Goal: Transaction & Acquisition: Purchase product/service

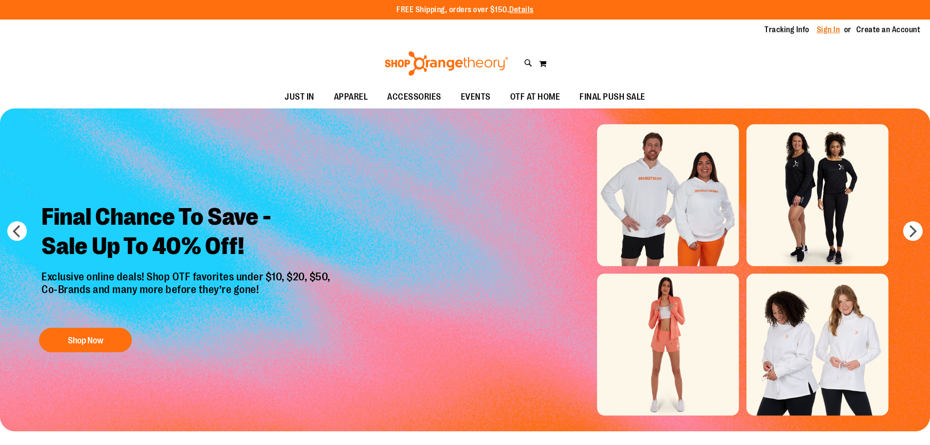
type input "**********"
click at [832, 25] on link "Sign In" at bounding box center [827, 29] width 23 height 11
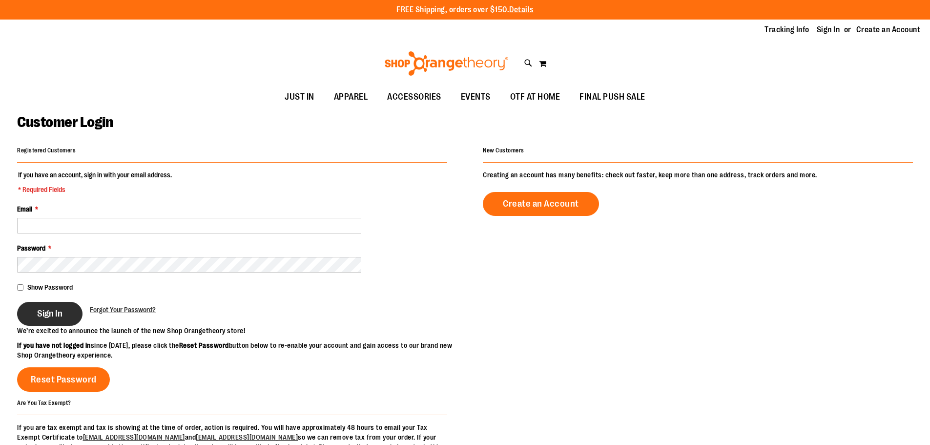
type input "**********"
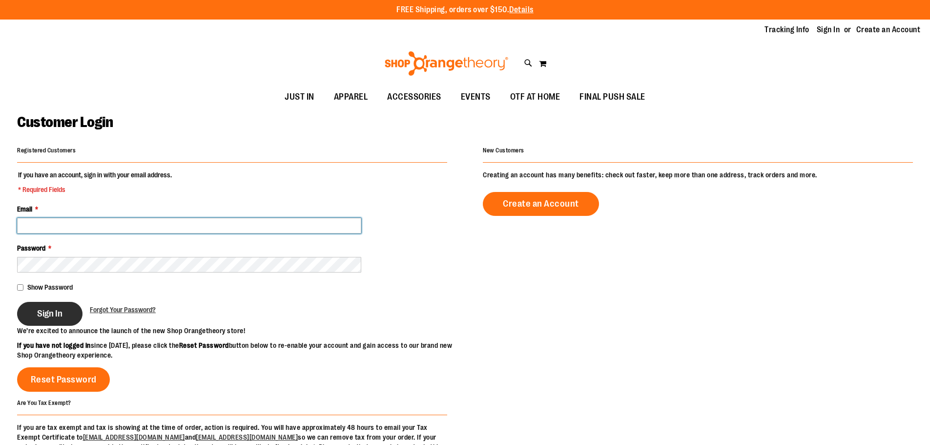
type input "**********"
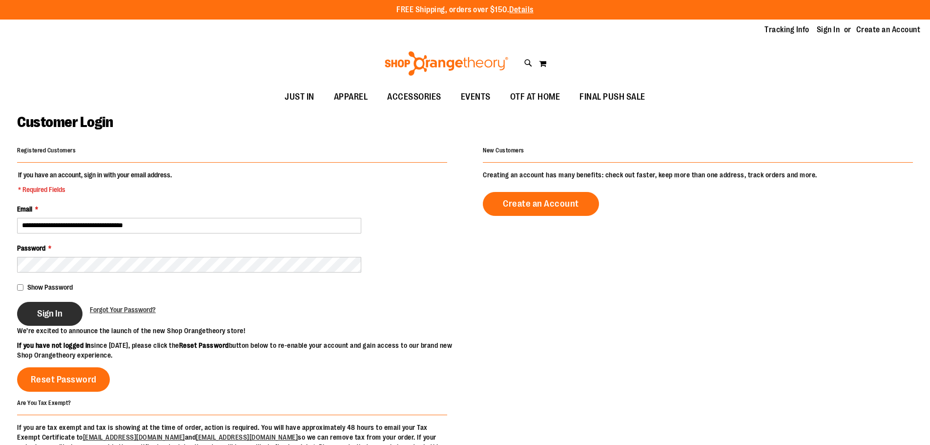
click at [42, 308] on span "Sign In" at bounding box center [49, 313] width 25 height 11
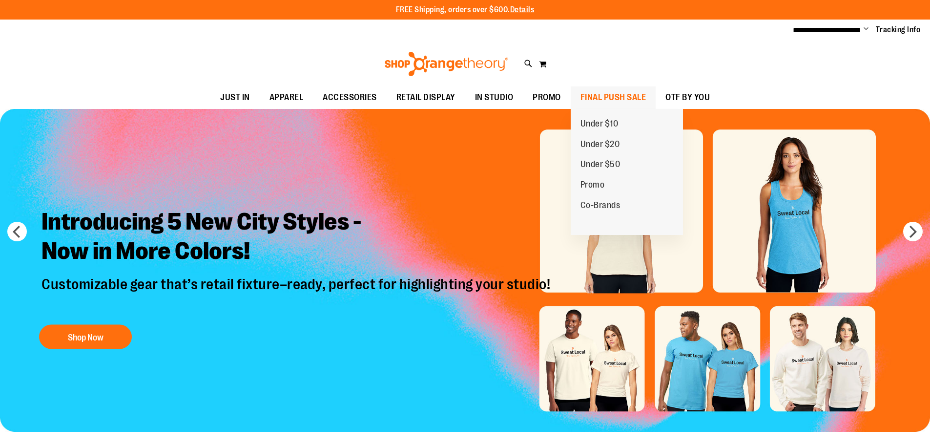
type input "**********"
click at [608, 96] on span "FINAL PUSH SALE" at bounding box center [613, 97] width 66 height 22
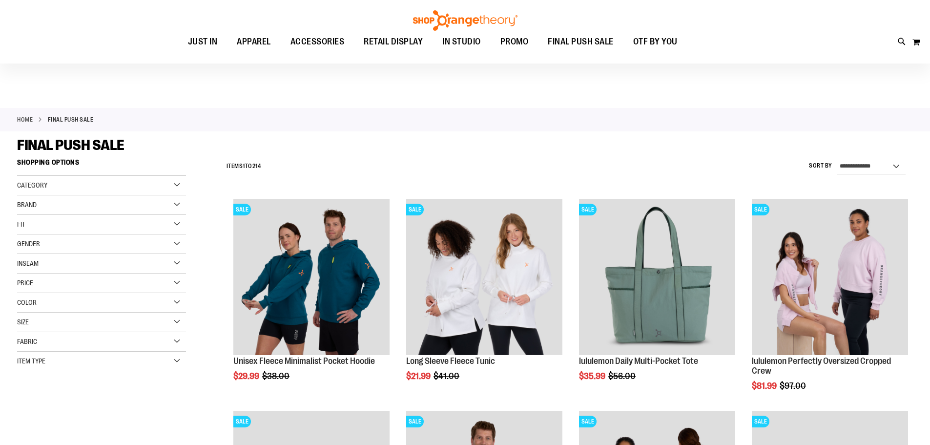
scroll to position [146, 0]
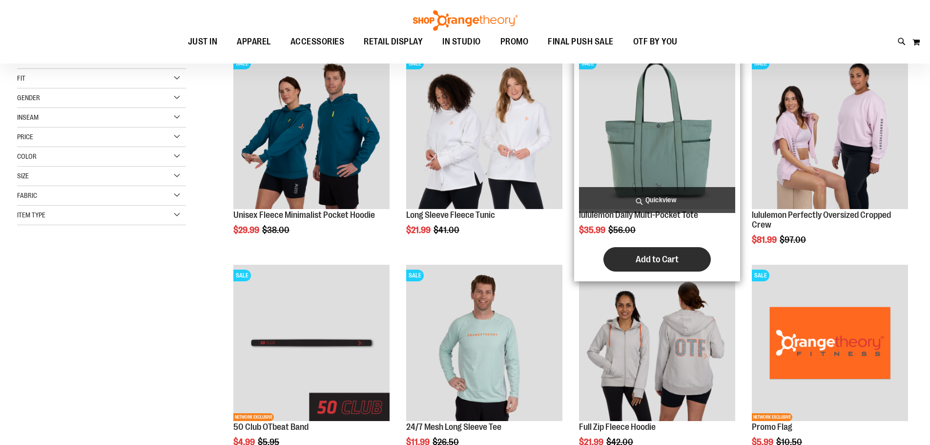
type input "**********"
click at [672, 251] on button "Add to Cart" at bounding box center [656, 259] width 107 height 24
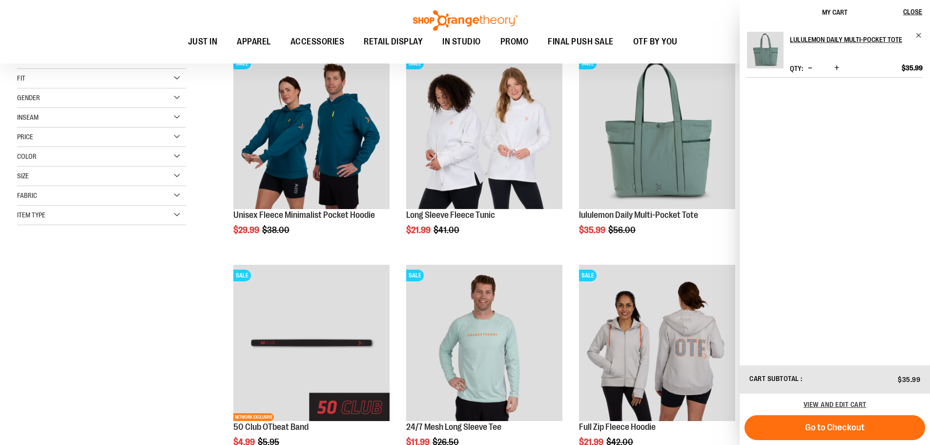
click at [95, 312] on div "**********" at bounding box center [464, 374] width 895 height 733
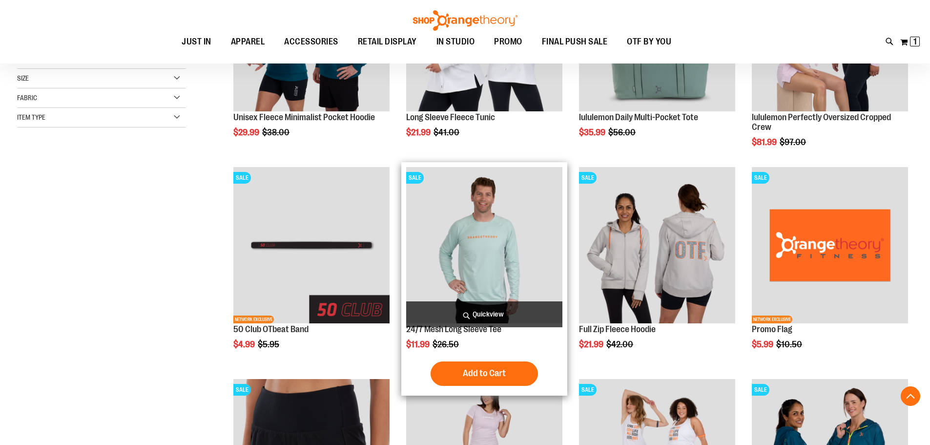
scroll to position [292, 0]
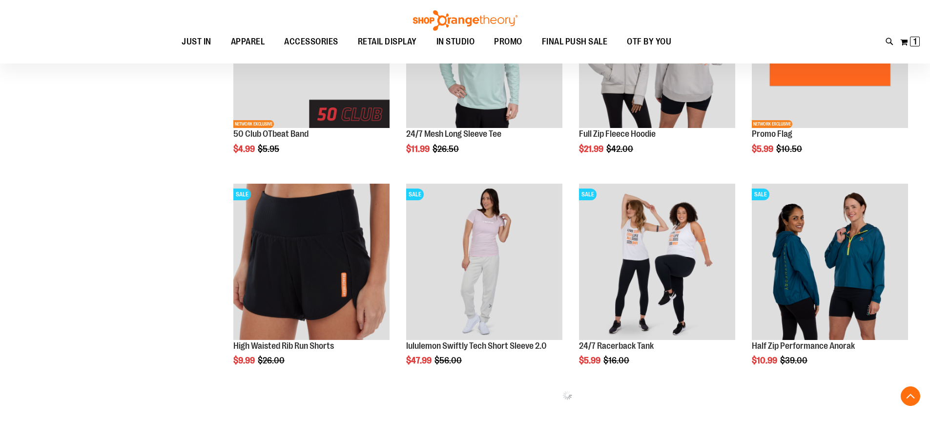
scroll to position [488, 0]
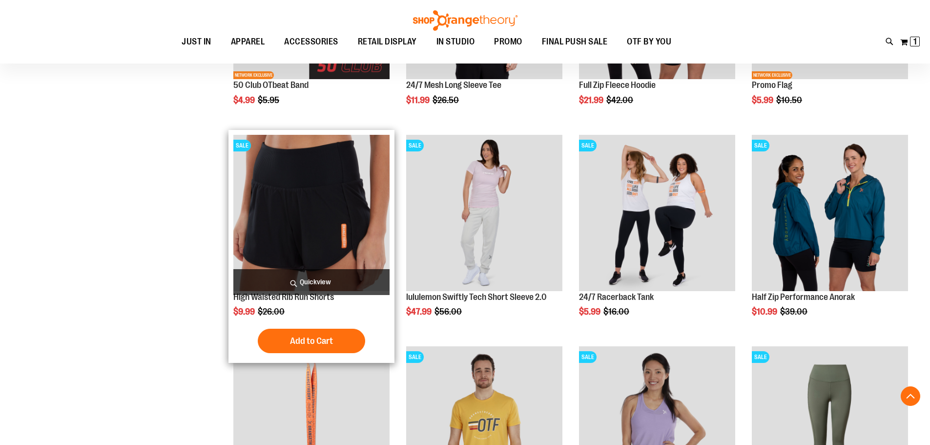
click at [286, 224] on img "product" at bounding box center [311, 213] width 156 height 156
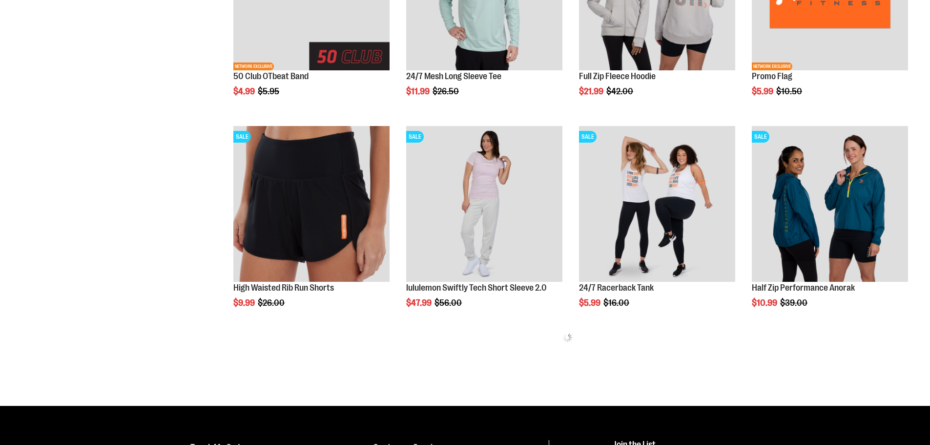
scroll to position [487, 0]
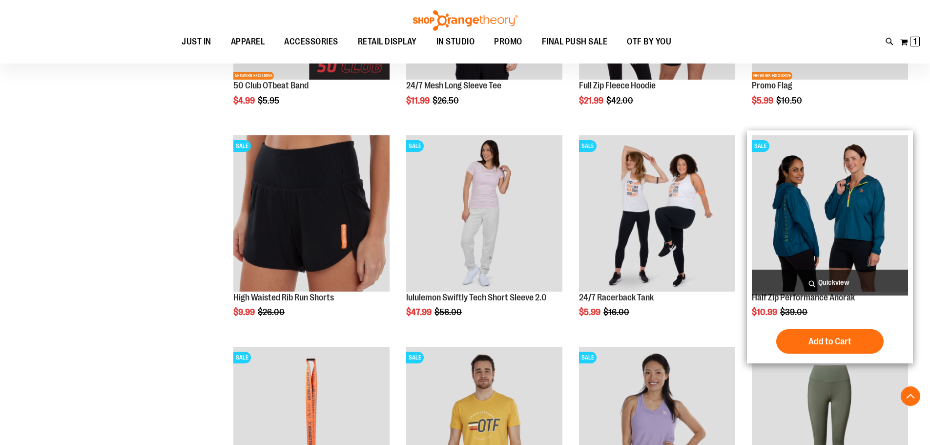
type input "**********"
click at [831, 193] on img "product" at bounding box center [830, 213] width 156 height 156
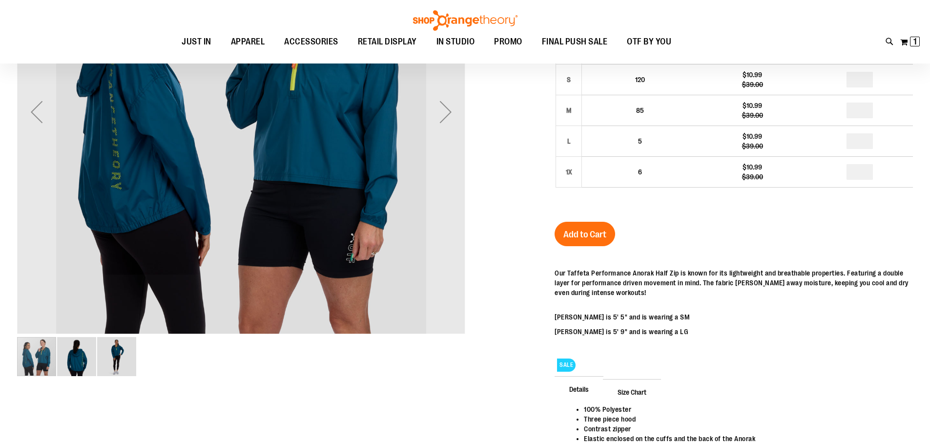
scroll to position [48, 0]
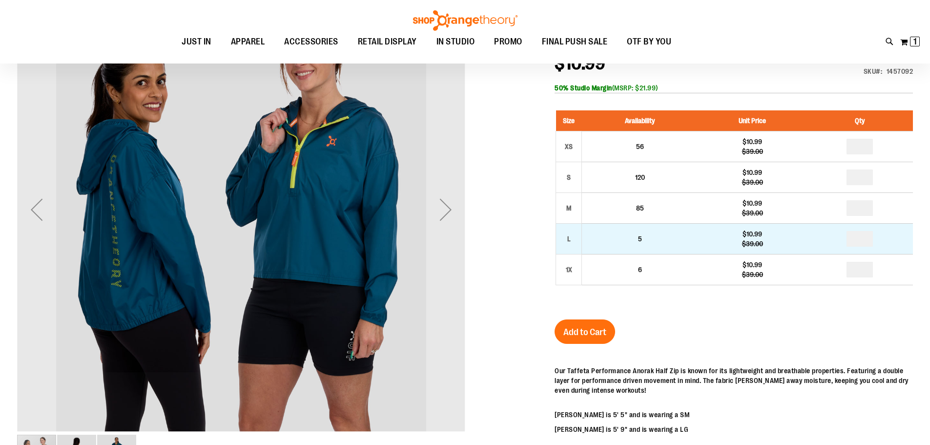
type input "**********"
drag, startPoint x: 866, startPoint y: 243, endPoint x: 859, endPoint y: 239, distance: 8.3
click at [859, 239] on input "number" at bounding box center [859, 239] width 26 height 16
type input "*"
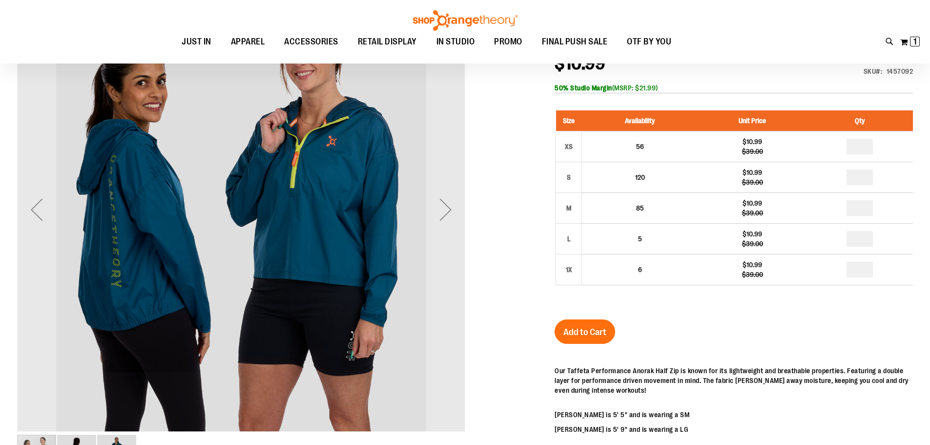
click at [862, 267] on input "number" at bounding box center [859, 270] width 26 height 16
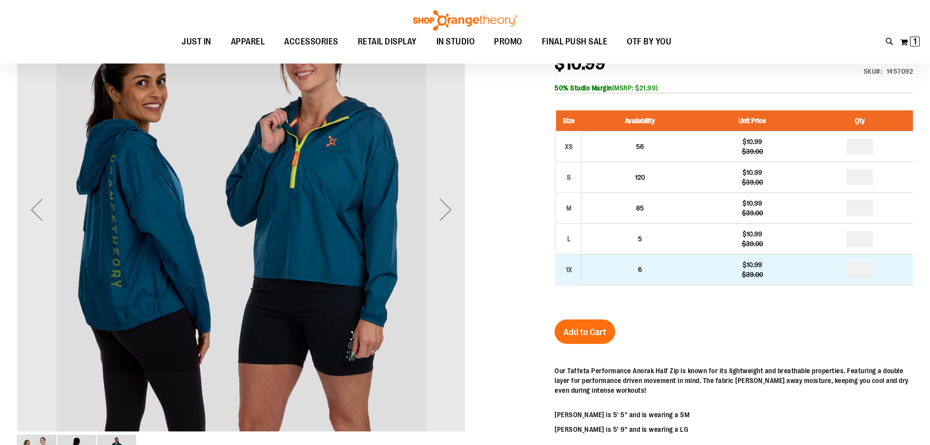
type input "*"
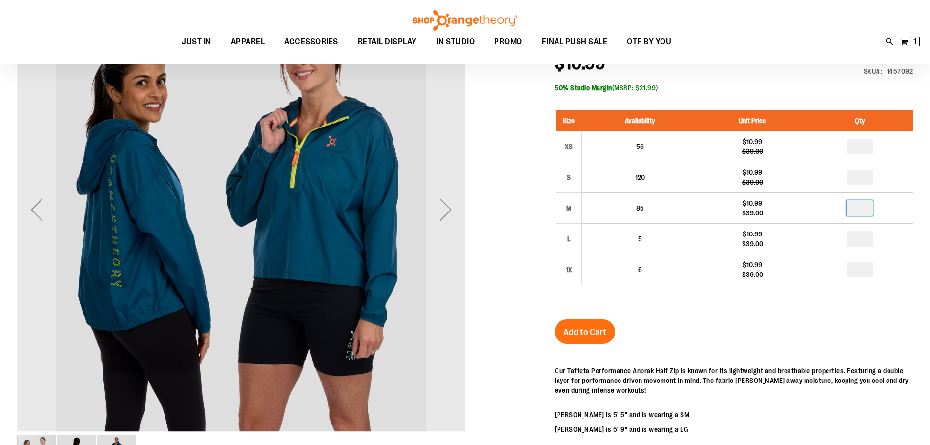
click at [862, 208] on input "number" at bounding box center [859, 208] width 26 height 16
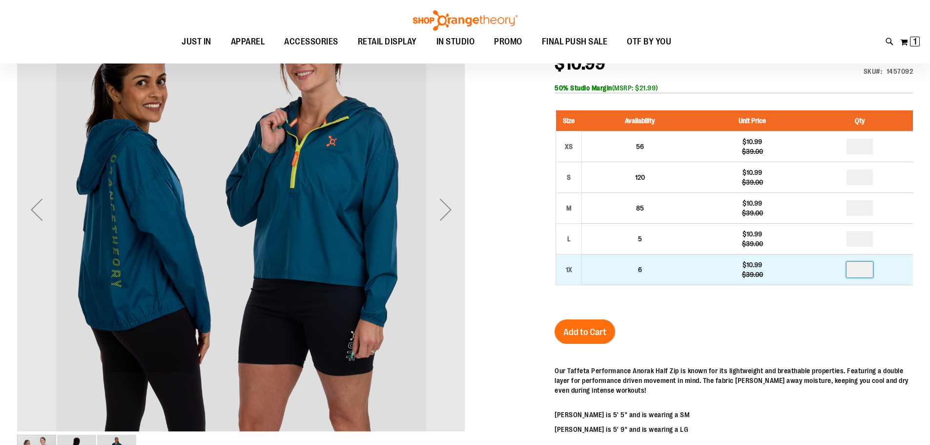
type input "*"
click at [864, 268] on input "*" at bounding box center [859, 270] width 26 height 16
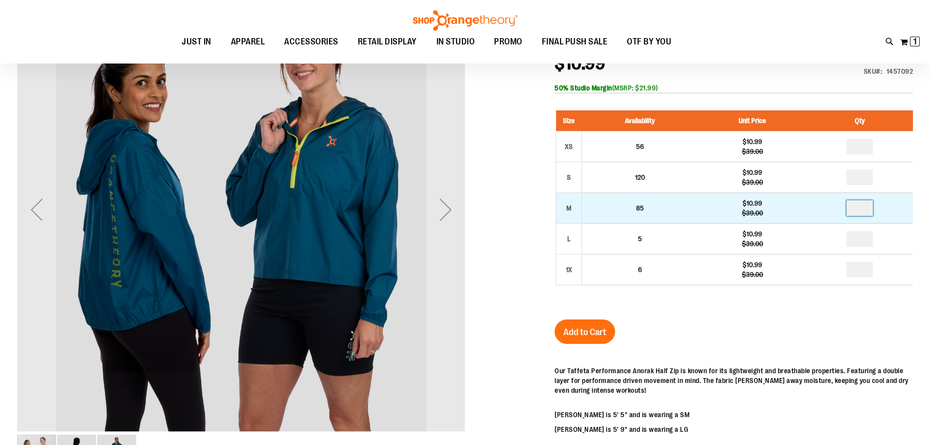
click at [860, 207] on input "number" at bounding box center [859, 208] width 26 height 16
type input "*"
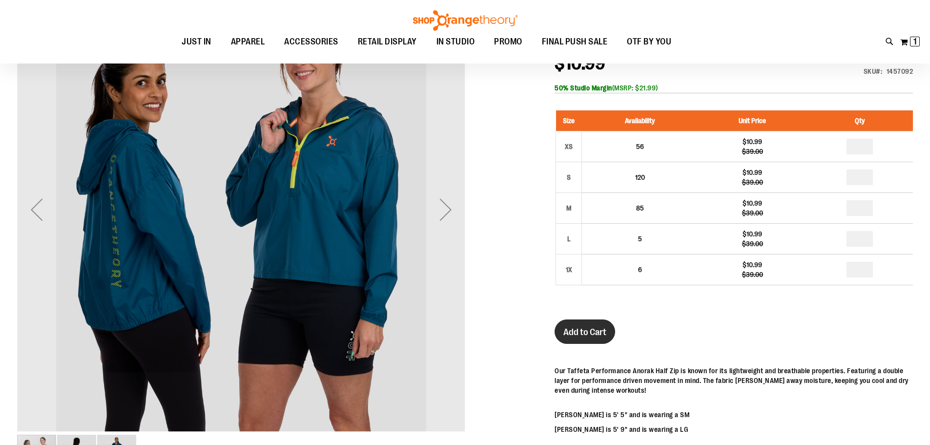
click at [591, 328] on span "Add to Cart" at bounding box center [584, 331] width 43 height 11
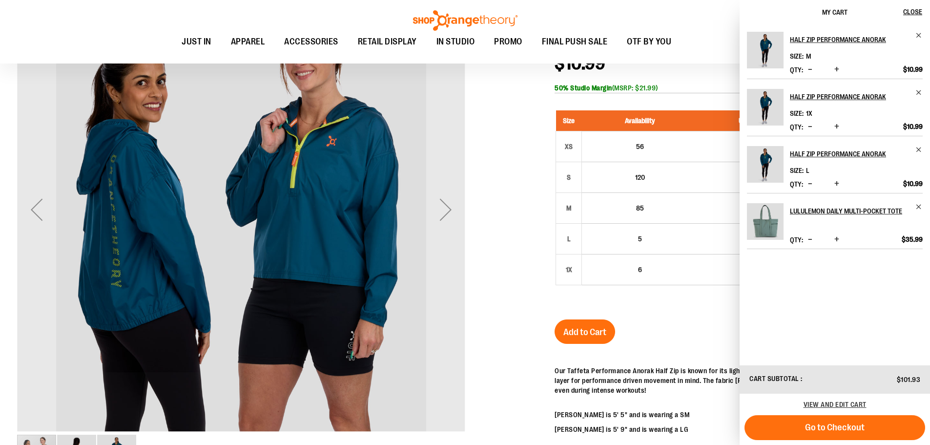
click at [502, 288] on div at bounding box center [464, 297] width 895 height 624
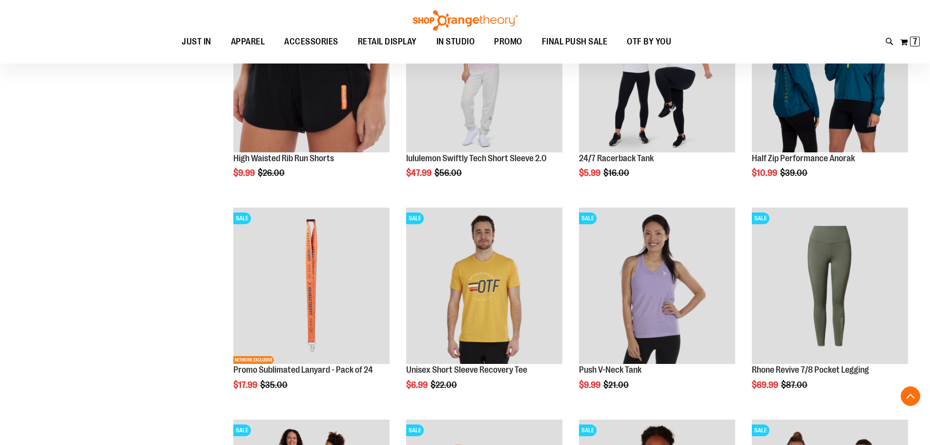
scroll to position [675, 0]
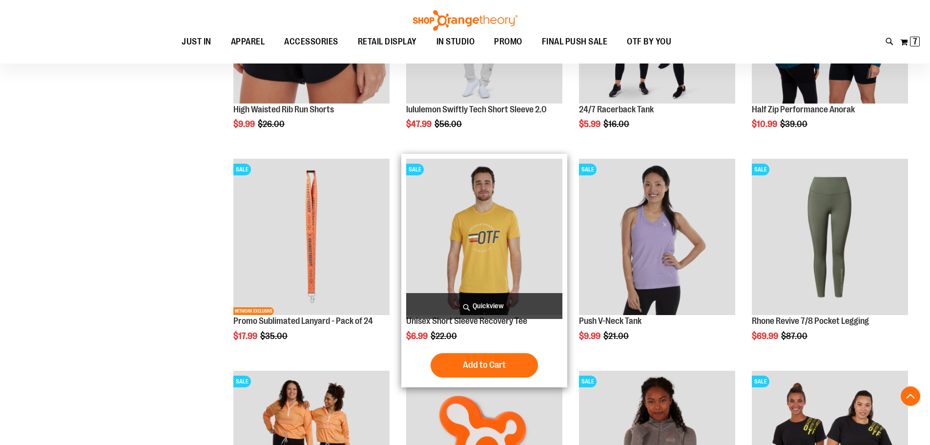
type input "**********"
click at [467, 248] on img "product" at bounding box center [484, 237] width 156 height 156
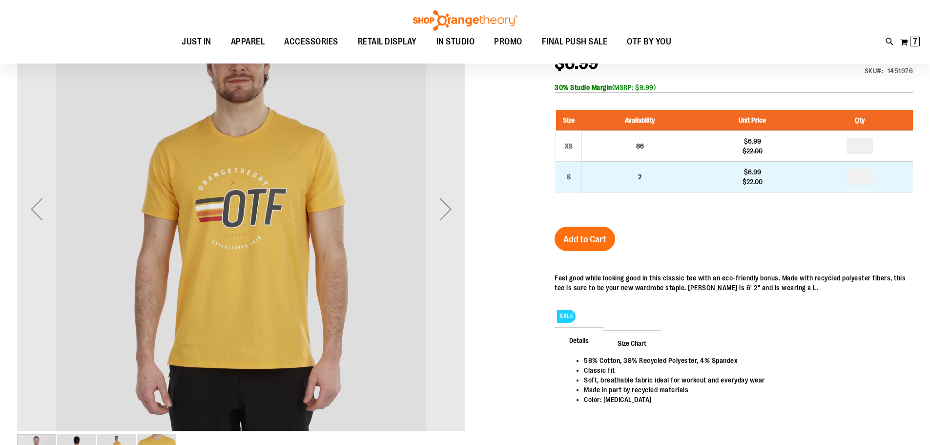
scroll to position [48, 0]
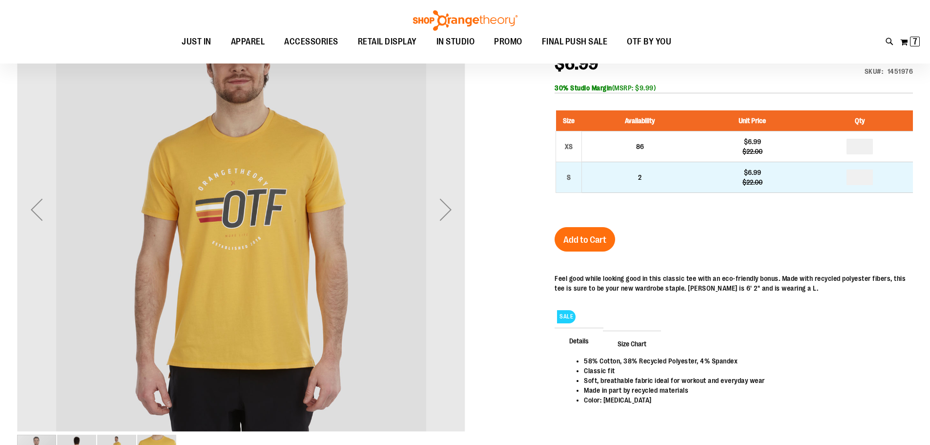
type input "**********"
click at [861, 181] on input "number" at bounding box center [859, 177] width 26 height 16
type input "*"
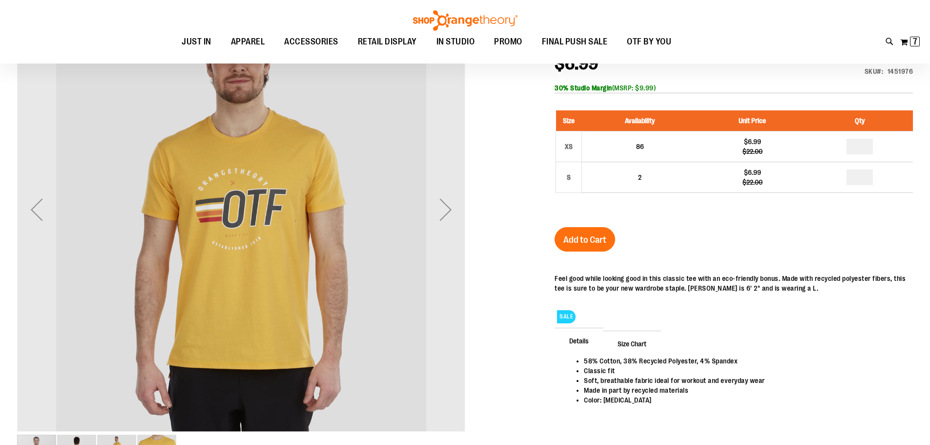
click at [856, 148] on input "number" at bounding box center [859, 147] width 26 height 16
type input "*"
click at [590, 238] on span "Add to Cart" at bounding box center [584, 239] width 43 height 11
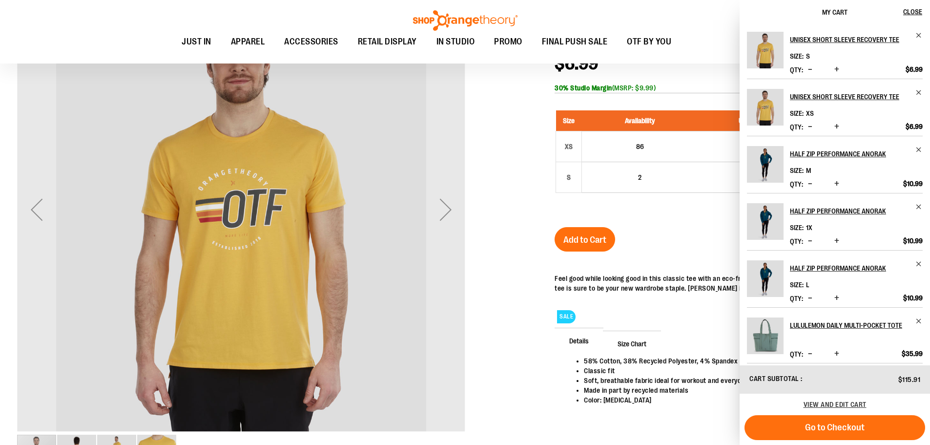
click at [836, 125] on span "Increase product quantity" at bounding box center [836, 127] width 5 height 10
click at [835, 69] on span "Increase product quantity" at bounding box center [836, 69] width 5 height 10
click at [835, 128] on span "Increase product quantity" at bounding box center [836, 127] width 5 height 10
click at [690, 231] on div "Unisex Short Sleeve Recovery Tee $6.99 Regular Price $22.00 In stock Only %1 le…" at bounding box center [733, 237] width 358 height 414
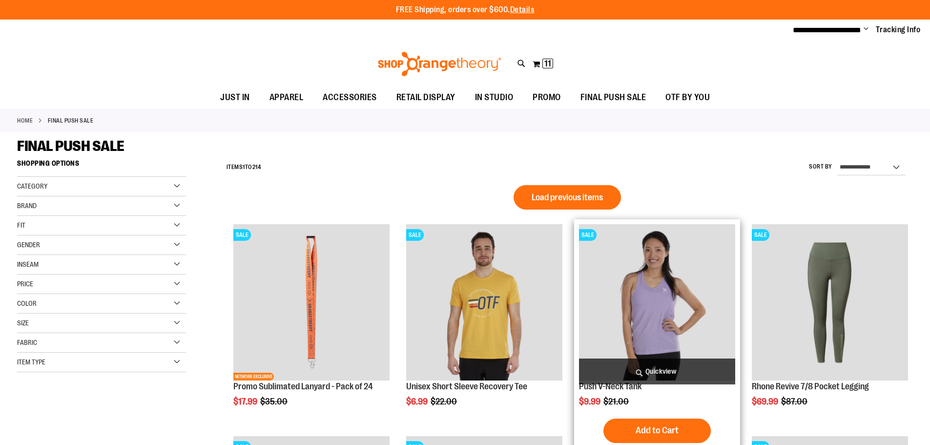
type input "**********"
click at [646, 293] on img "product" at bounding box center [657, 302] width 156 height 156
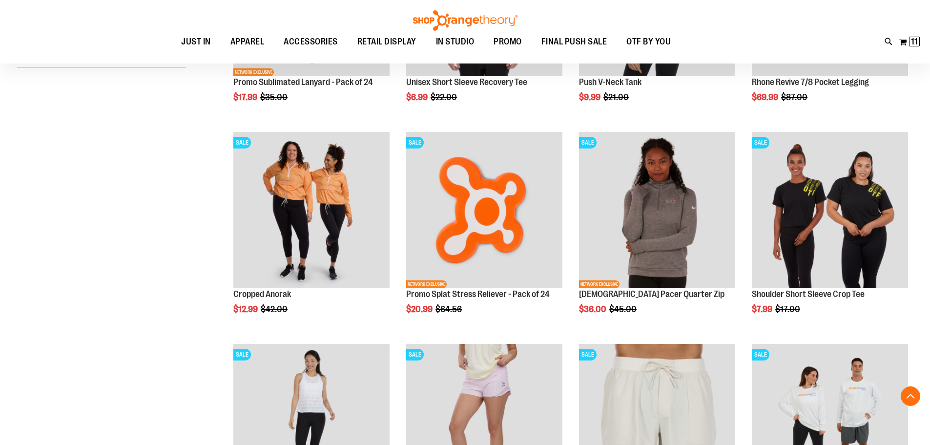
scroll to position [244, 0]
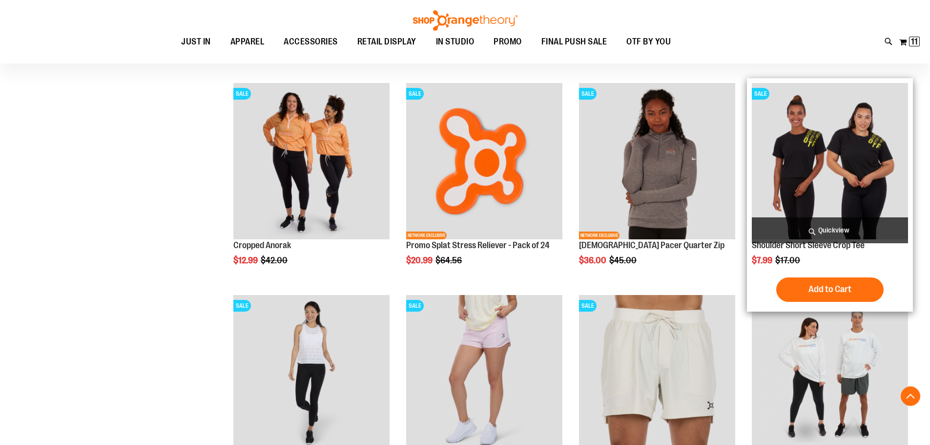
type input "**********"
click at [784, 187] on img "product" at bounding box center [830, 161] width 156 height 156
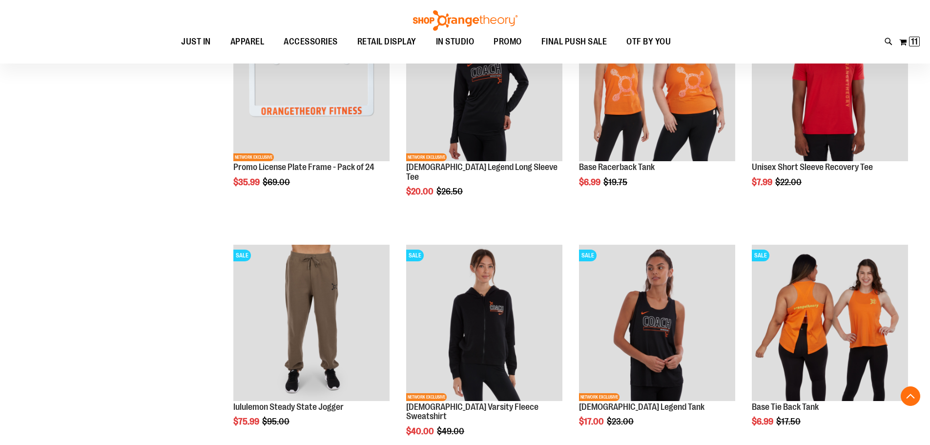
scroll to position [902, 0]
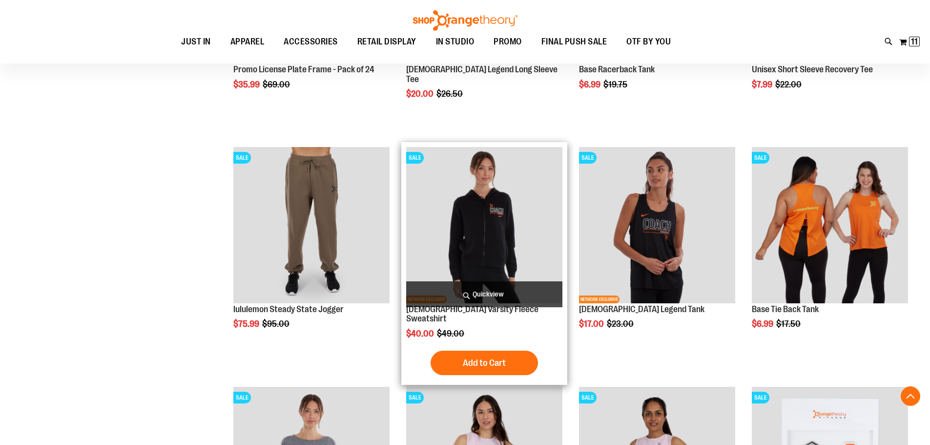
type input "**********"
click at [473, 237] on img "product" at bounding box center [484, 225] width 156 height 156
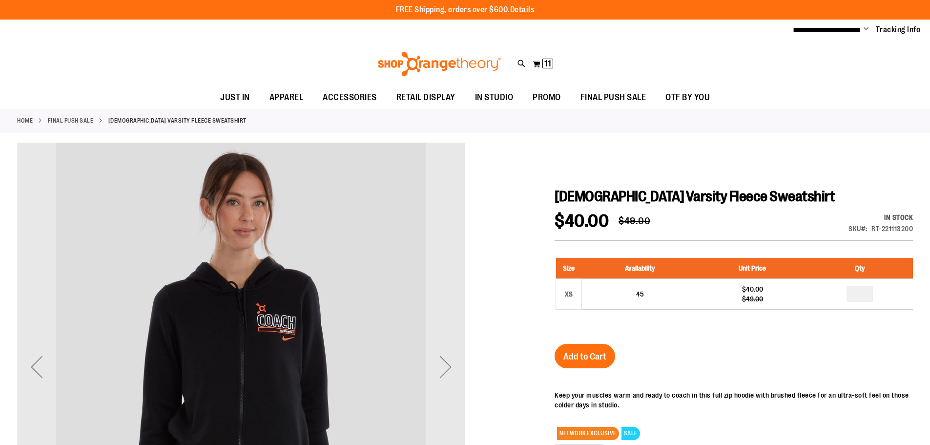
scroll to position [48, 0]
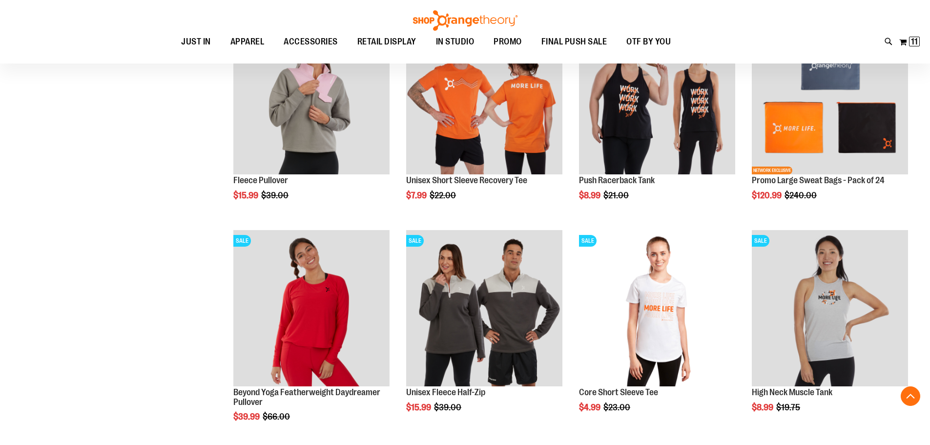
scroll to position [830, 0]
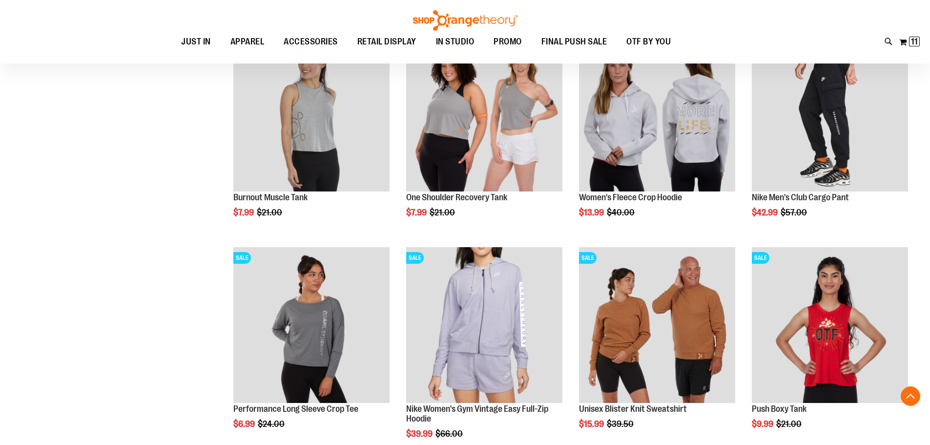
scroll to position [1659, 0]
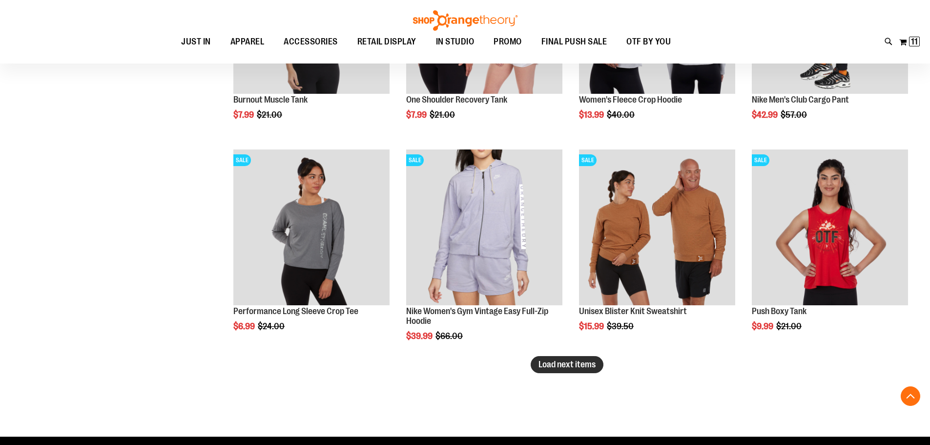
type input "**********"
click at [581, 364] on span "Load next items" at bounding box center [566, 364] width 57 height 10
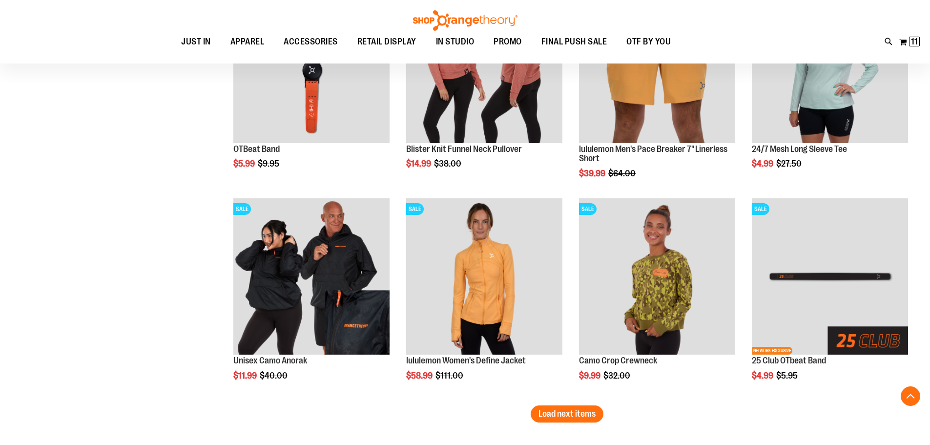
scroll to position [2294, 0]
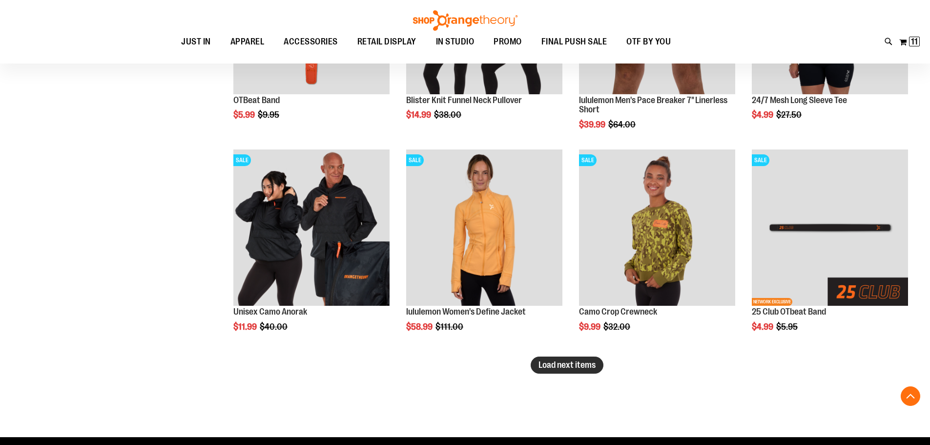
click at [580, 365] on span "Load next items" at bounding box center [566, 365] width 57 height 10
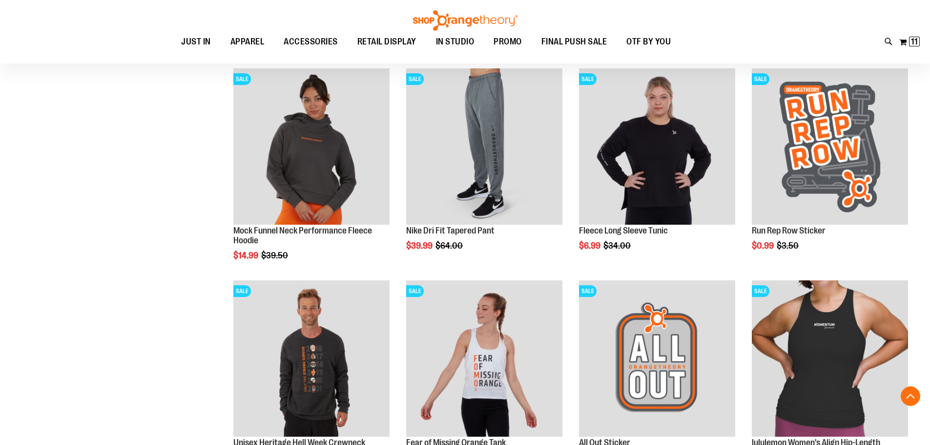
scroll to position [2733, 0]
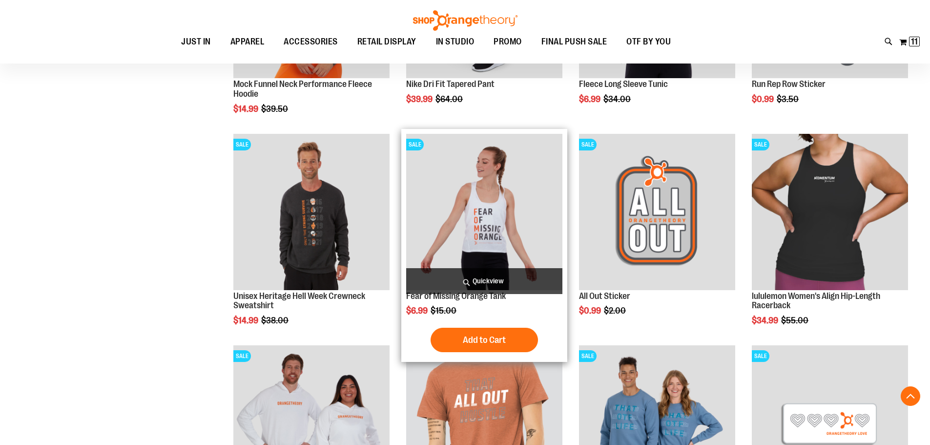
click at [462, 214] on img "product" at bounding box center [484, 212] width 156 height 156
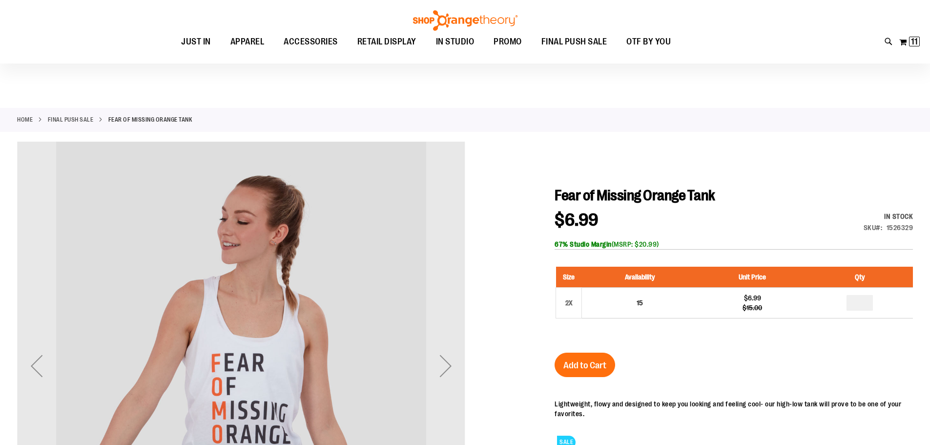
scroll to position [97, 0]
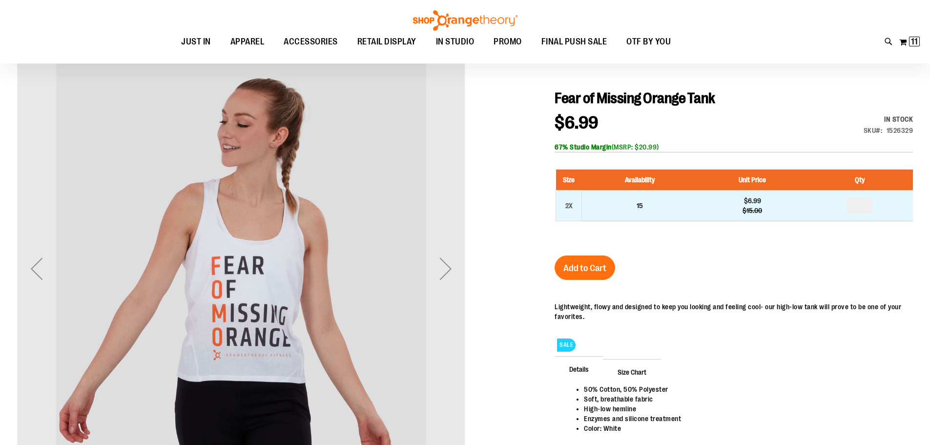
type input "**********"
click at [871, 203] on input "number" at bounding box center [859, 206] width 26 height 16
type input "*"
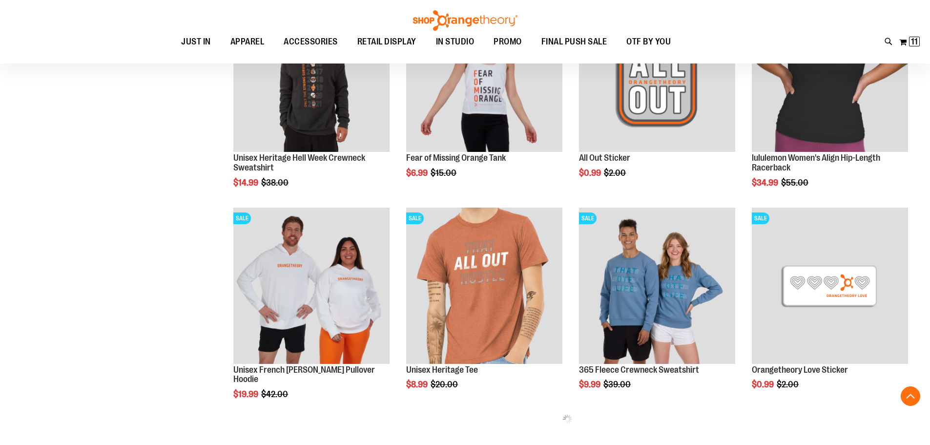
scroll to position [380, 0]
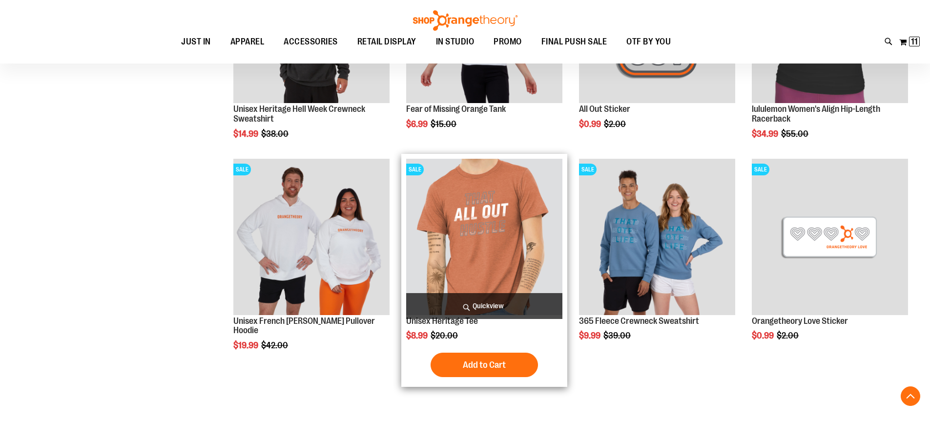
type input "**********"
click at [494, 230] on img "product" at bounding box center [484, 237] width 156 height 156
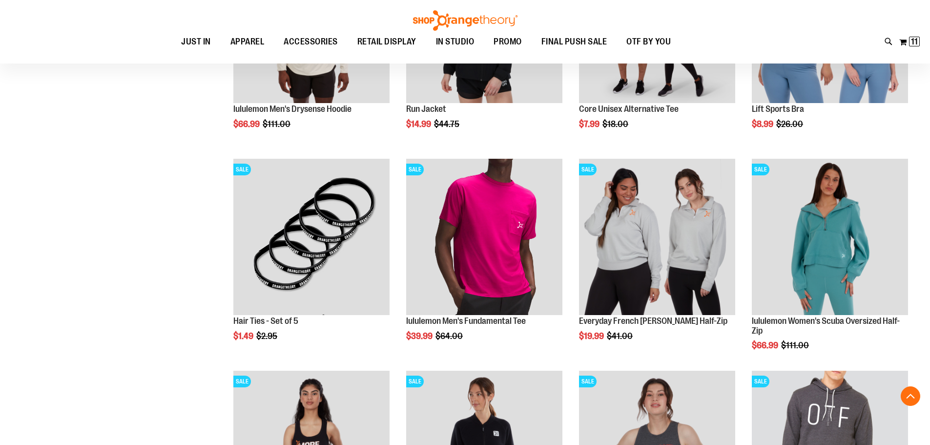
scroll to position [1033, 0]
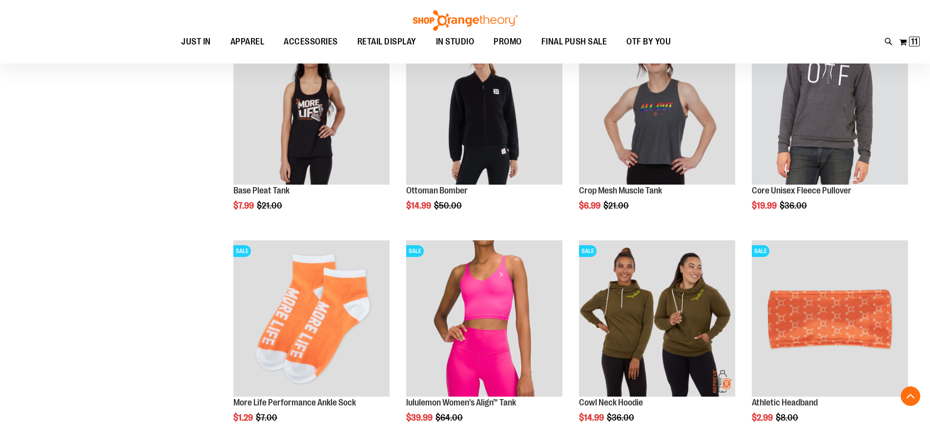
scroll to position [1326, 0]
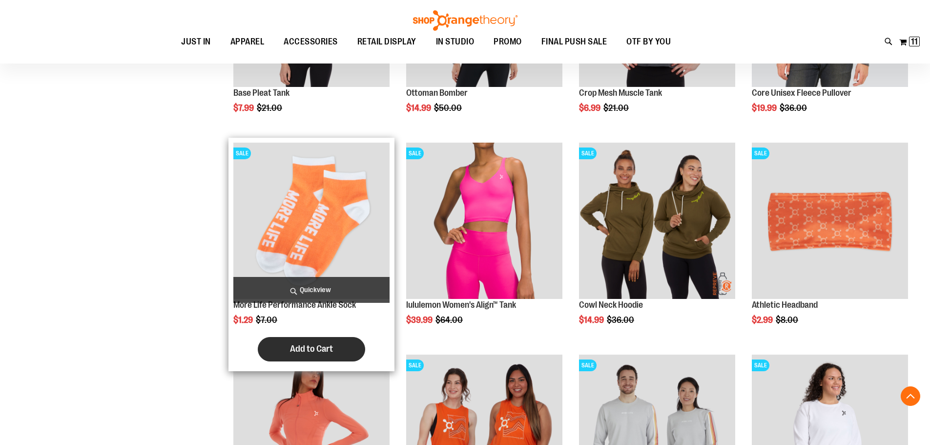
type input "**********"
click at [303, 346] on span "Add to Cart" at bounding box center [311, 348] width 43 height 11
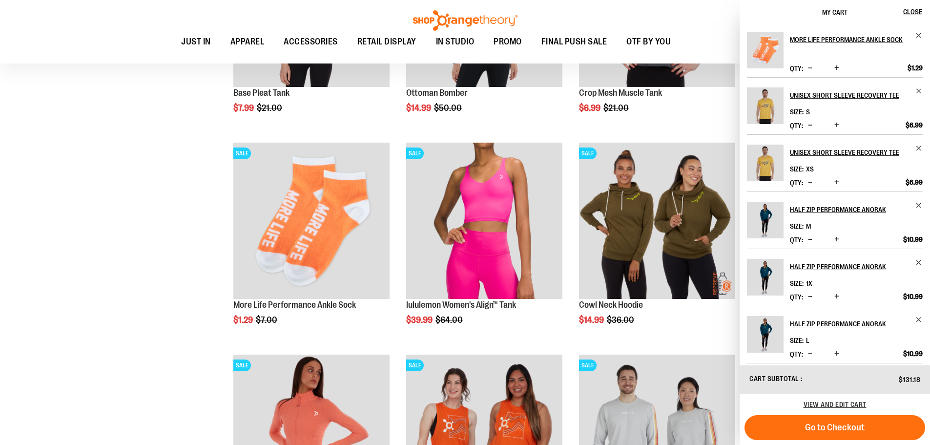
click at [838, 64] on span "Increase product quantity" at bounding box center [836, 68] width 5 height 10
click at [837, 65] on span "Increase product quantity" at bounding box center [836, 68] width 5 height 10
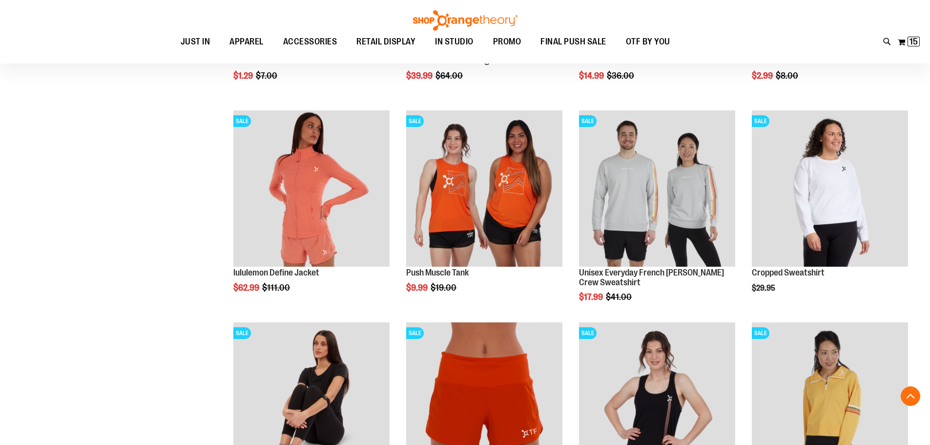
scroll to position [1716, 0]
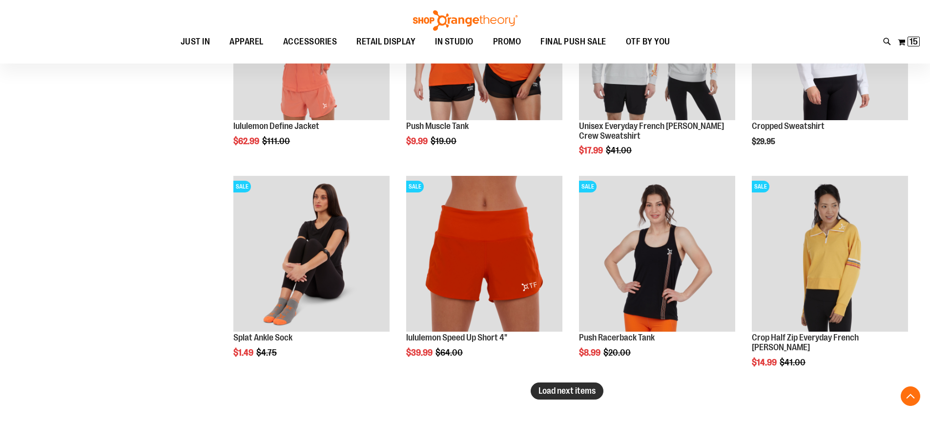
click at [555, 388] on span "Load next items" at bounding box center [566, 391] width 57 height 10
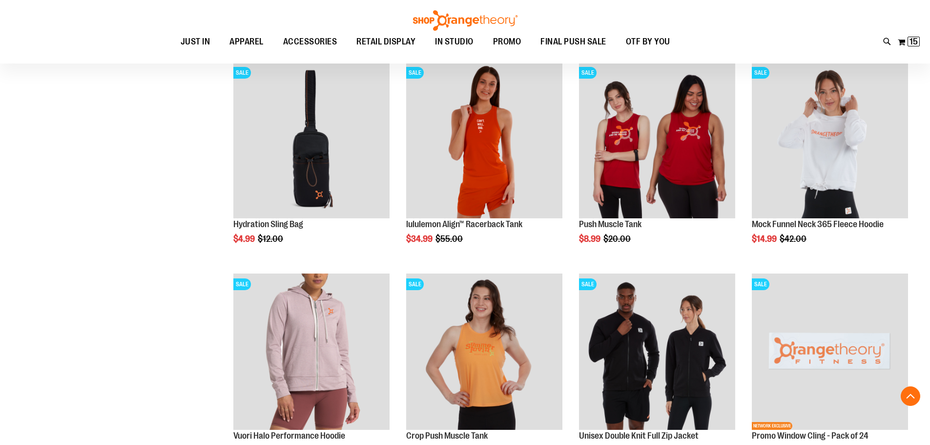
scroll to position [2351, 0]
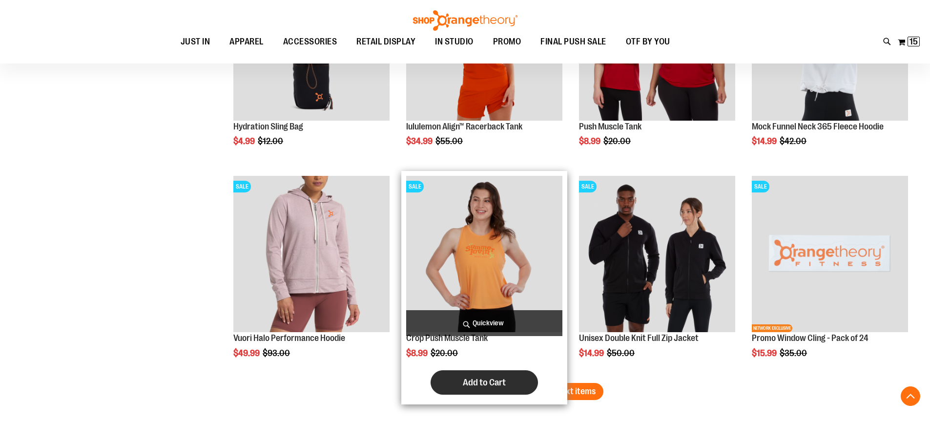
click at [494, 384] on span "Add to Cart" at bounding box center [484, 382] width 43 height 11
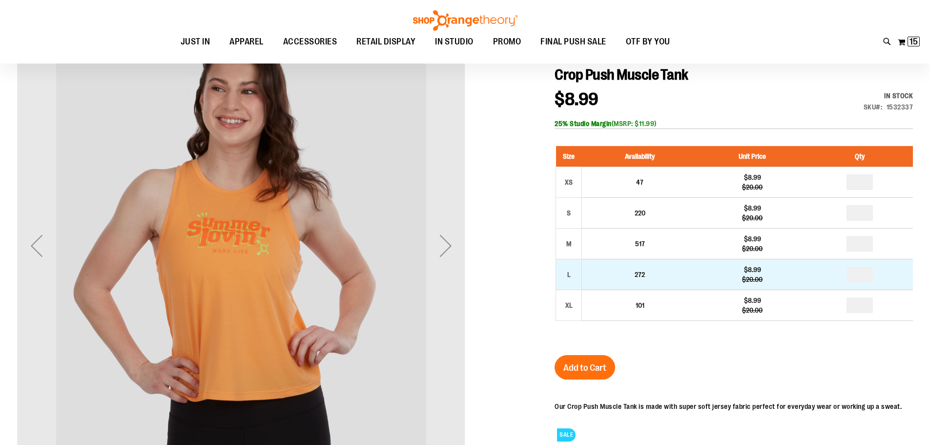
scroll to position [195, 0]
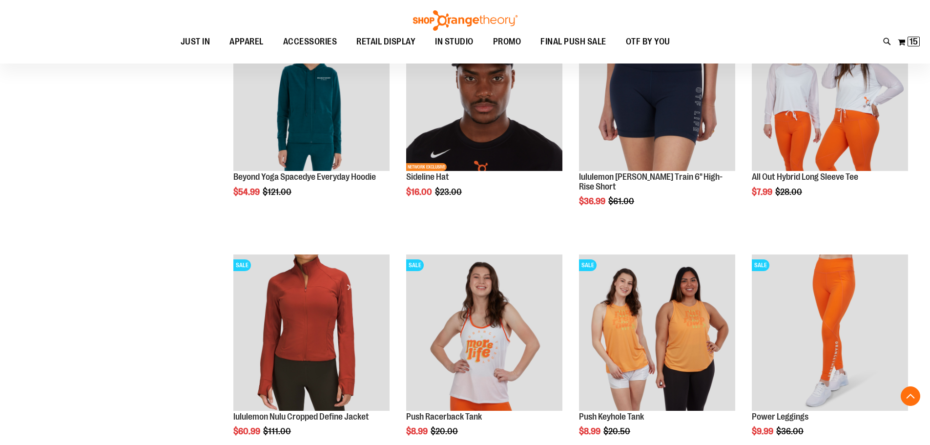
scroll to position [917, 0]
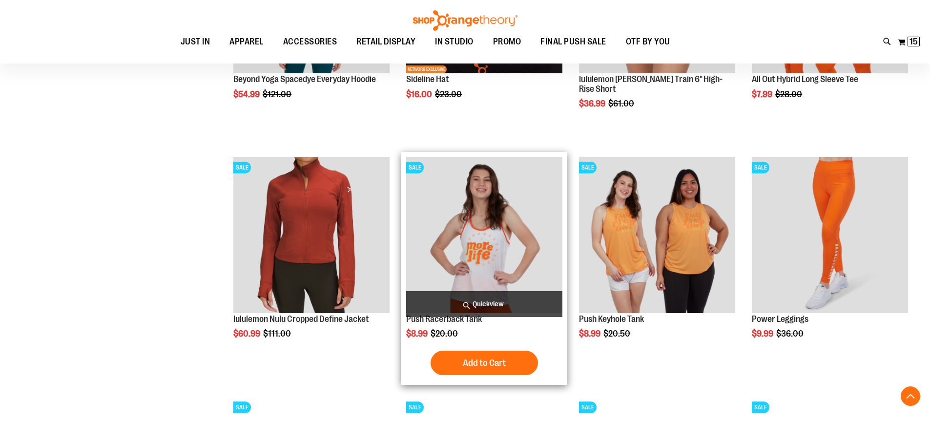
type input "**********"
click at [460, 267] on img "product" at bounding box center [484, 235] width 156 height 156
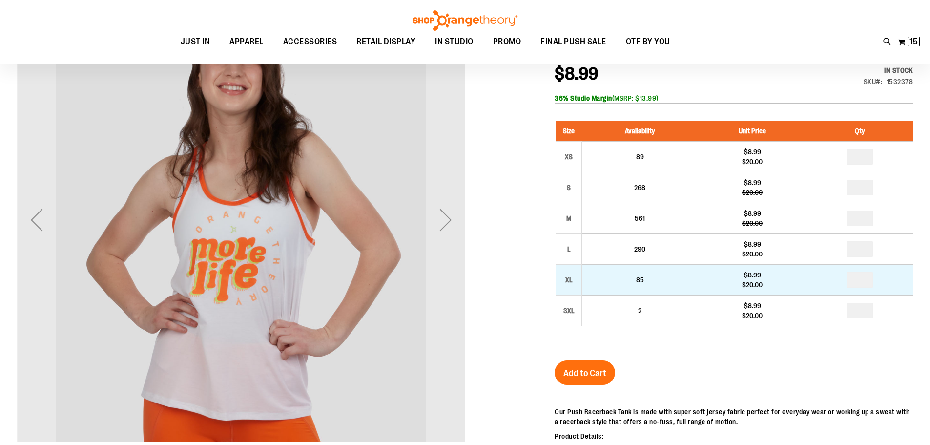
scroll to position [145, 0]
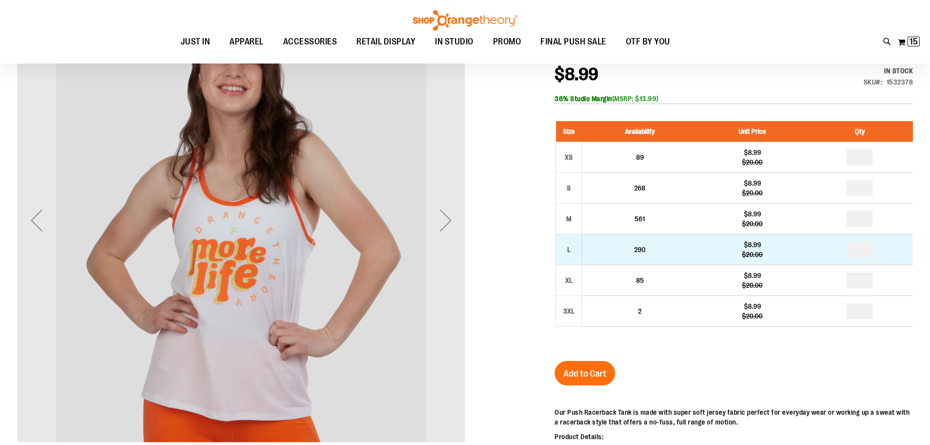
type input "**********"
click at [861, 251] on input "number" at bounding box center [859, 250] width 26 height 16
type input "*"
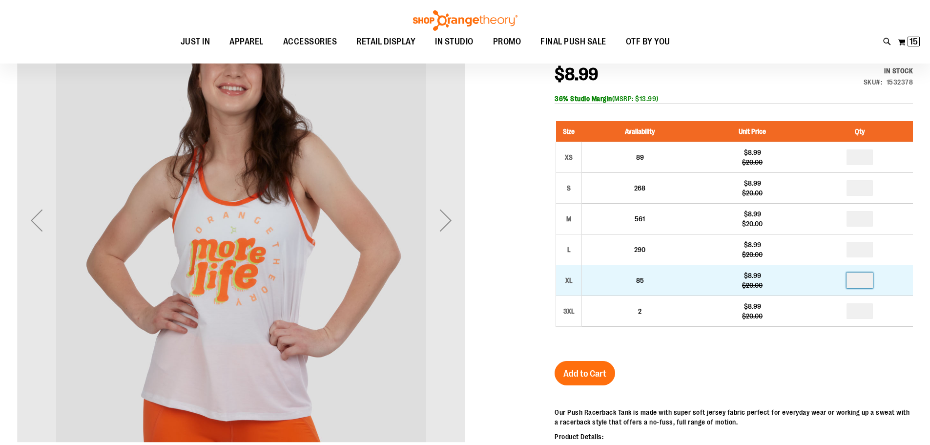
click at [865, 279] on input "number" at bounding box center [859, 280] width 26 height 16
type input "*"
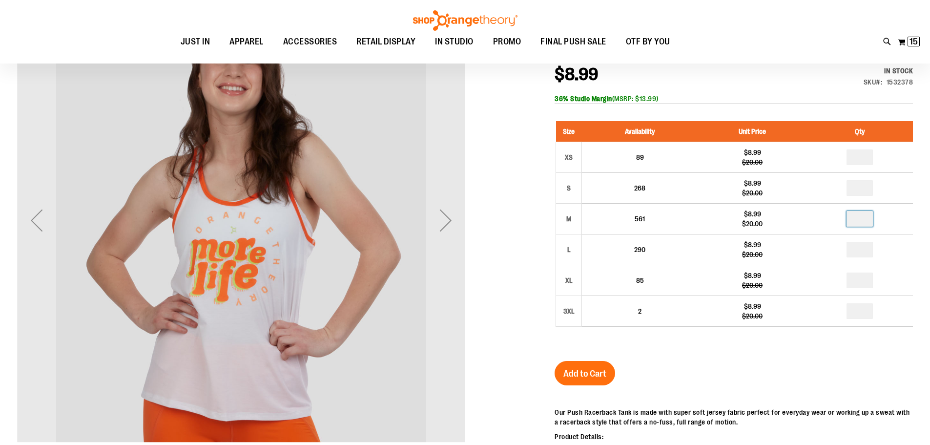
click at [856, 220] on input "number" at bounding box center [859, 219] width 26 height 16
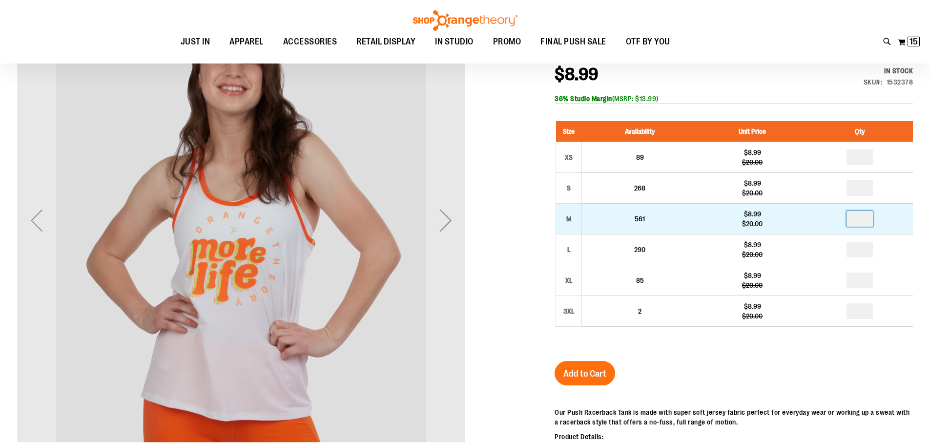
type input "*"
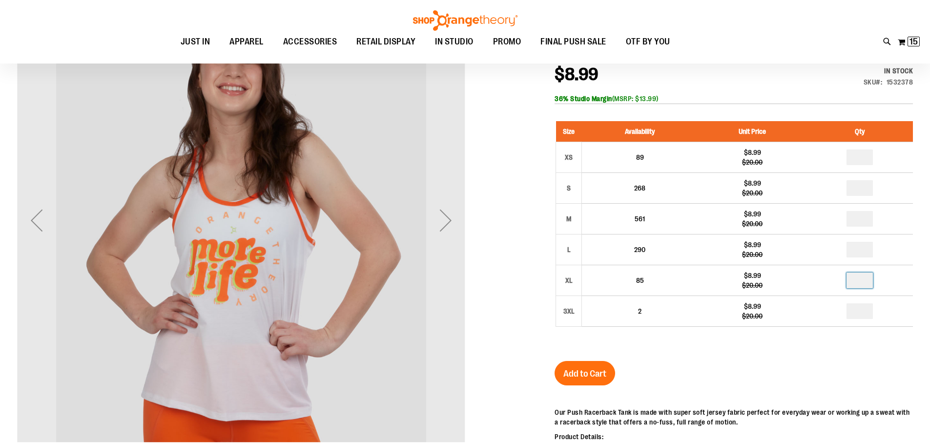
click at [864, 276] on input "*" at bounding box center [859, 280] width 26 height 16
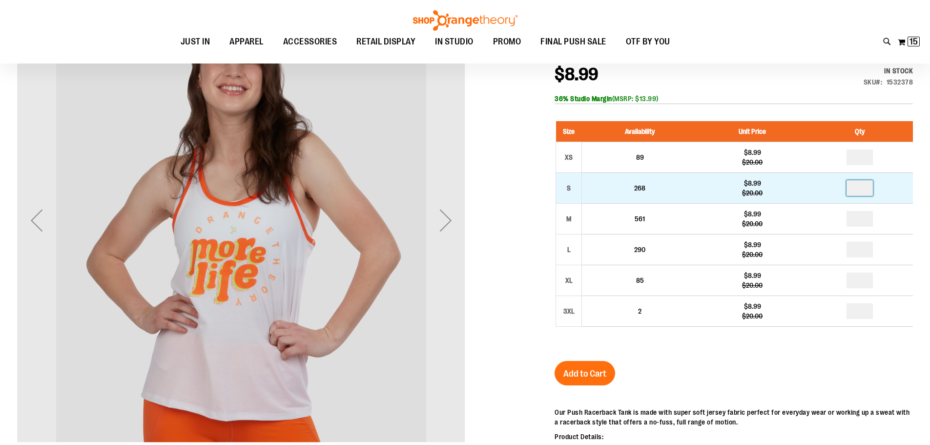
type input "*"
click at [858, 191] on input "number" at bounding box center [859, 188] width 26 height 16
click at [857, 191] on input "number" at bounding box center [859, 188] width 26 height 16
type input "*"
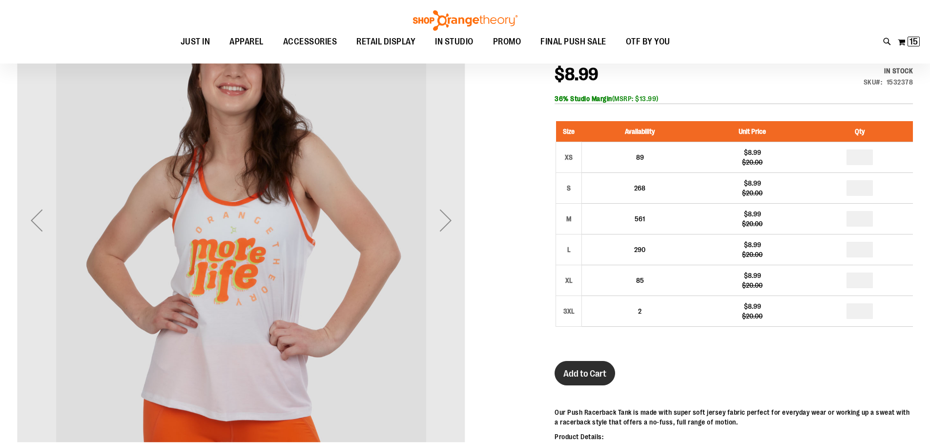
click at [602, 371] on span "Add to Cart" at bounding box center [584, 373] width 43 height 11
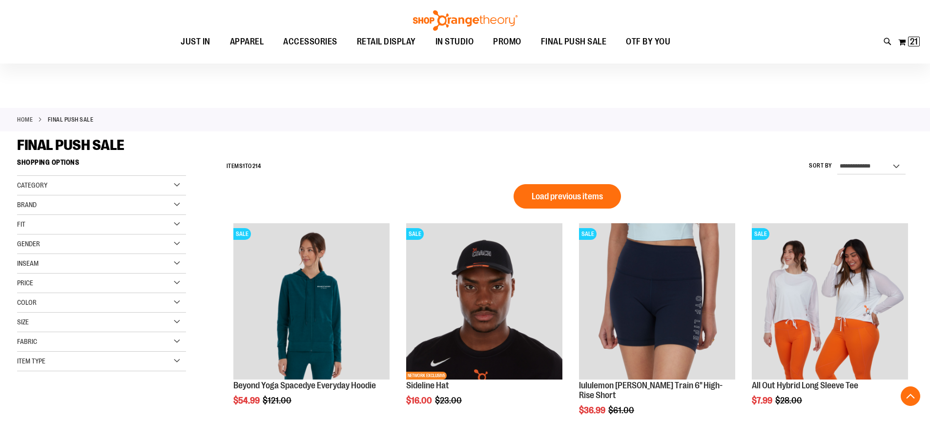
scroll to position [390, 0]
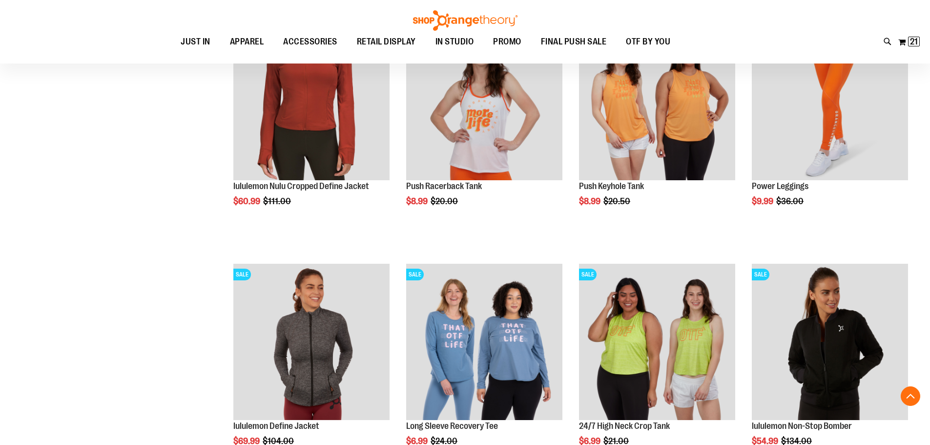
scroll to position [341, 0]
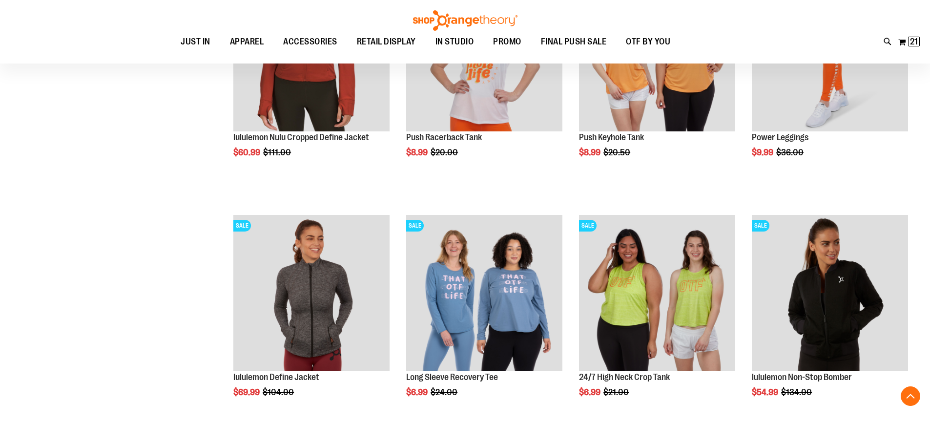
scroll to position [536, 0]
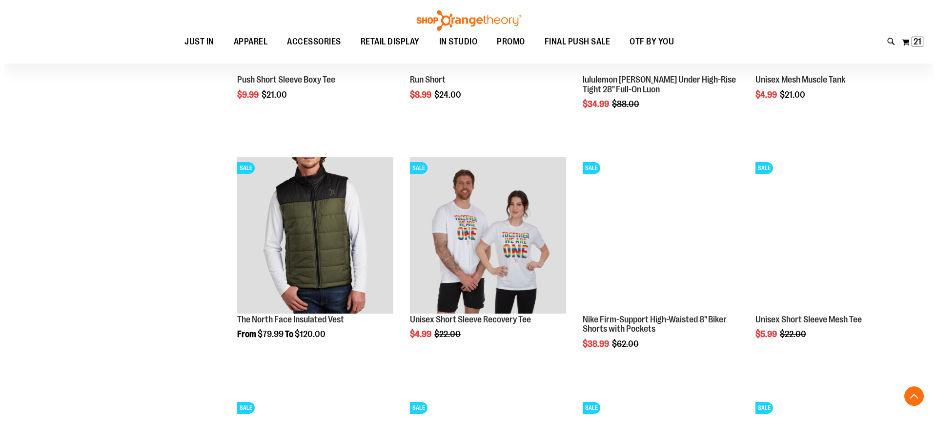
scroll to position [927, 0]
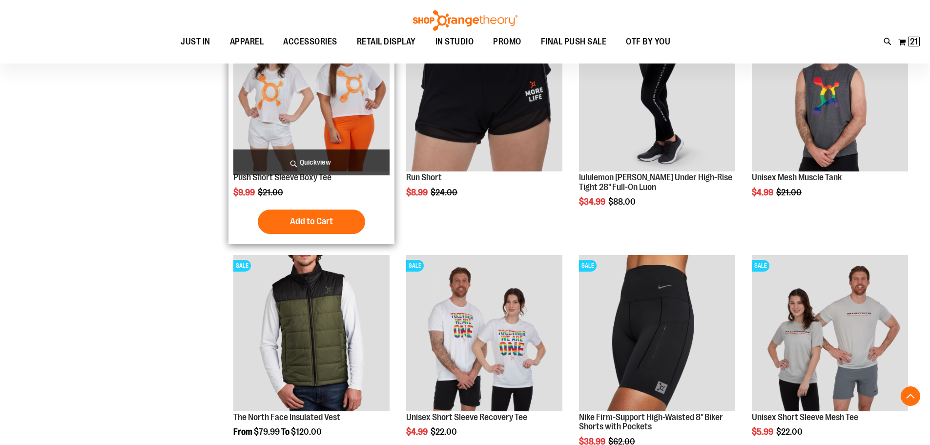
type input "**********"
click at [285, 152] on span "Quickview" at bounding box center [311, 162] width 156 height 26
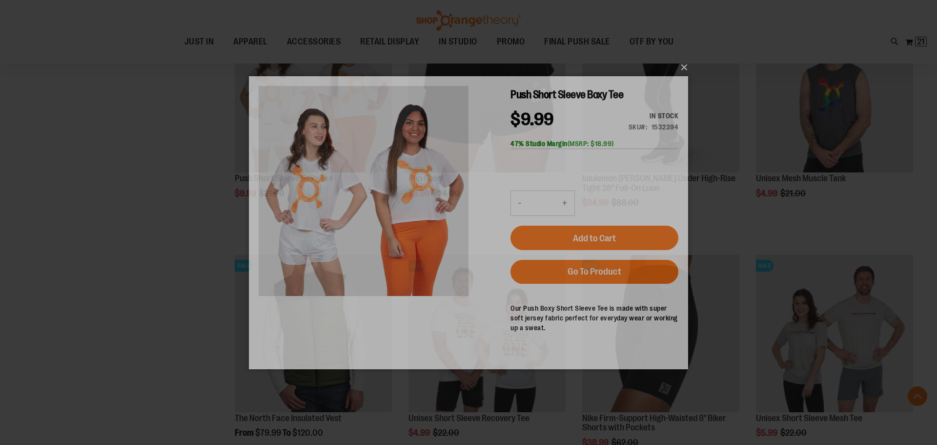
scroll to position [0, 0]
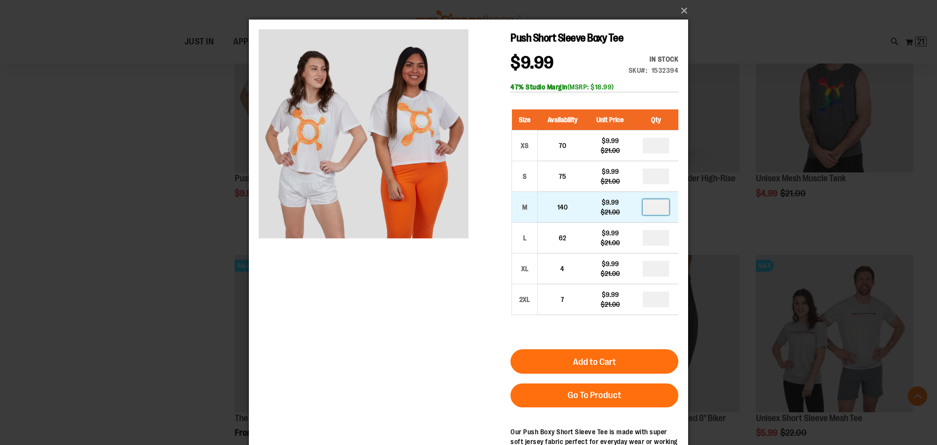
click at [663, 209] on input "number" at bounding box center [656, 207] width 26 height 16
type input "*"
click at [665, 237] on input "number" at bounding box center [656, 238] width 26 height 16
type input "*"
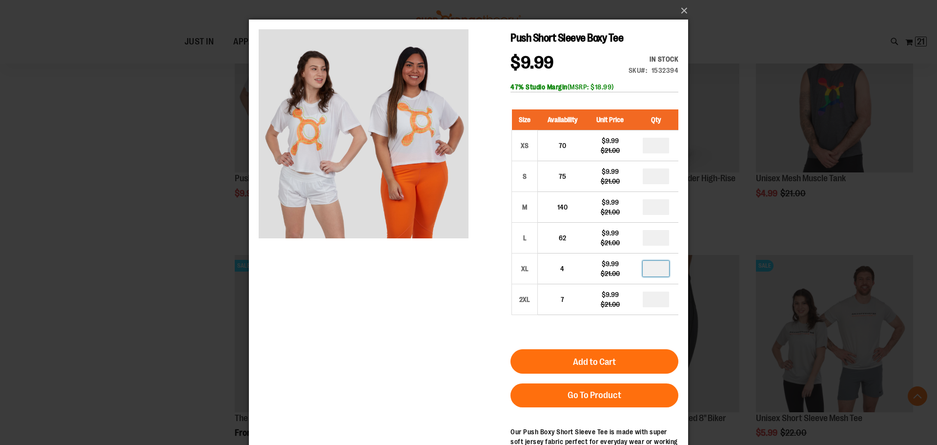
click at [660, 267] on input "number" at bounding box center [656, 269] width 26 height 16
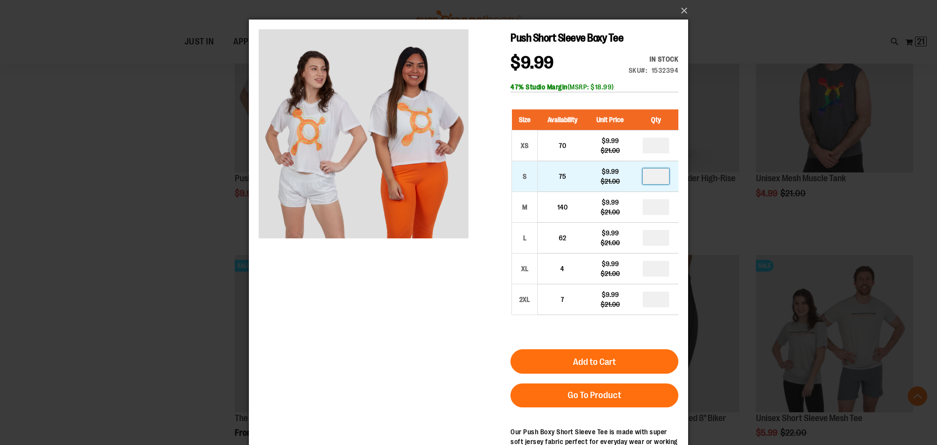
type input "*"
click at [658, 175] on input "number" at bounding box center [656, 176] width 26 height 16
click at [658, 176] on input "number" at bounding box center [656, 176] width 26 height 16
type input "*"
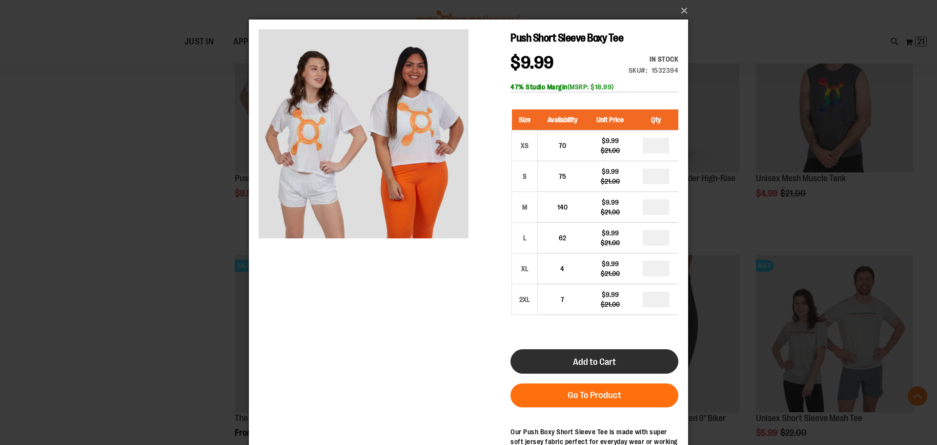
click at [563, 358] on button "Add to Cart" at bounding box center [594, 361] width 168 height 24
click at [597, 359] on span "Add to Cart" at bounding box center [594, 361] width 43 height 11
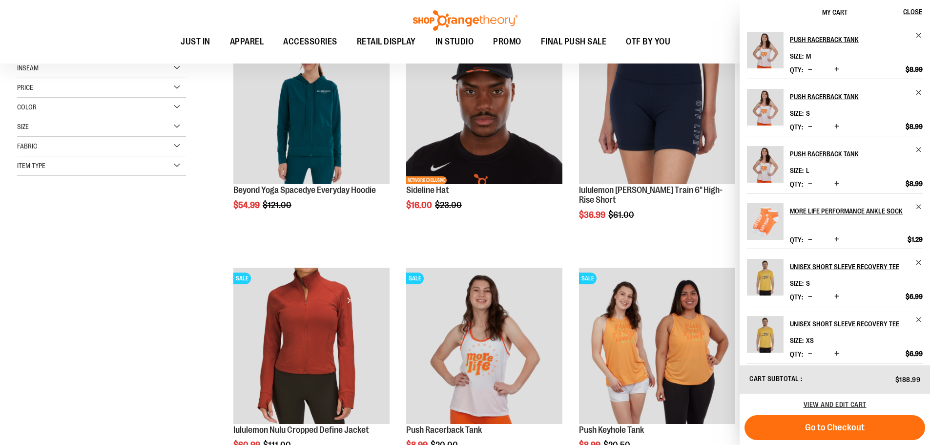
scroll to position [342, 0]
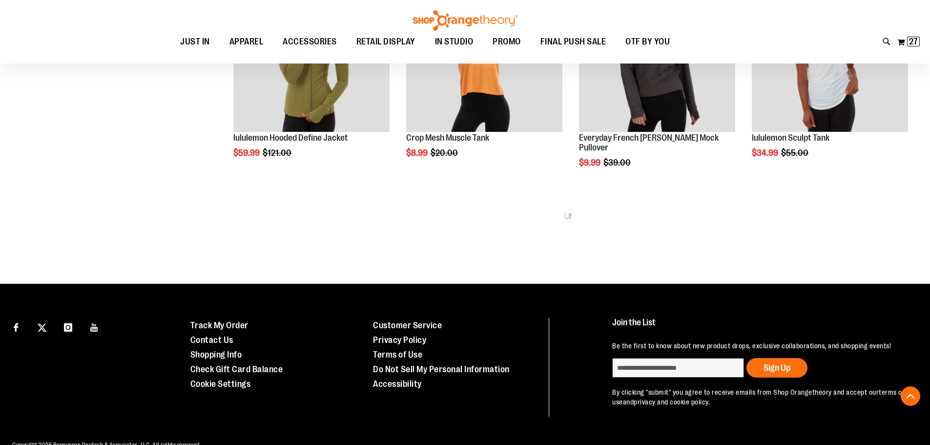
scroll to position [1347, 0]
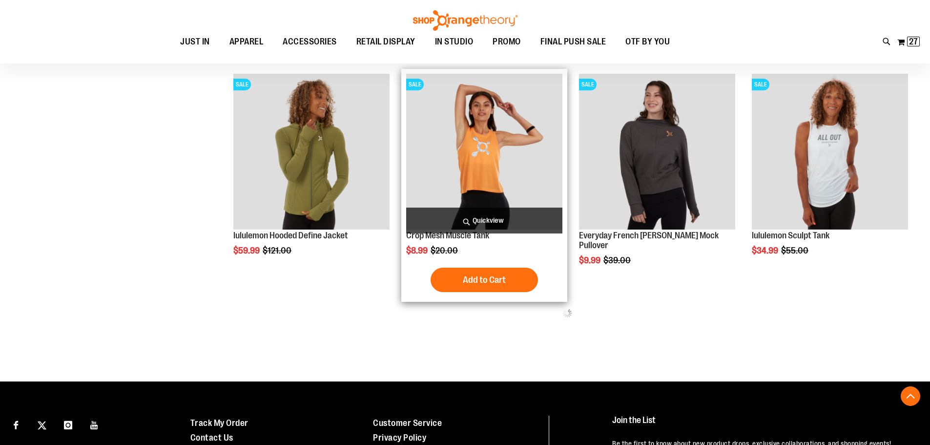
click at [488, 165] on img "product" at bounding box center [484, 152] width 156 height 156
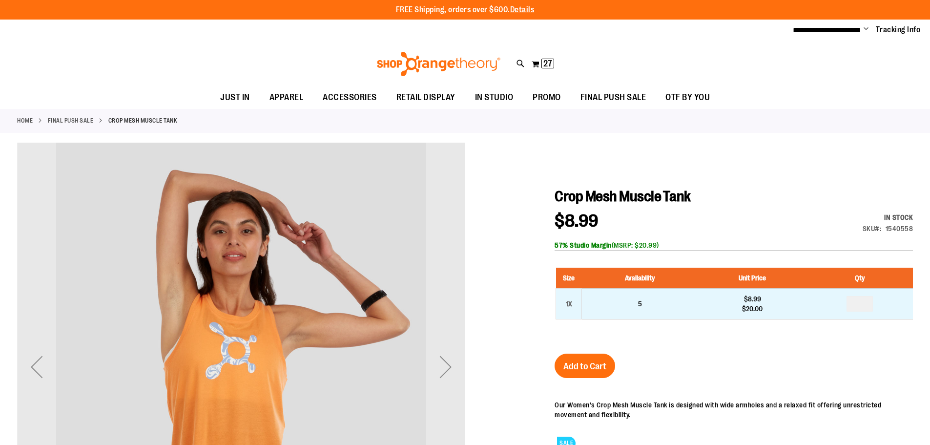
type input "**********"
click at [869, 304] on input "number" at bounding box center [859, 304] width 26 height 16
type input "*"
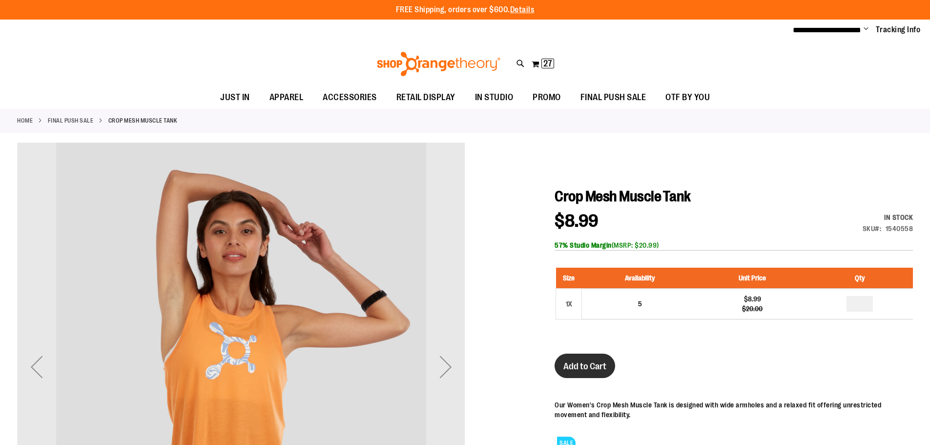
click at [577, 364] on span "Add to Cart" at bounding box center [584, 366] width 43 height 11
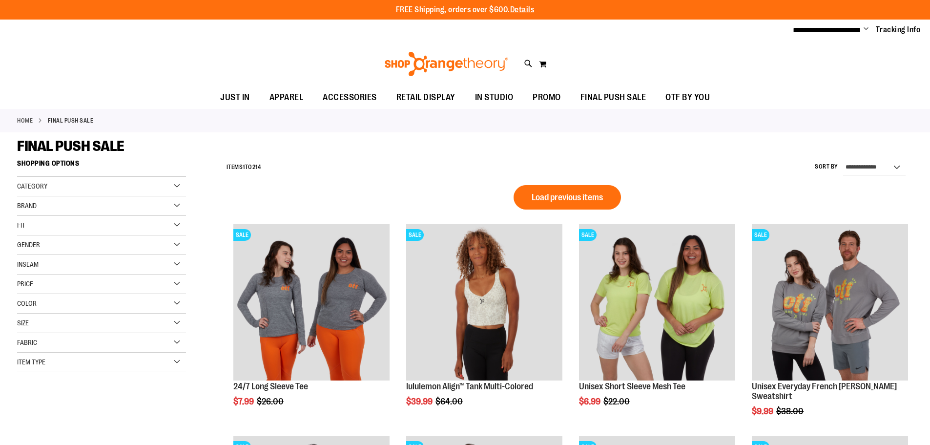
type input "**********"
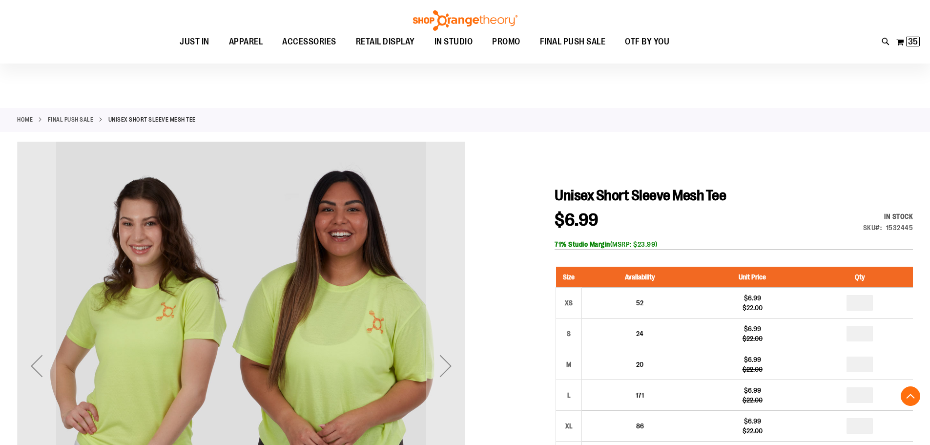
scroll to position [195, 0]
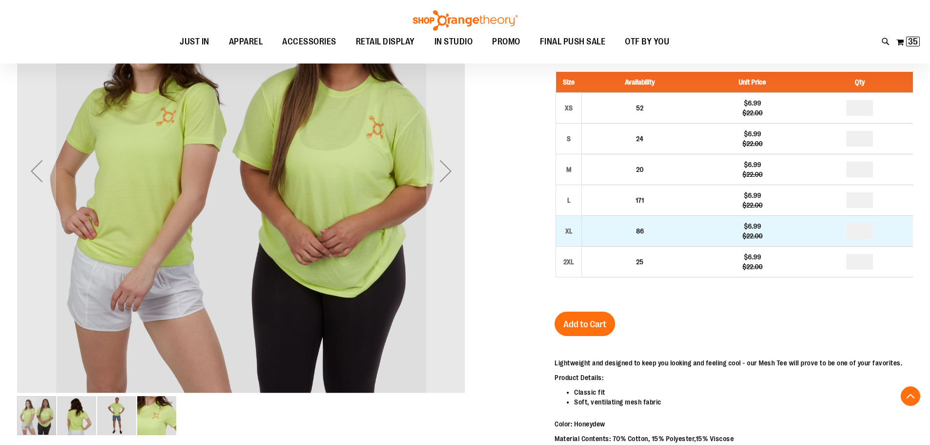
type input "**********"
click at [866, 231] on input "number" at bounding box center [859, 231] width 26 height 16
type input "*"
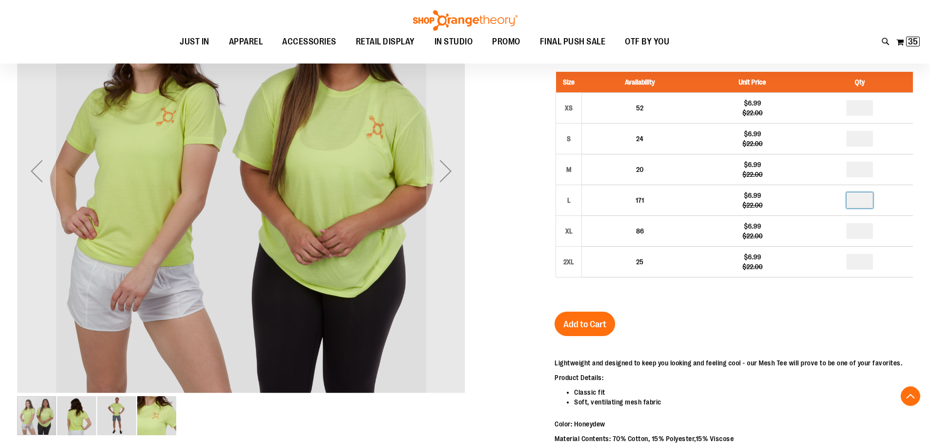
click at [864, 203] on input "number" at bounding box center [859, 200] width 26 height 16
type input "*"
click at [860, 166] on input "number" at bounding box center [859, 170] width 26 height 16
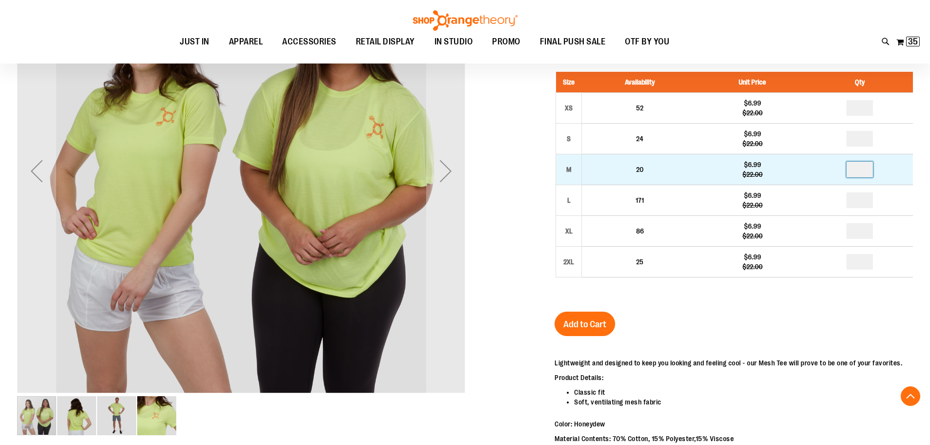
type input "*"
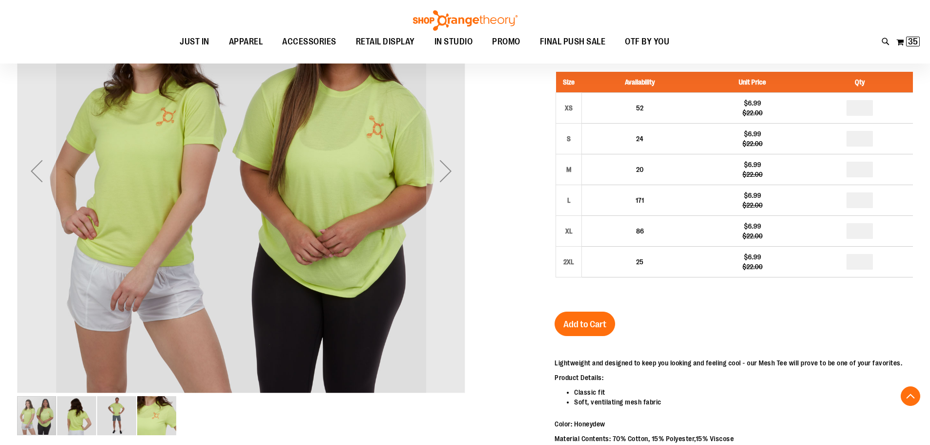
click at [864, 142] on input "number" at bounding box center [859, 139] width 26 height 16
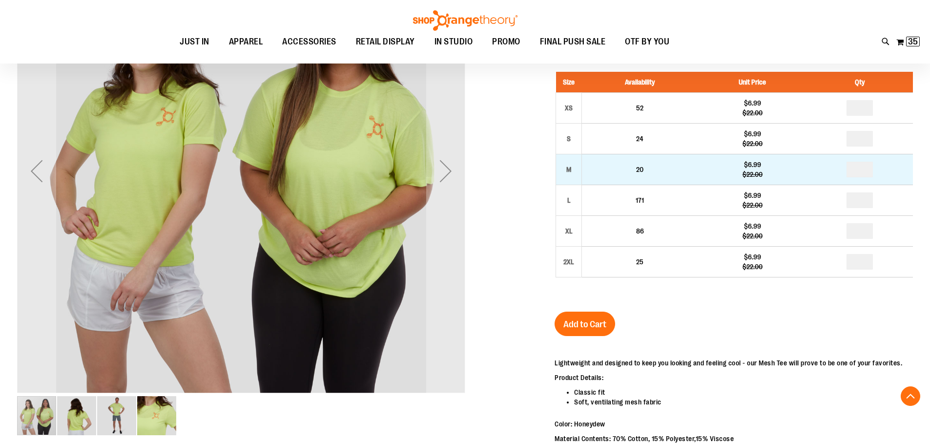
type input "*"
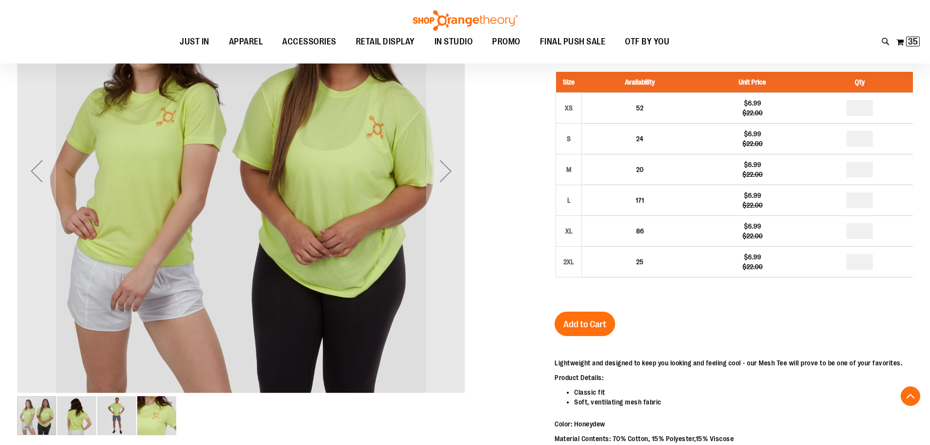
click at [568, 319] on span "Add to Cart" at bounding box center [584, 324] width 43 height 11
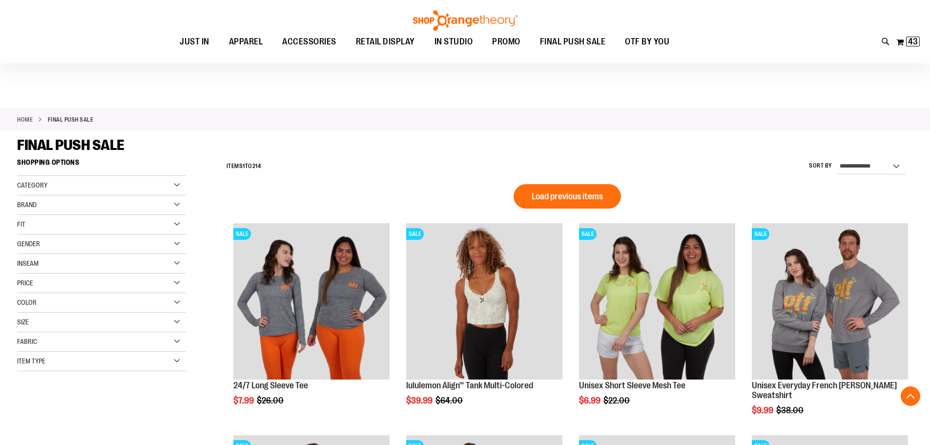
scroll to position [292, 0]
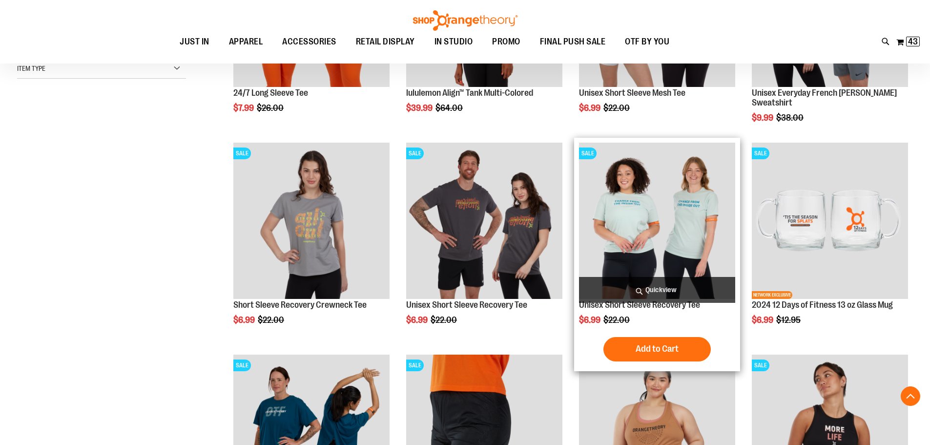
type input "**********"
click at [629, 224] on img "product" at bounding box center [657, 220] width 156 height 156
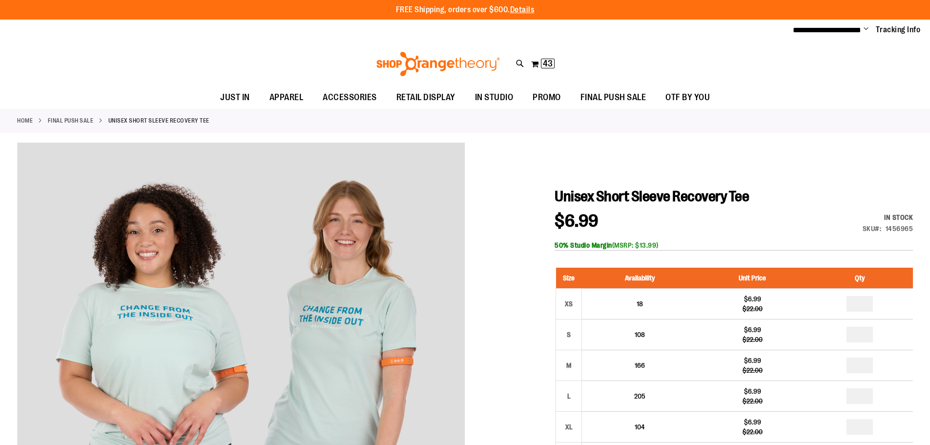
type input "**********"
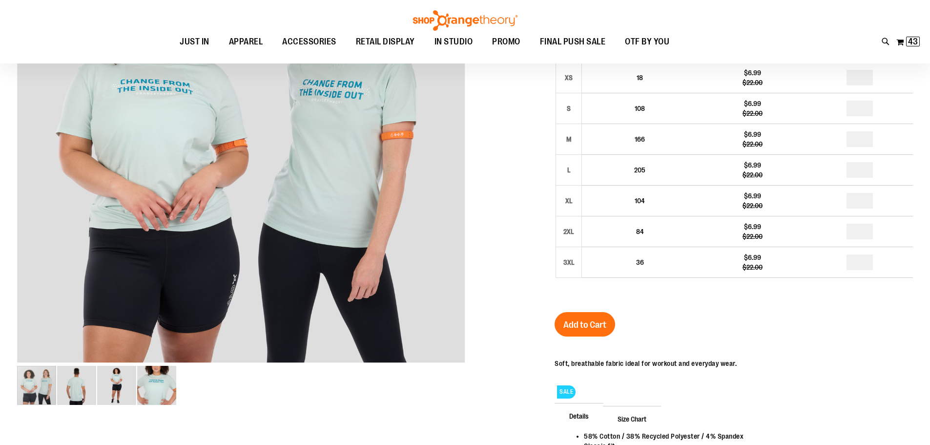
scroll to position [126, 0]
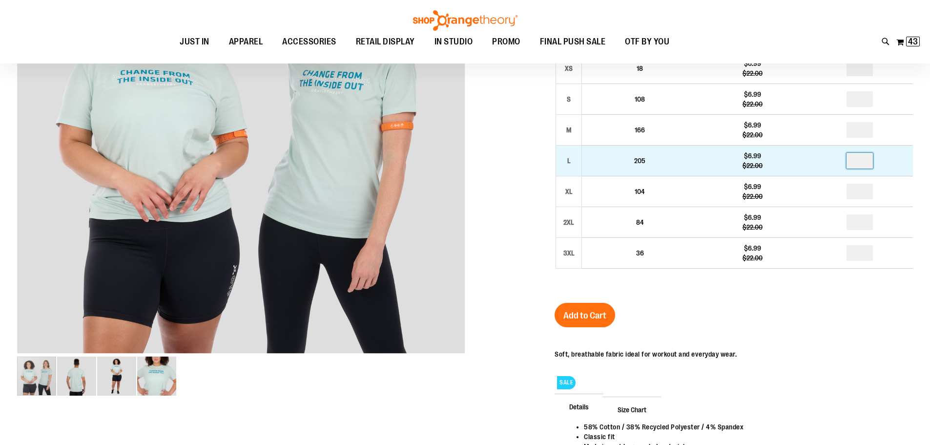
click at [864, 159] on input "number" at bounding box center [859, 161] width 26 height 16
type input "*"
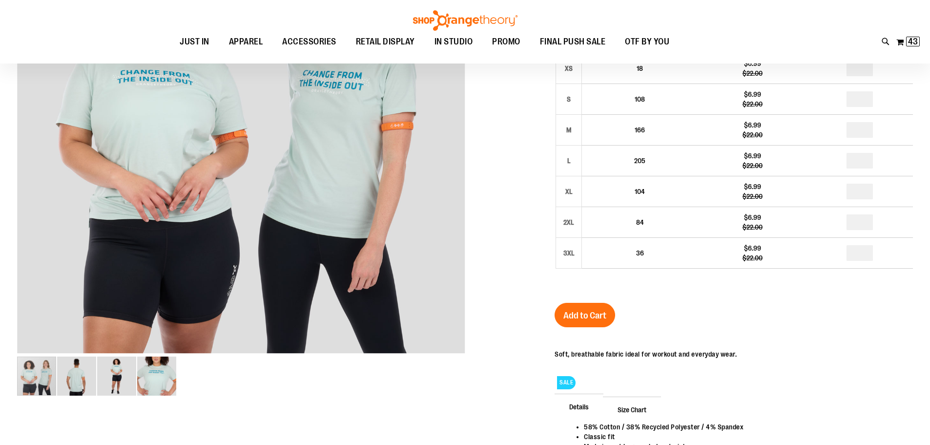
click at [855, 131] on input "number" at bounding box center [859, 130] width 26 height 16
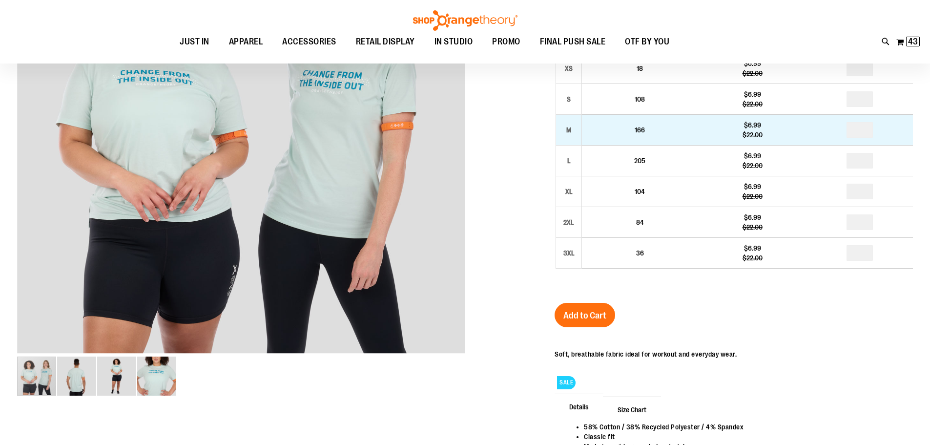
type input "*"
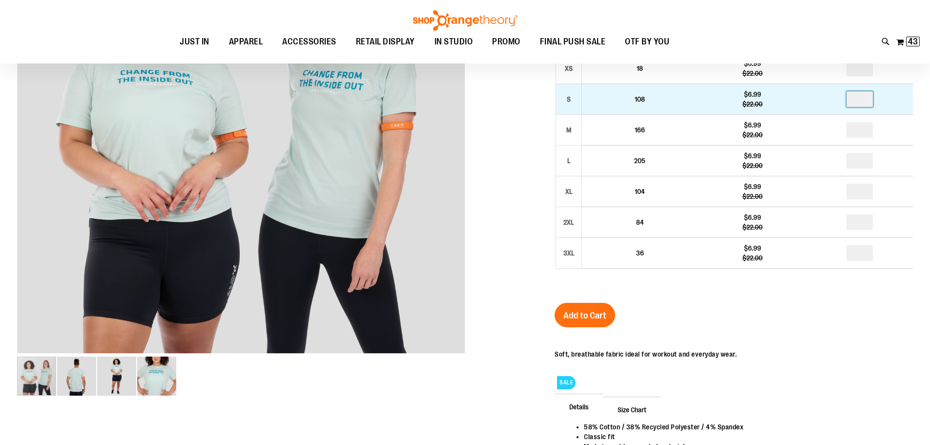
click at [865, 101] on input "number" at bounding box center [859, 99] width 26 height 16
click at [866, 101] on input "number" at bounding box center [859, 99] width 26 height 16
type input "*"
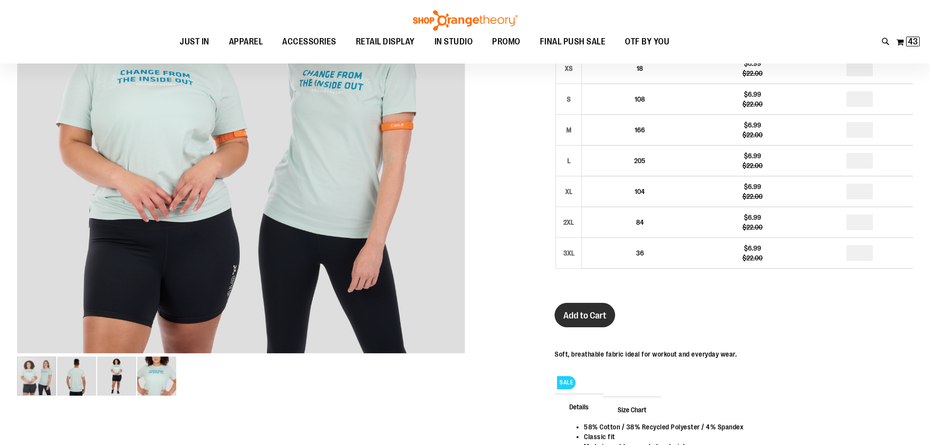
click at [583, 316] on span "Add to Cart" at bounding box center [584, 315] width 43 height 11
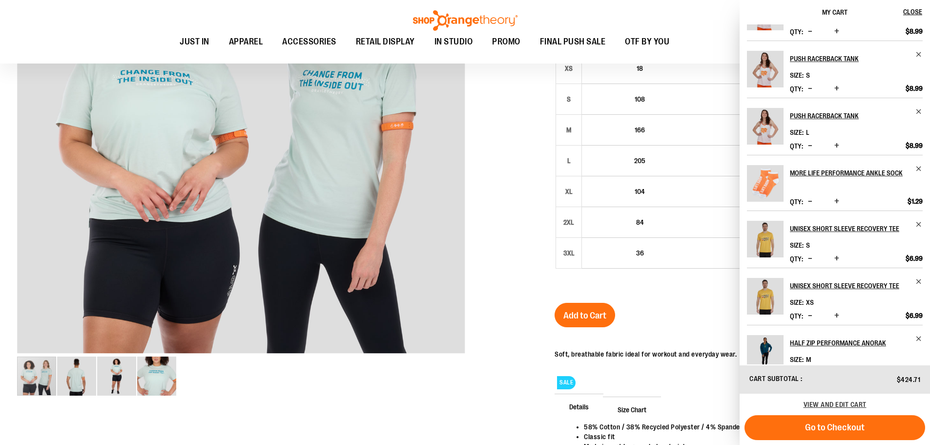
scroll to position [0, 0]
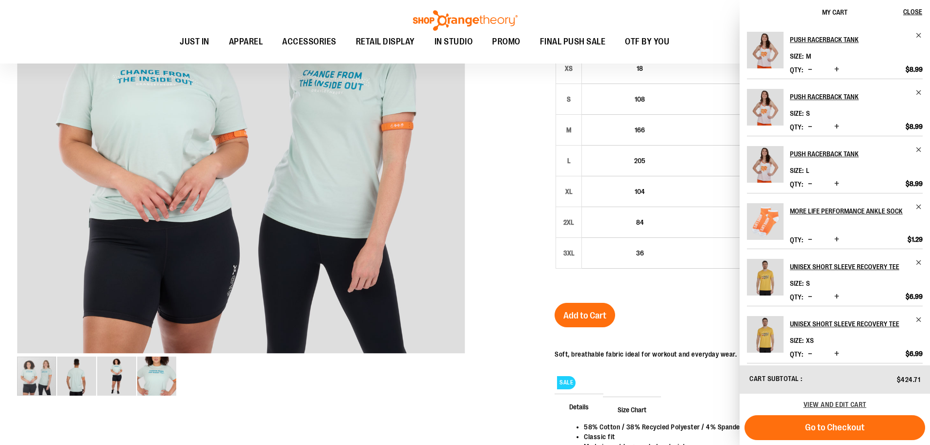
click at [493, 199] on div at bounding box center [464, 213] width 895 height 612
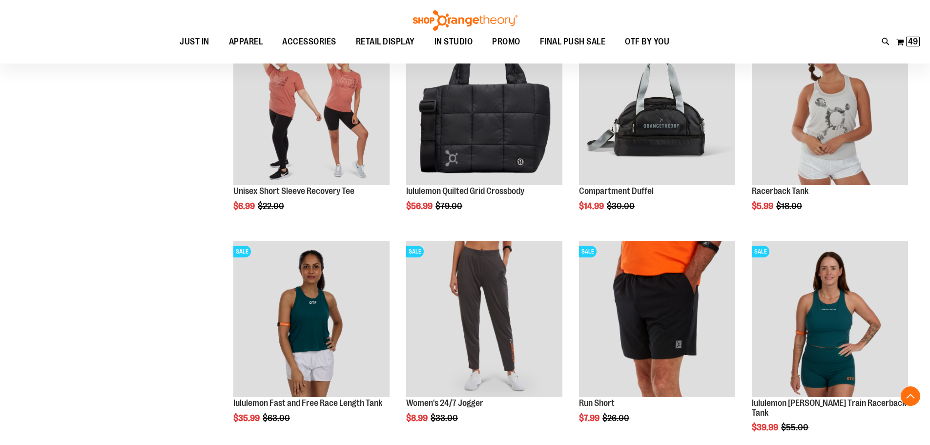
scroll to position [902, 0]
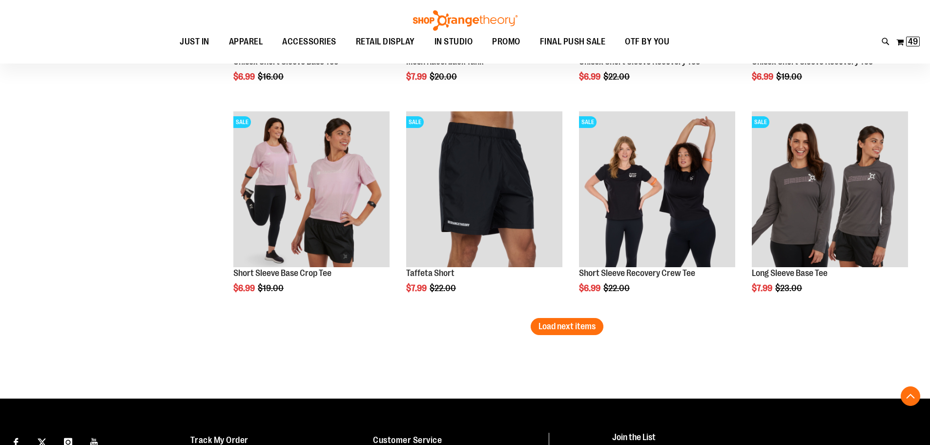
scroll to position [1830, 0]
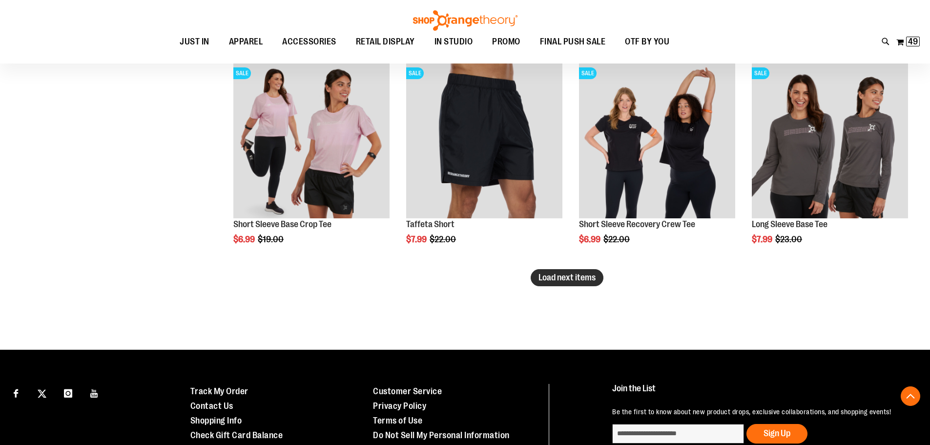
type input "**********"
click at [575, 274] on span "Load next items" at bounding box center [566, 277] width 57 height 10
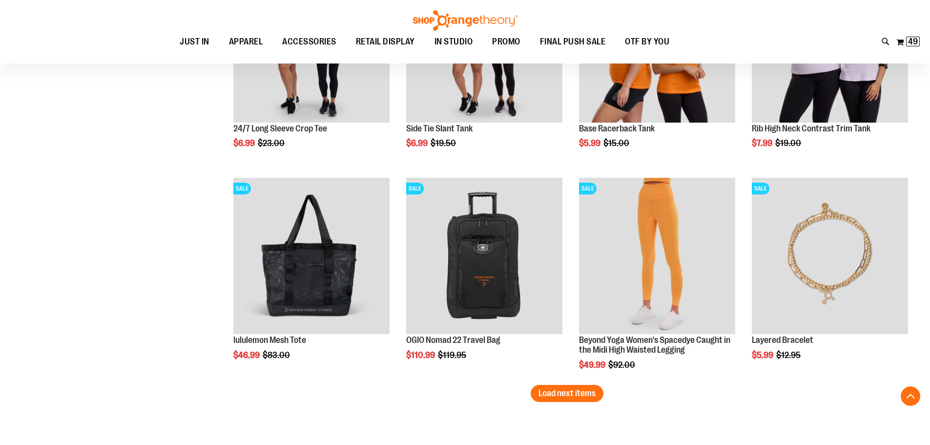
scroll to position [2398, 0]
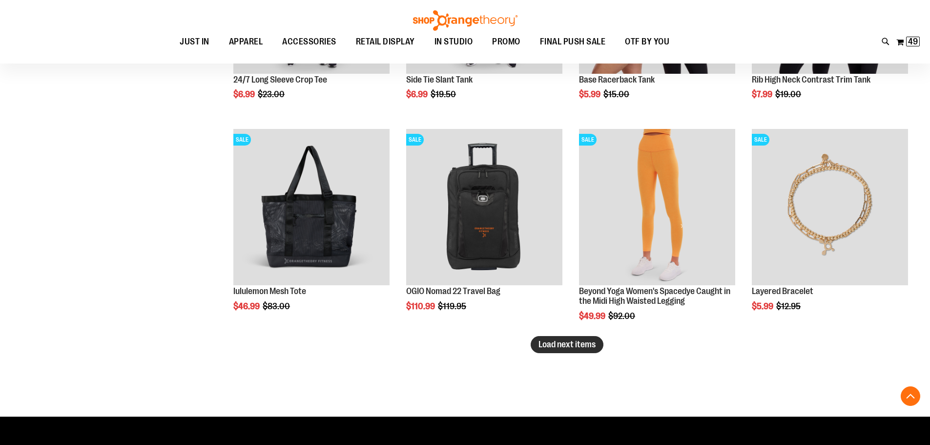
click at [541, 347] on span "Load next items" at bounding box center [566, 344] width 57 height 10
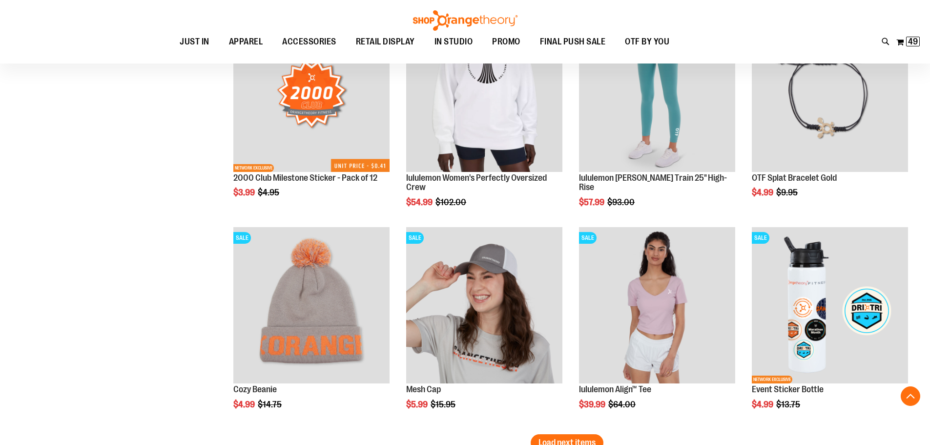
scroll to position [3081, 0]
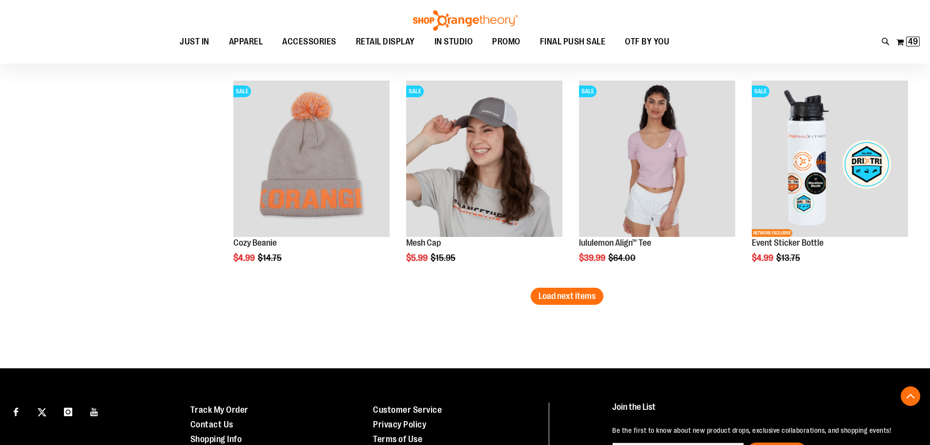
click at [578, 295] on span "Load next items" at bounding box center [566, 296] width 57 height 10
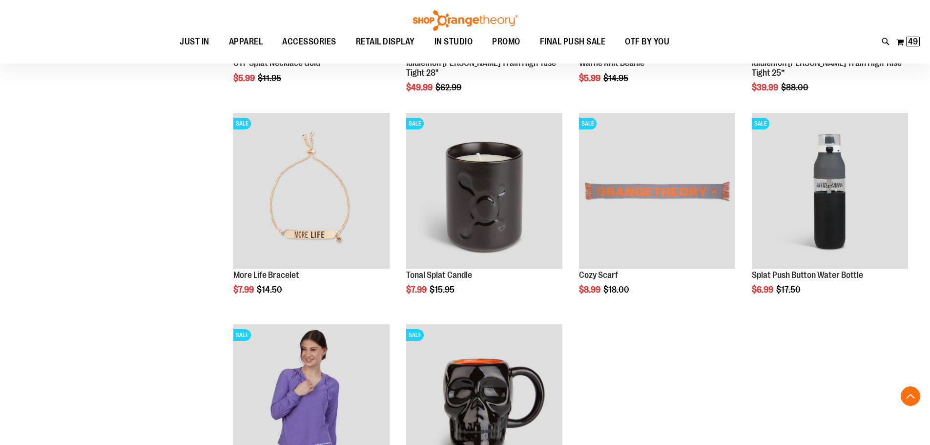
scroll to position [3570, 0]
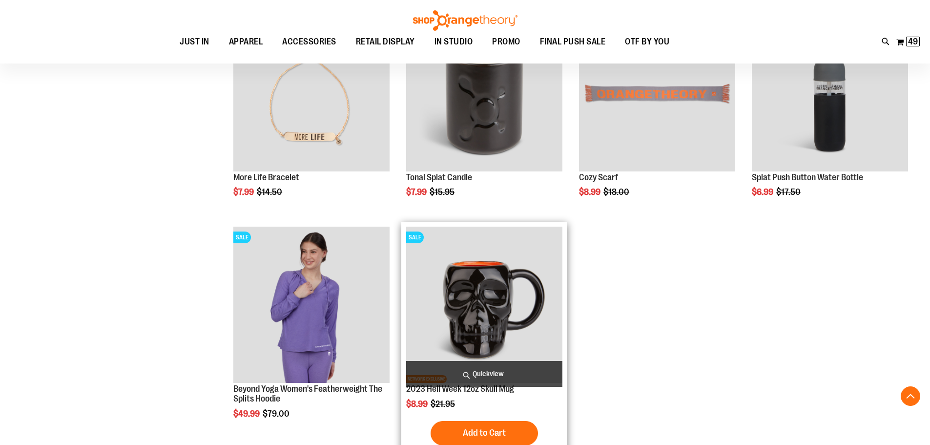
click at [454, 272] on img "product" at bounding box center [484, 304] width 156 height 156
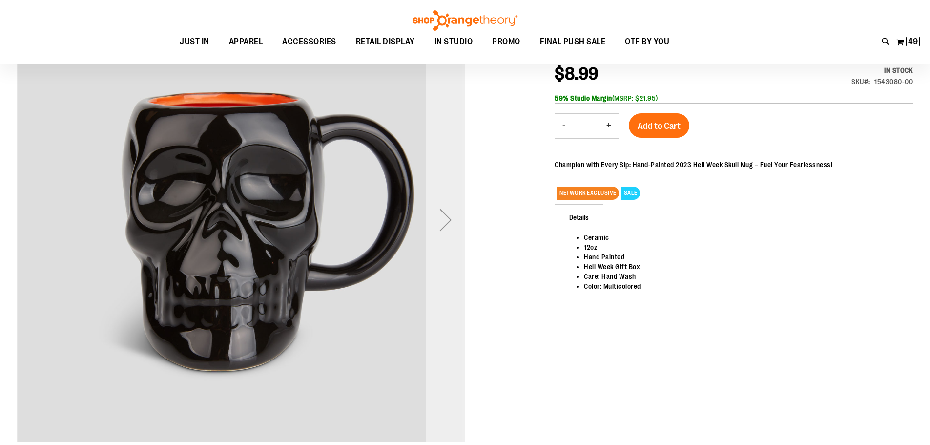
scroll to position [145, 0]
type input "**********"
click at [449, 232] on div "Next" at bounding box center [445, 220] width 39 height 39
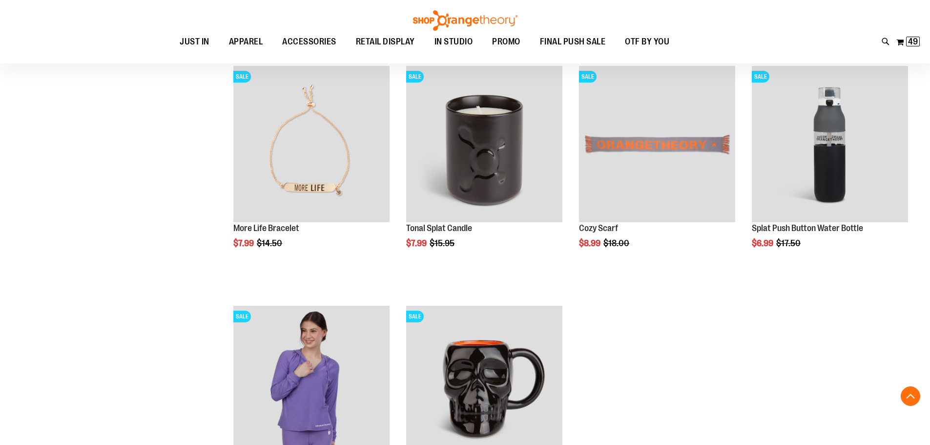
scroll to position [348, 0]
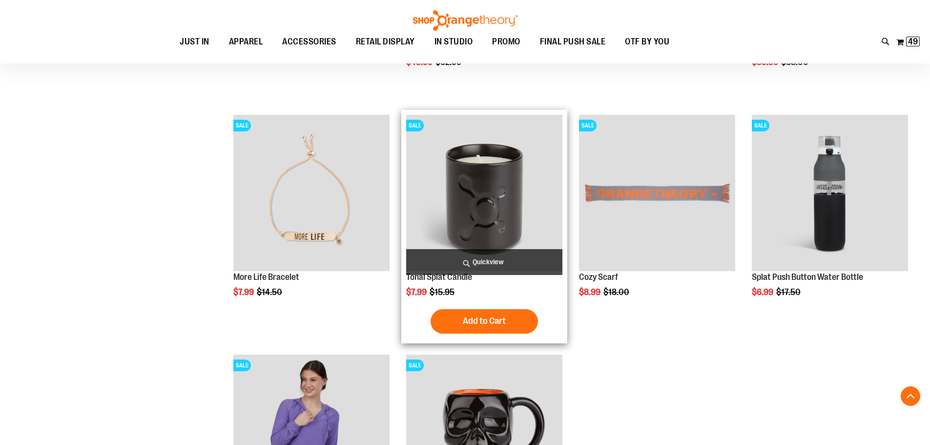
type input "**********"
click at [444, 216] on img "product" at bounding box center [484, 193] width 156 height 156
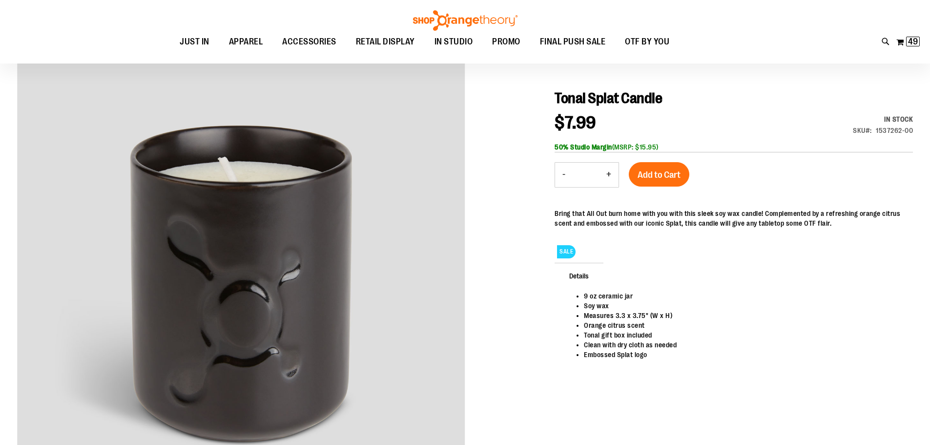
scroll to position [146, 0]
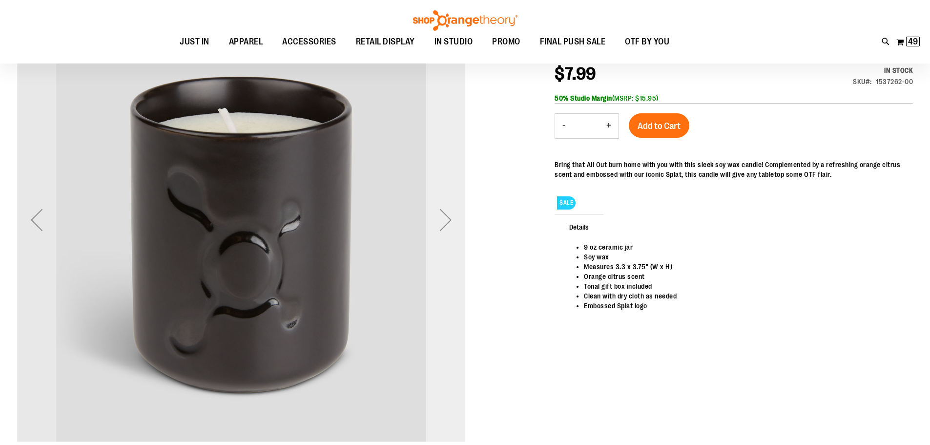
type input "**********"
click at [444, 216] on div "Next" at bounding box center [445, 219] width 39 height 39
click at [443, 213] on div "Next" at bounding box center [445, 219] width 39 height 39
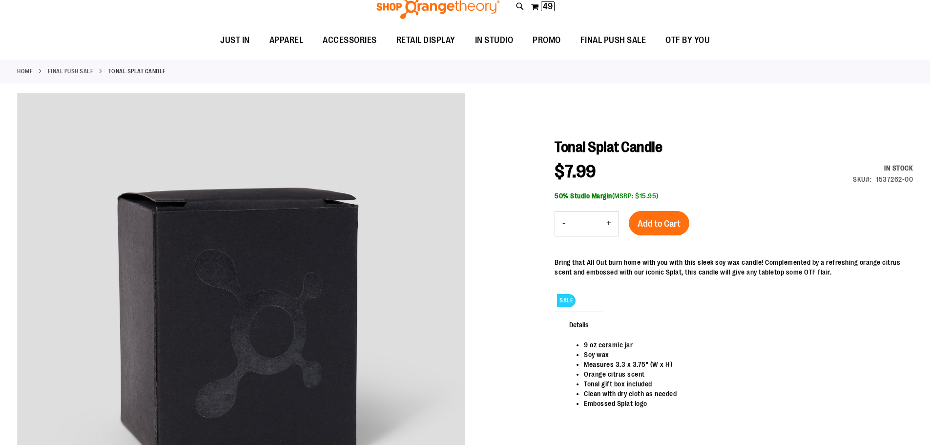
scroll to position [0, 0]
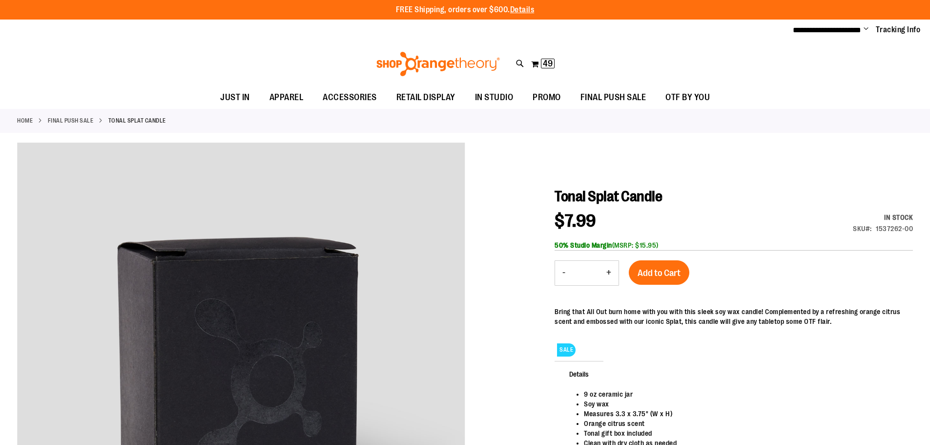
click at [611, 268] on button "+" at bounding box center [609, 273] width 20 height 24
type input "*"
click at [640, 271] on span "Add to Cart" at bounding box center [658, 272] width 43 height 11
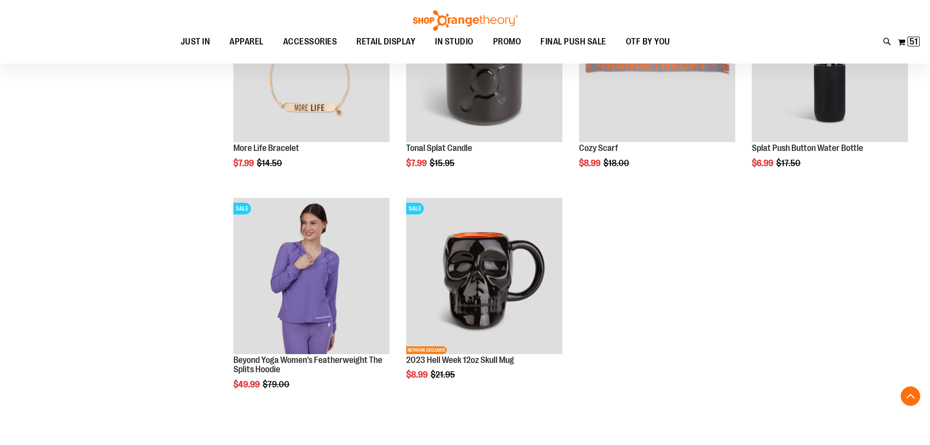
scroll to position [376, 0]
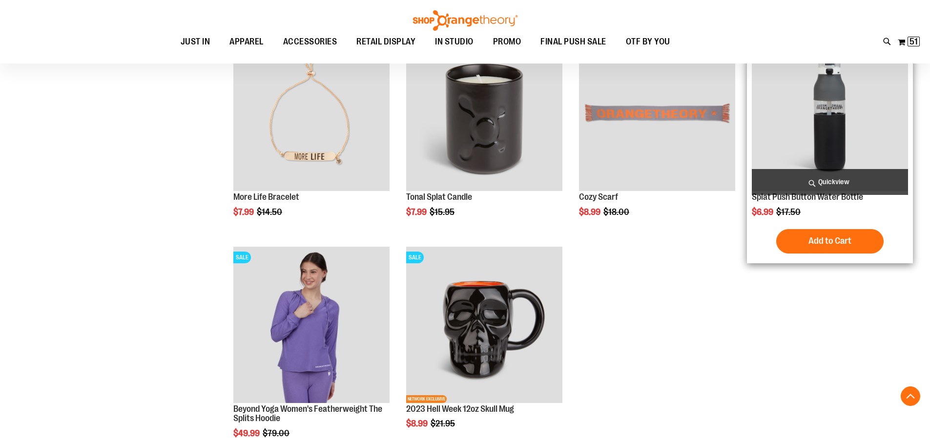
type input "**********"
click at [826, 135] on img "product" at bounding box center [830, 113] width 156 height 156
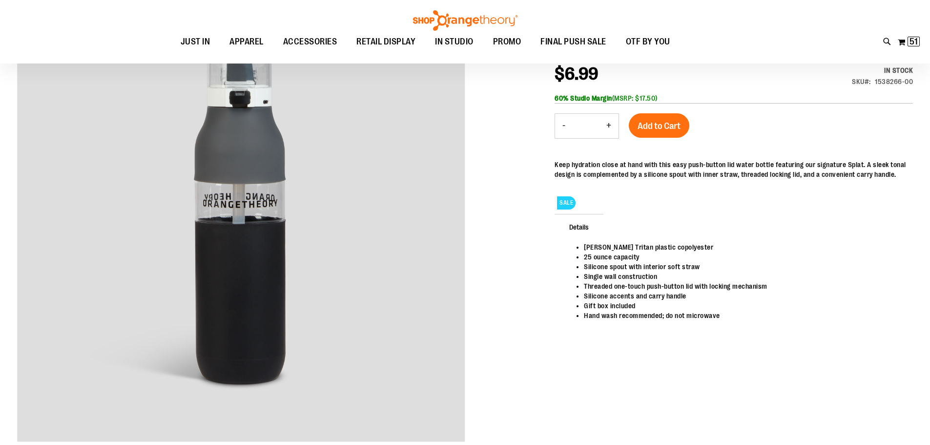
scroll to position [97, 0]
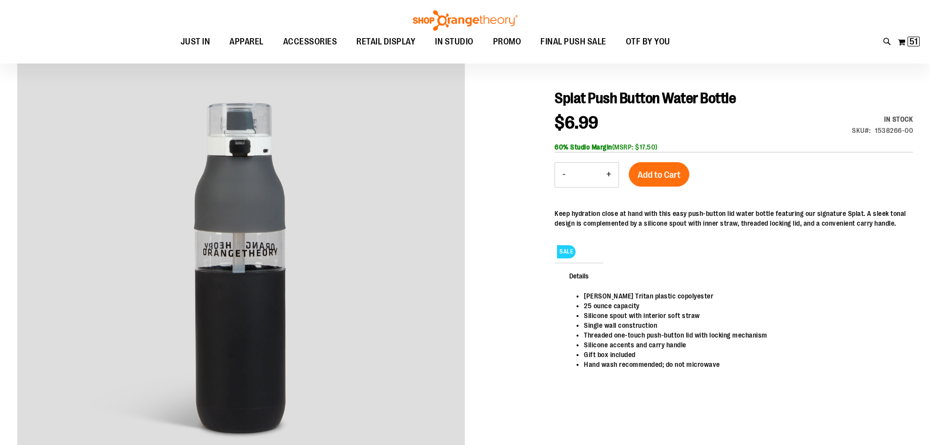
type input "**********"
click at [587, 177] on input "*" at bounding box center [585, 174] width 26 height 23
type input "*"
click at [648, 167] on button "Add to Cart" at bounding box center [659, 174] width 61 height 24
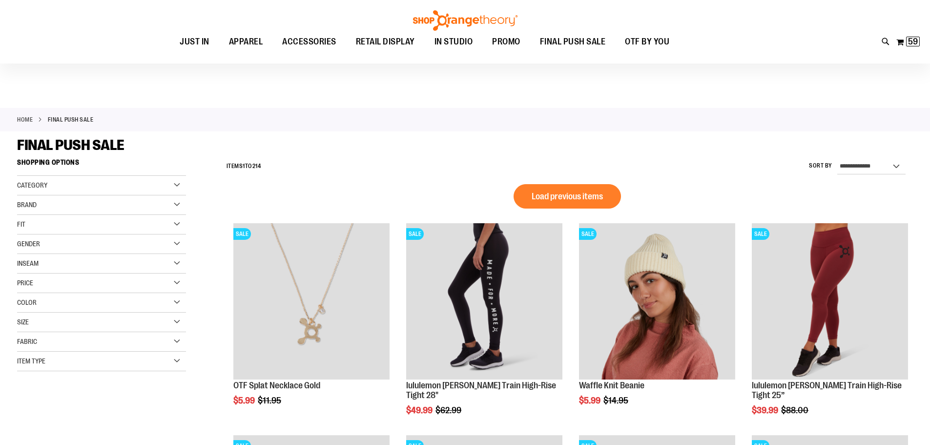
scroll to position [24, 0]
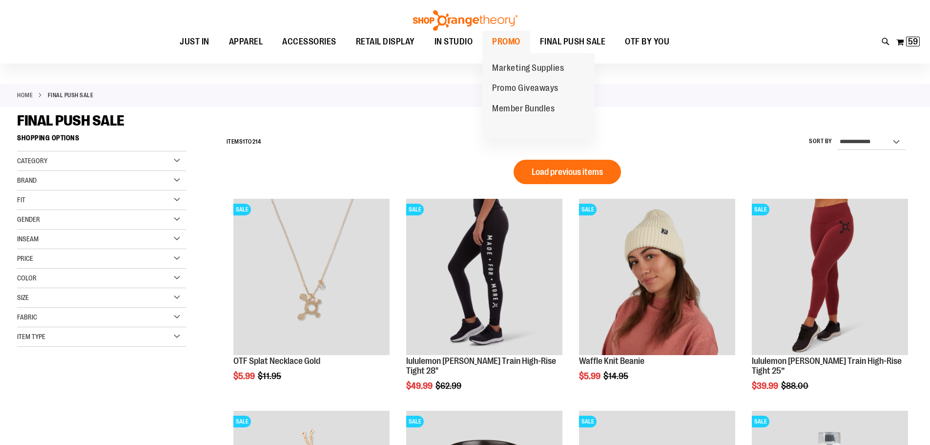
type input "**********"
click at [503, 38] on span "PROMO" at bounding box center [506, 42] width 28 height 22
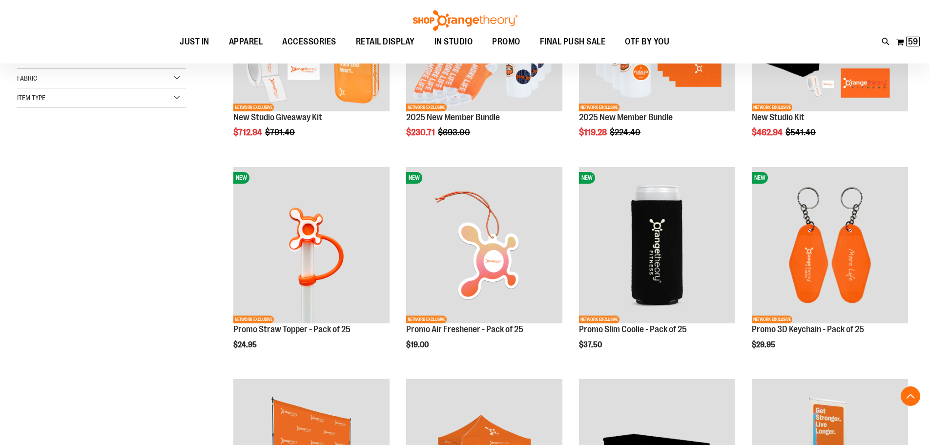
scroll to position [292, 0]
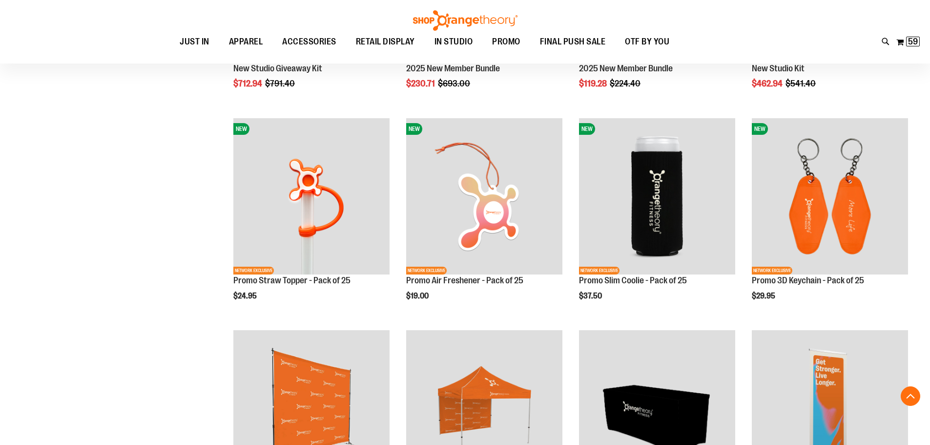
scroll to position [390, 0]
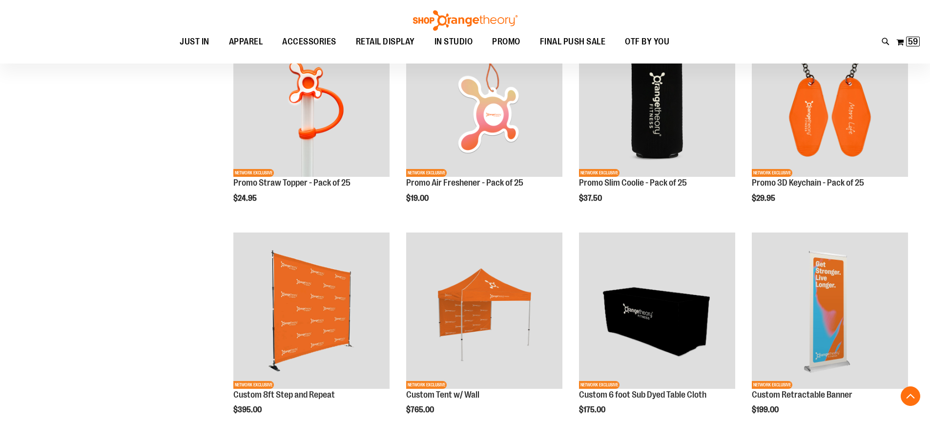
scroll to position [341, 0]
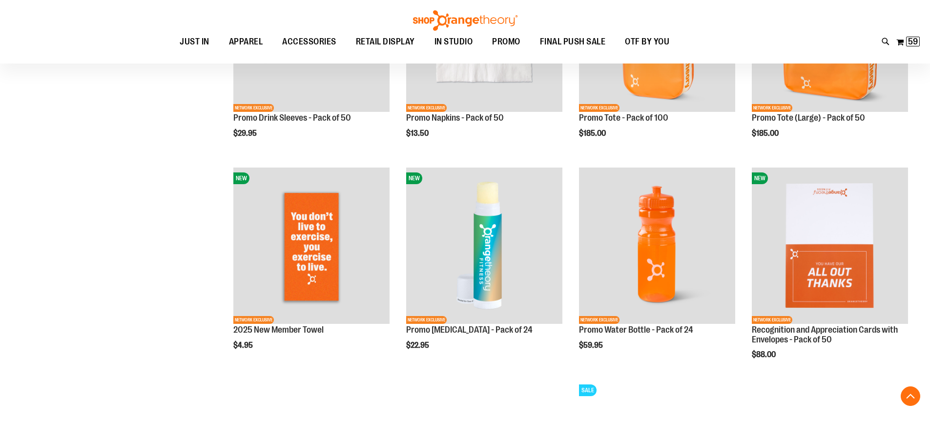
scroll to position [927, 0]
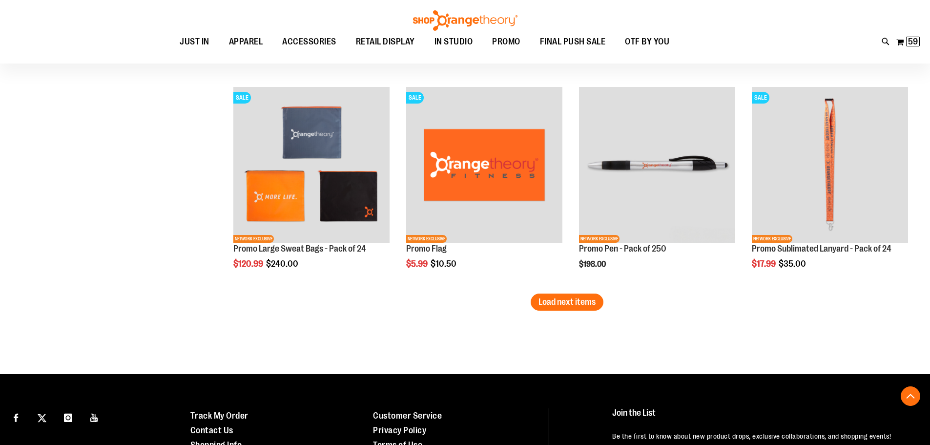
scroll to position [1854, 0]
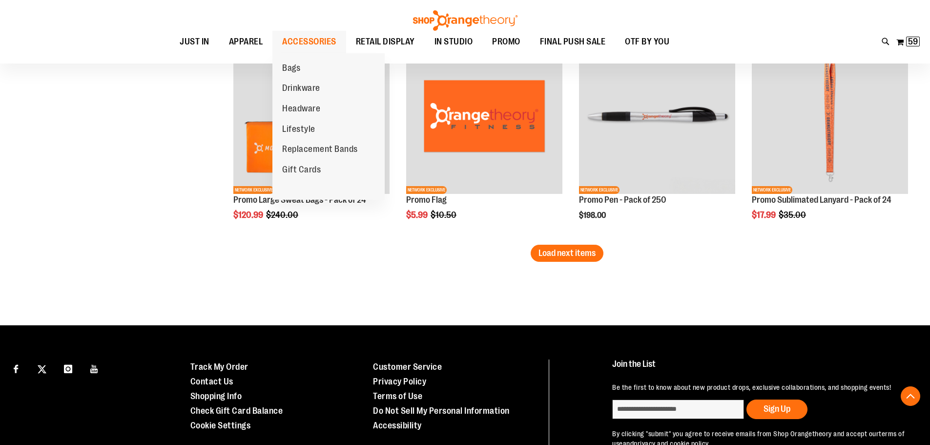
type input "**********"
click at [331, 39] on span "ACCESSORIES" at bounding box center [309, 42] width 54 height 22
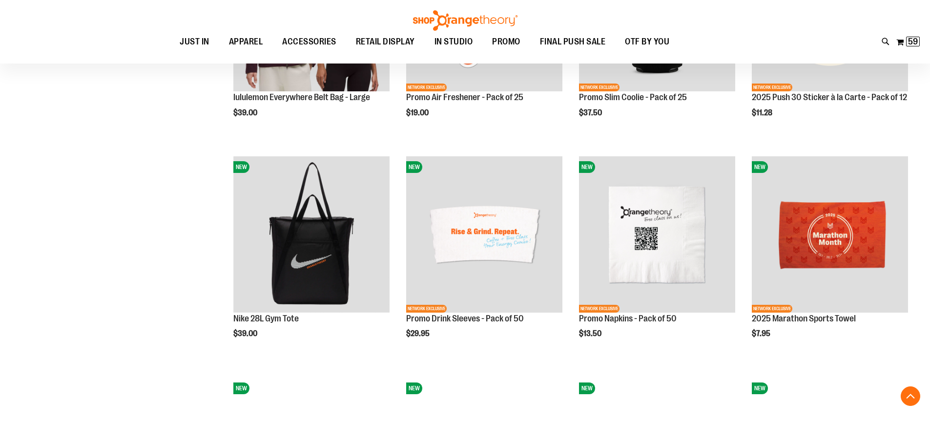
scroll to position [976, 0]
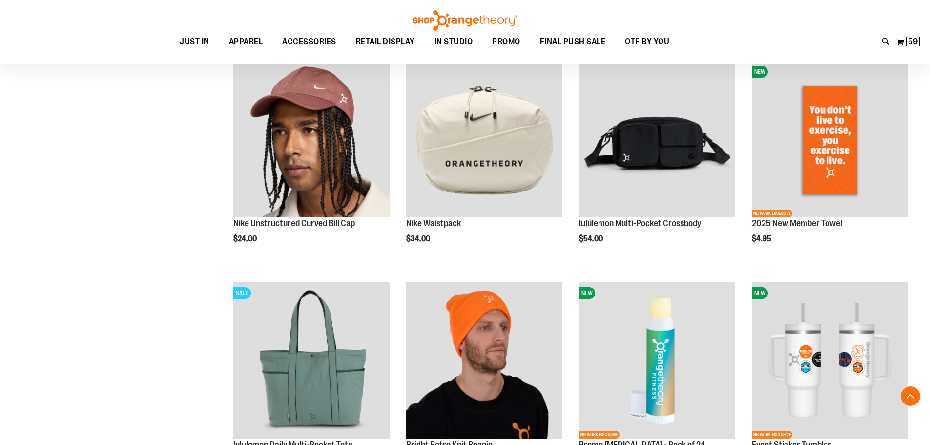
scroll to position [1561, 0]
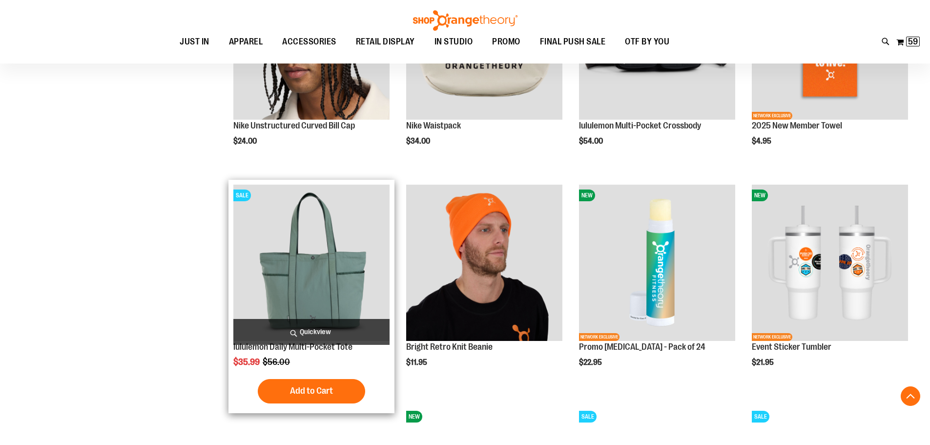
type input "**********"
click at [301, 222] on img "product" at bounding box center [311, 262] width 156 height 156
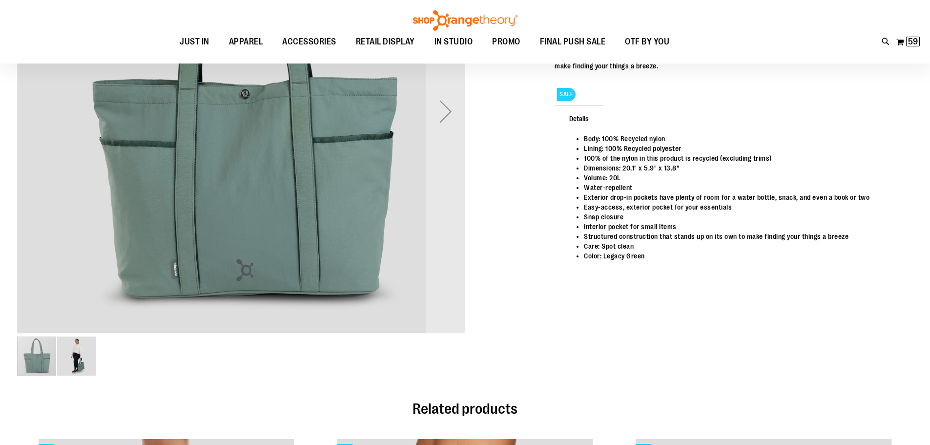
scroll to position [146, 0]
type input "**********"
click at [82, 358] on img "image 2 of 2" at bounding box center [76, 356] width 39 height 39
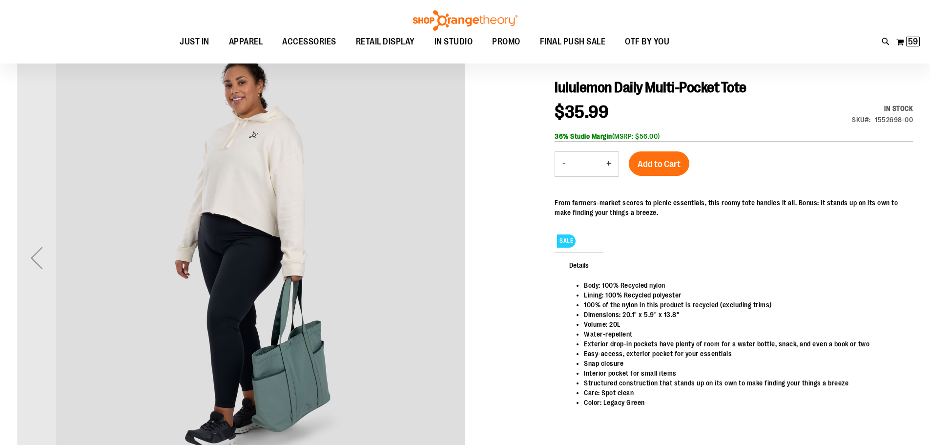
scroll to position [98, 0]
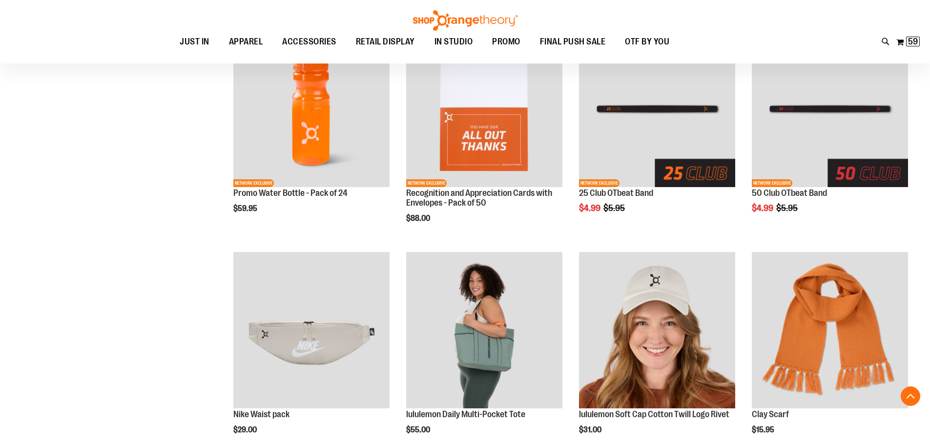
scroll to position [283, 0]
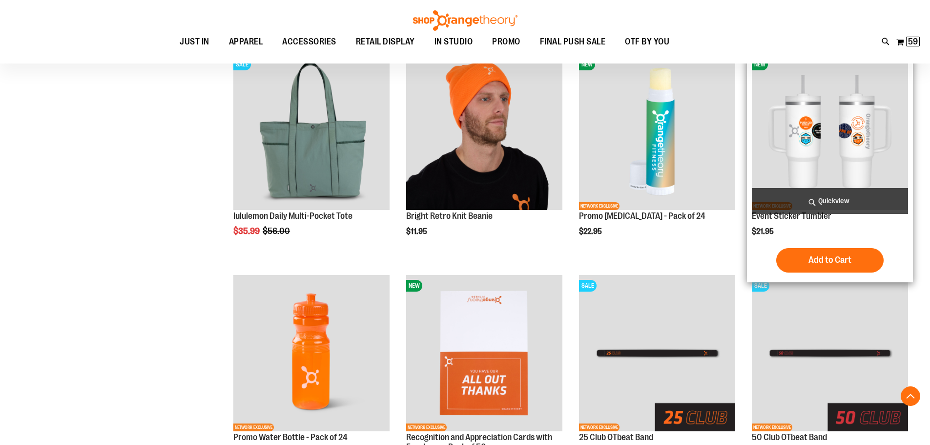
type input "**********"
click at [779, 153] on img "product" at bounding box center [830, 132] width 156 height 156
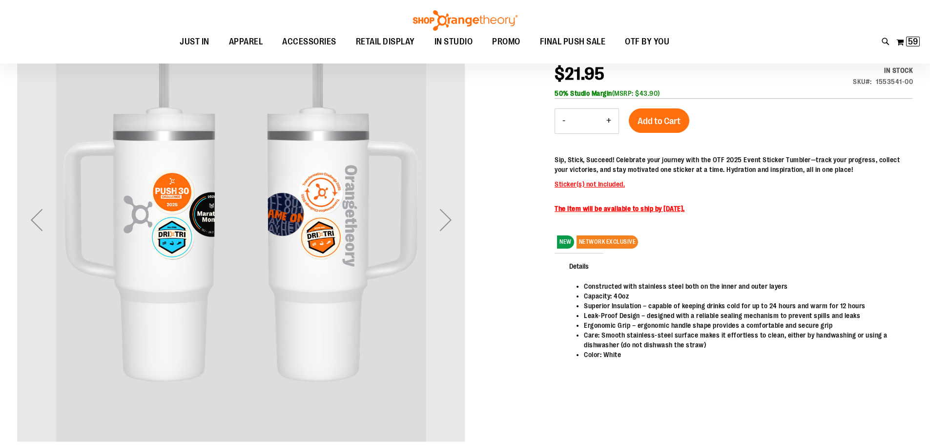
scroll to position [145, 0]
type input "**********"
click at [449, 214] on div "Next" at bounding box center [445, 220] width 39 height 39
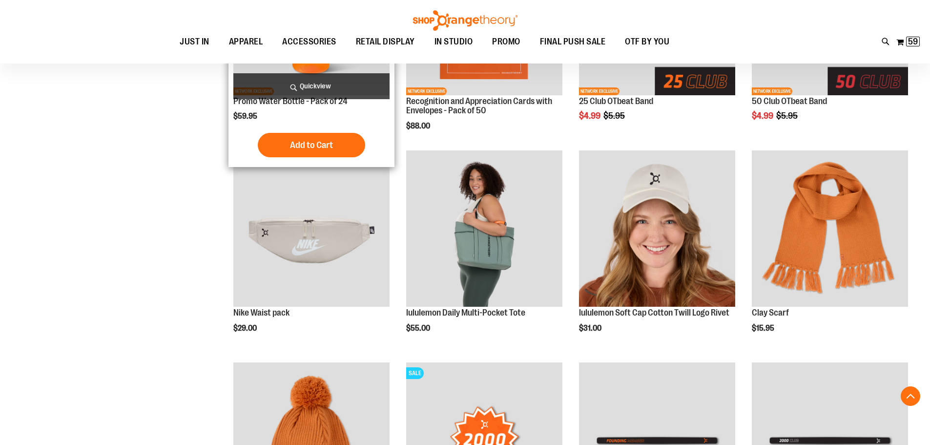
scroll to position [683, 0]
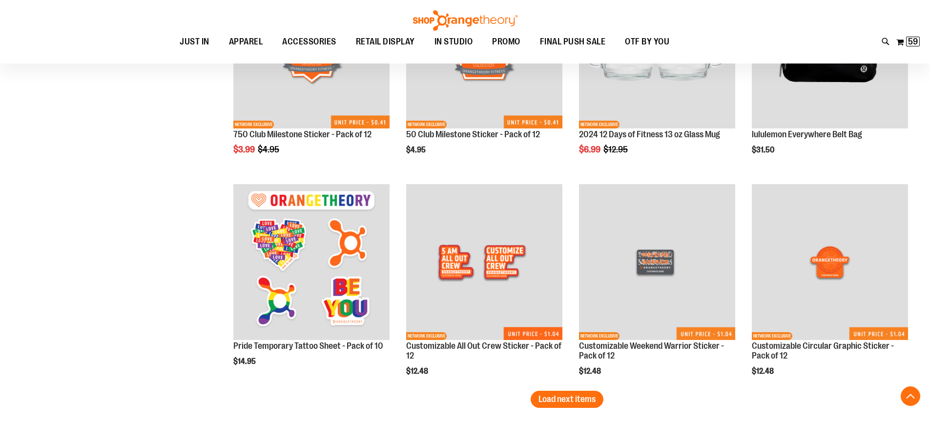
scroll to position [1917, 0]
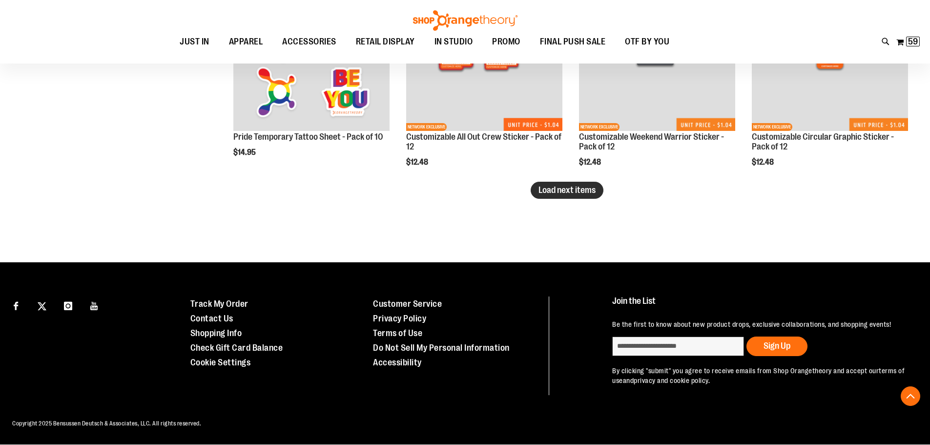
type input "**********"
click at [546, 189] on span "Load next items" at bounding box center [566, 190] width 57 height 10
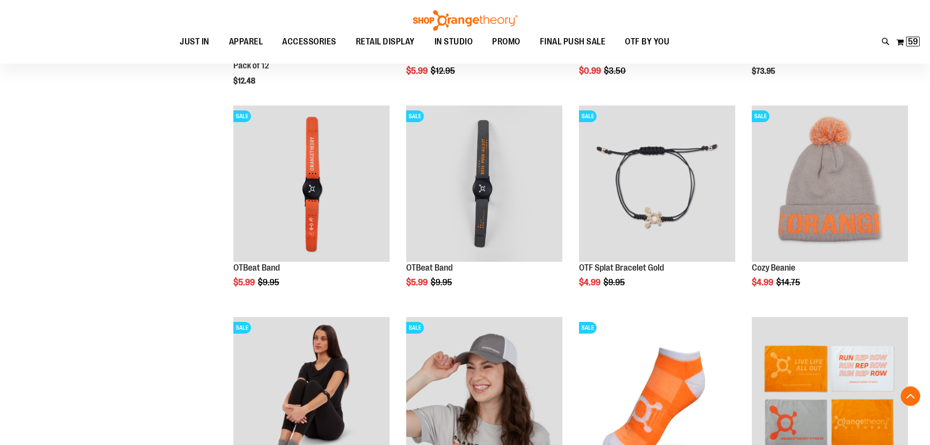
scroll to position [2356, 0]
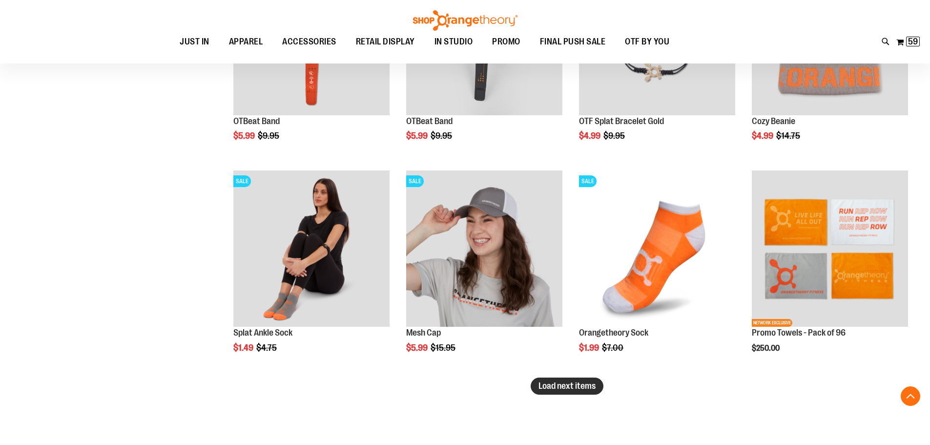
click at [576, 388] on span "Load next items" at bounding box center [566, 386] width 57 height 10
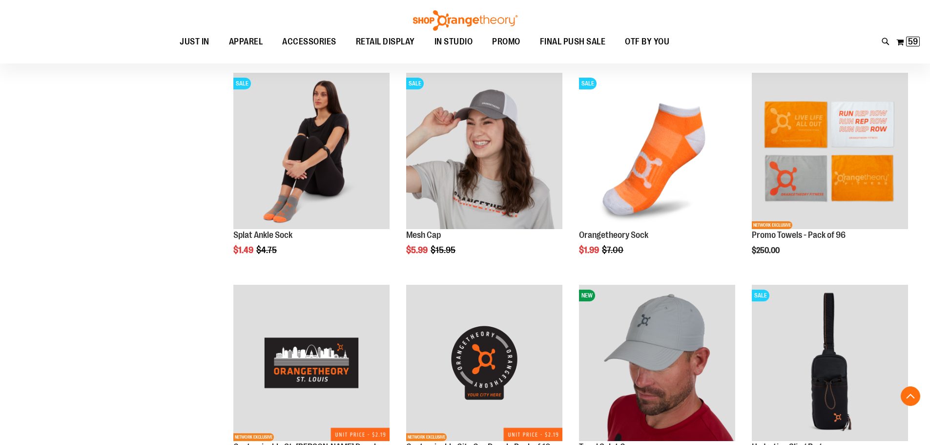
scroll to position [2405, 0]
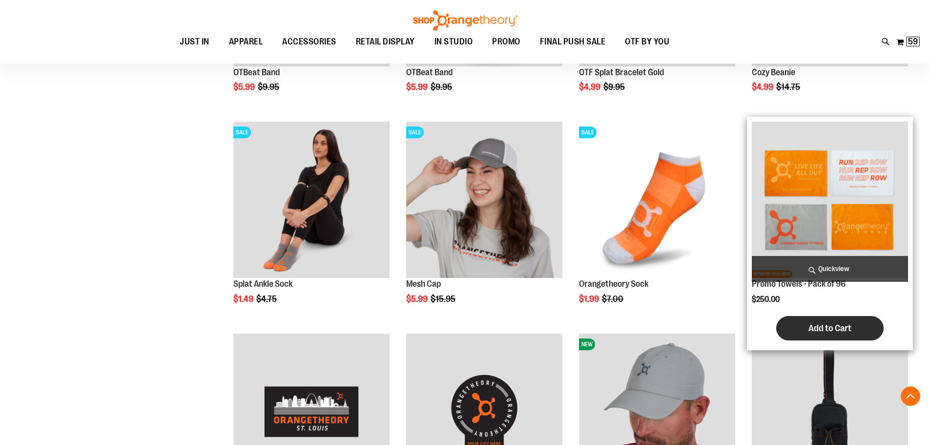
click at [814, 324] on span "Add to Cart" at bounding box center [829, 328] width 43 height 11
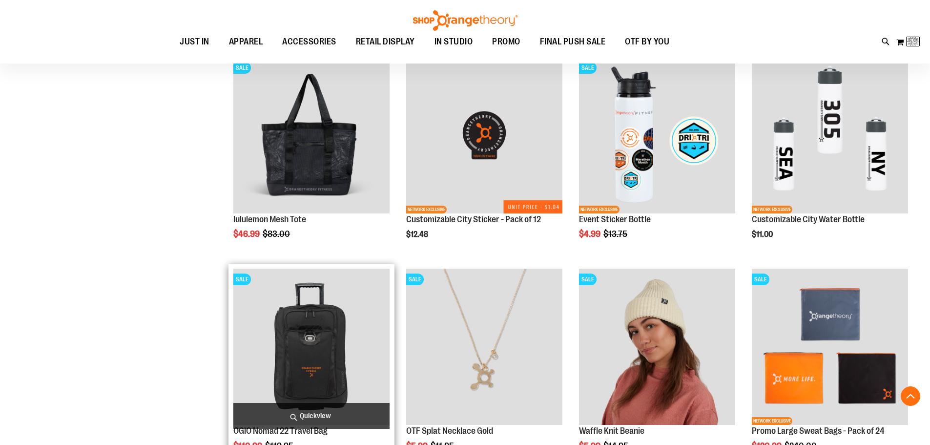
scroll to position [3088, 0]
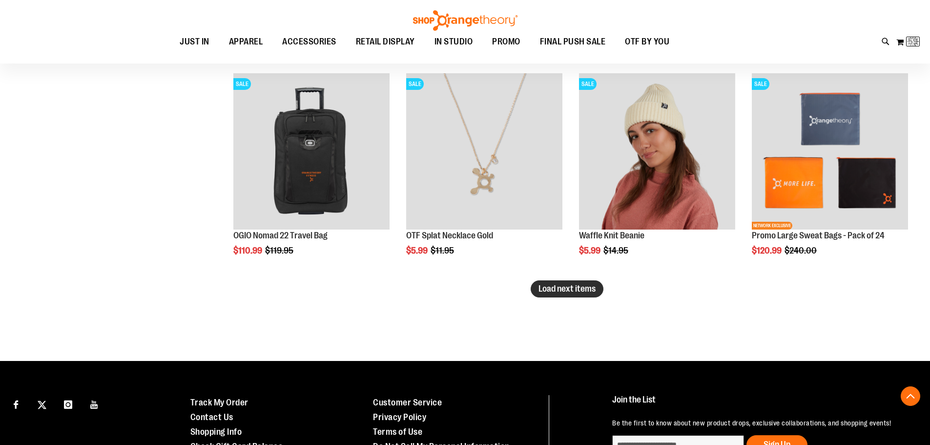
click at [594, 293] on span "Load next items" at bounding box center [566, 289] width 57 height 10
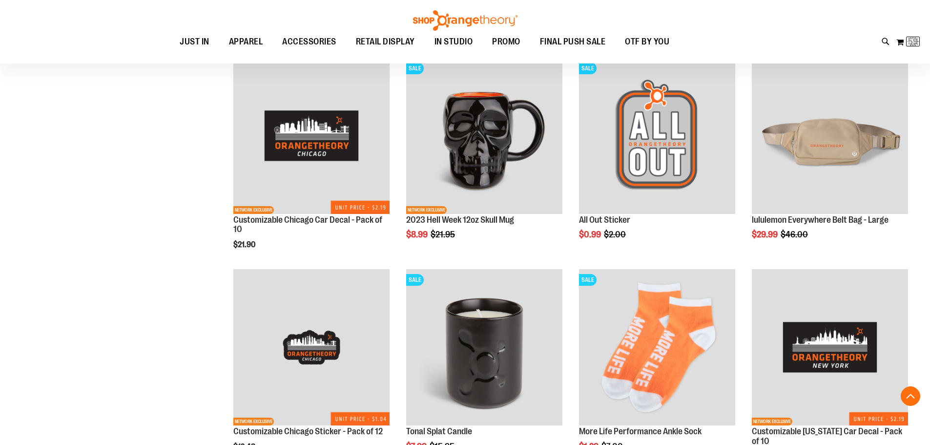
scroll to position [3576, 0]
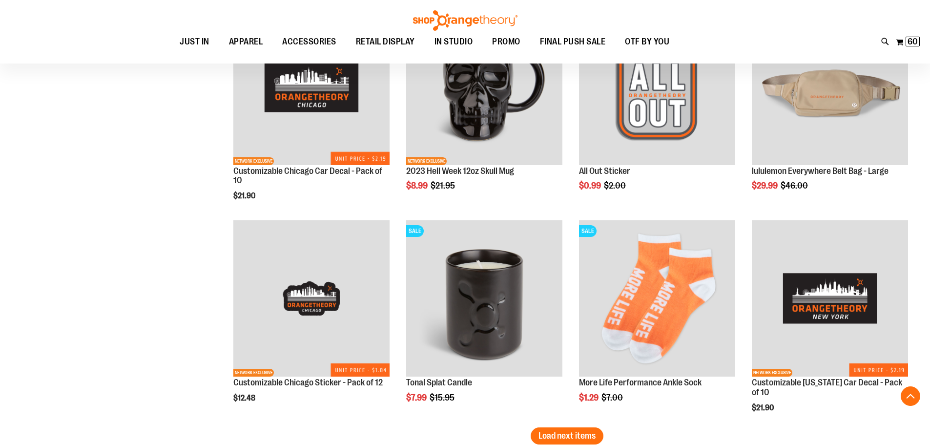
scroll to position [3722, 0]
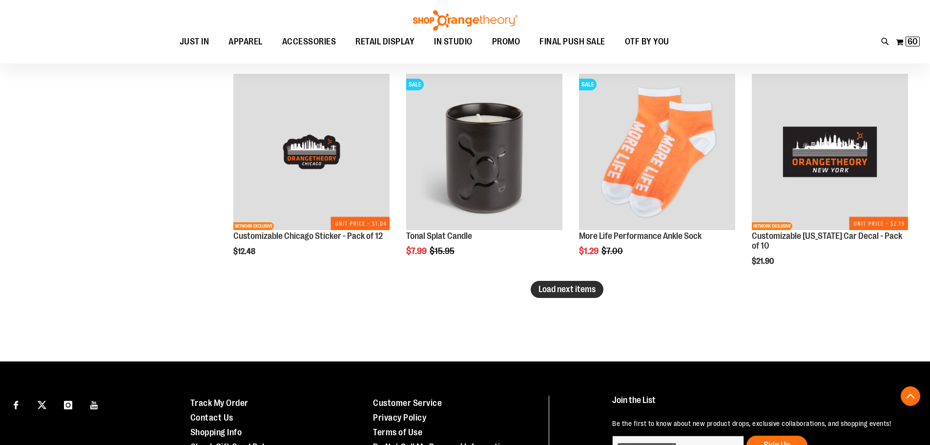
click at [592, 294] on span "Load next items" at bounding box center [566, 289] width 57 height 10
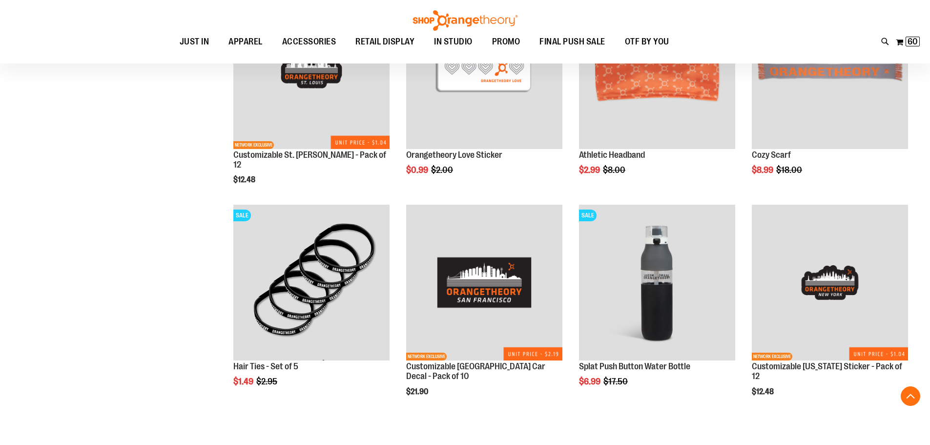
scroll to position [4064, 0]
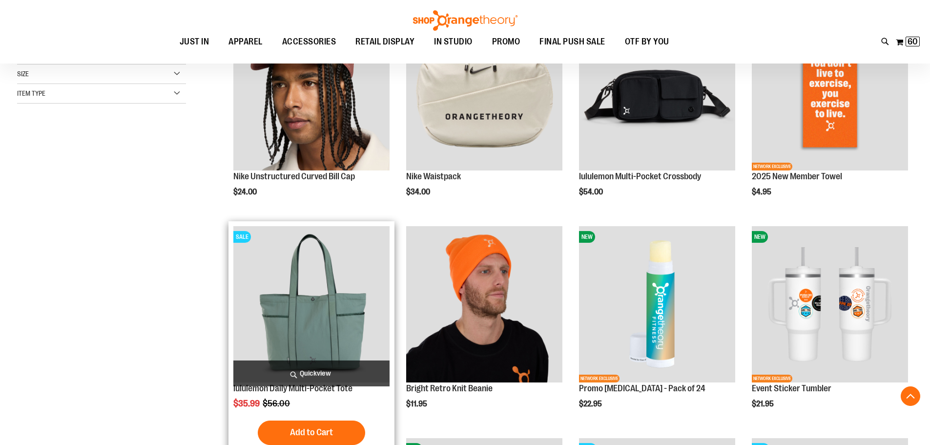
scroll to position [453, 0]
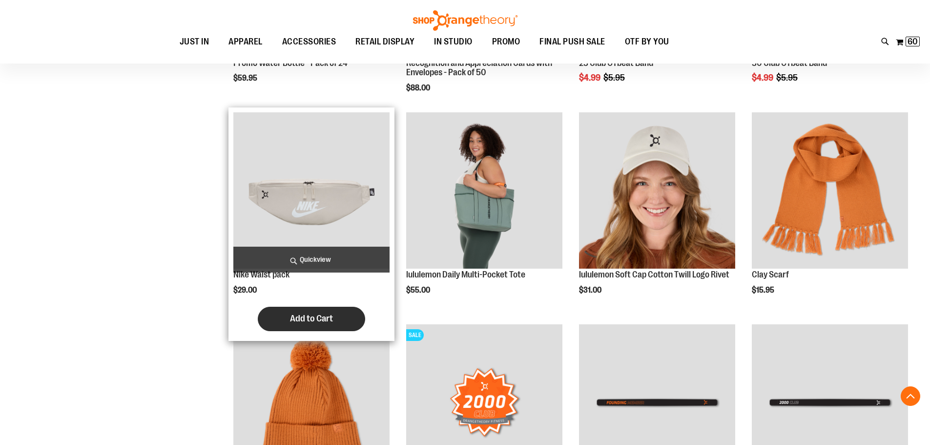
scroll to position [794, 0]
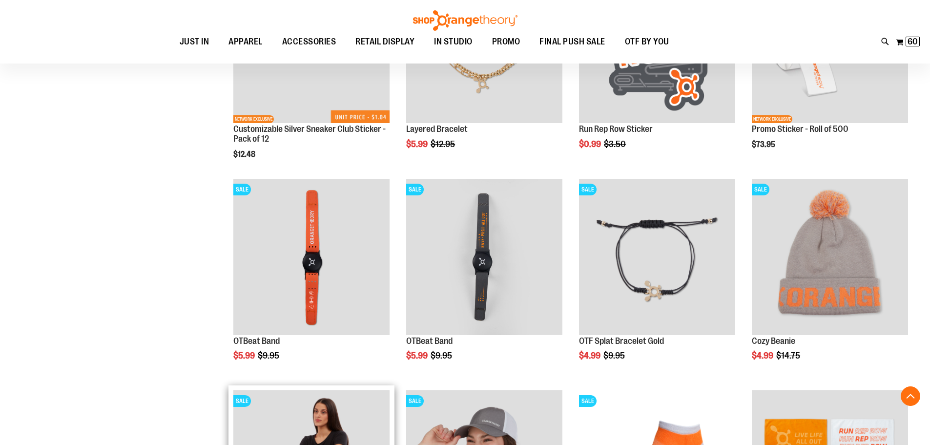
scroll to position [2356, 0]
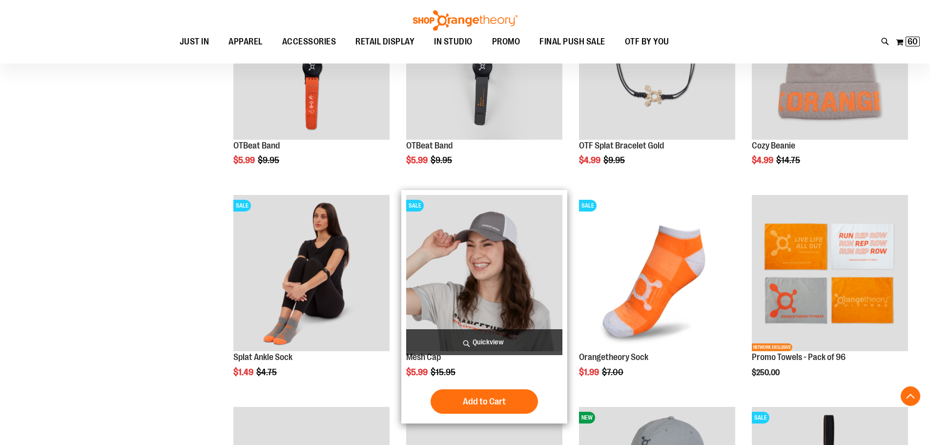
click at [466, 282] on img "product" at bounding box center [484, 273] width 156 height 156
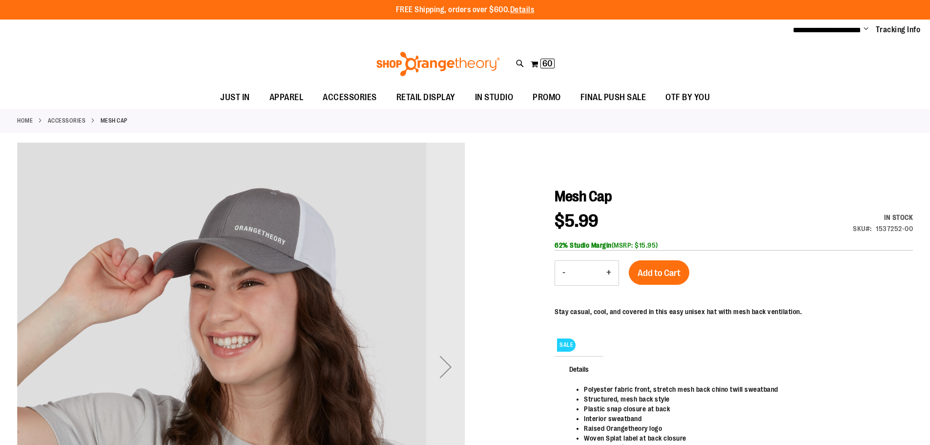
type input "**********"
click at [606, 273] on button "+" at bounding box center [609, 273] width 20 height 24
click at [606, 274] on button "+" at bounding box center [609, 273] width 20 height 24
type input "*"
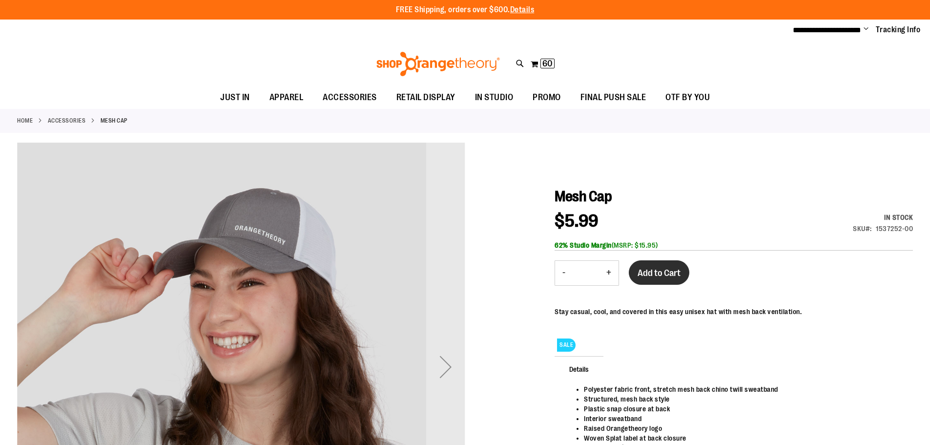
click at [637, 269] on button "Add to Cart" at bounding box center [659, 272] width 61 height 24
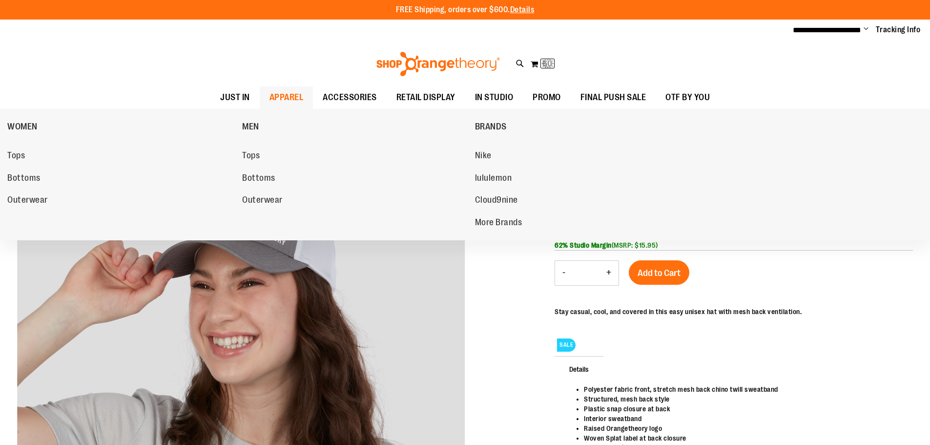
click at [278, 94] on span "APPAREL" at bounding box center [286, 97] width 34 height 22
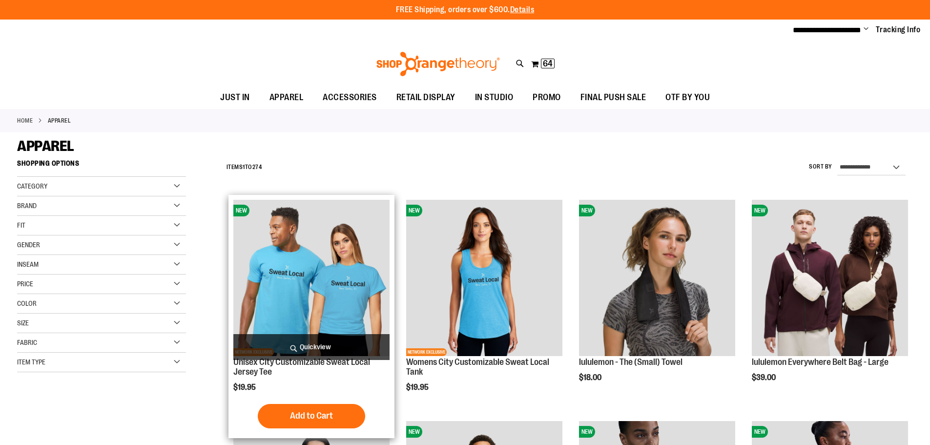
type input "**********"
click at [324, 269] on img "product" at bounding box center [311, 278] width 156 height 156
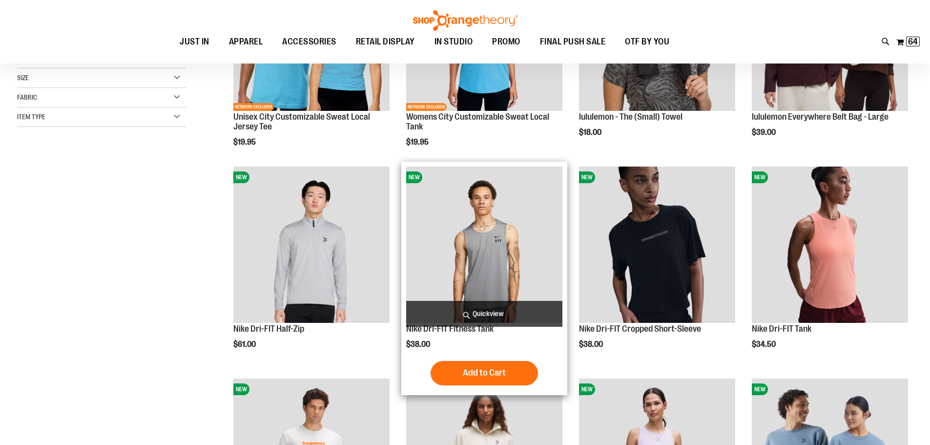
scroll to position [39, 0]
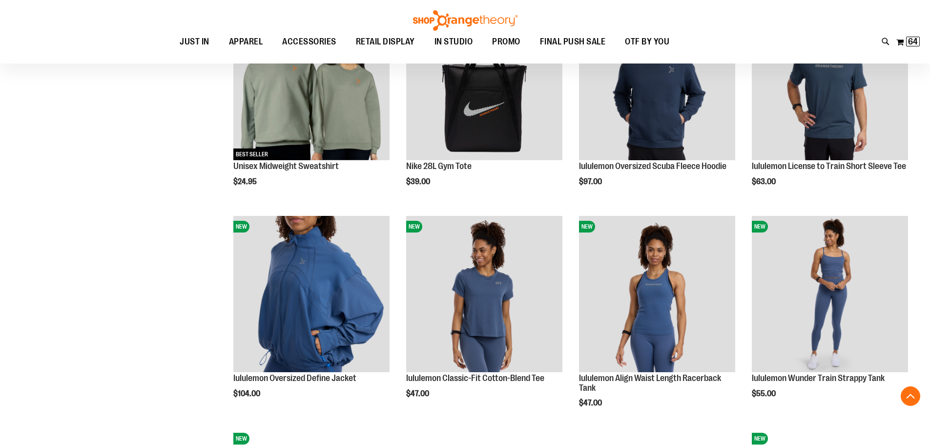
scroll to position [868, 0]
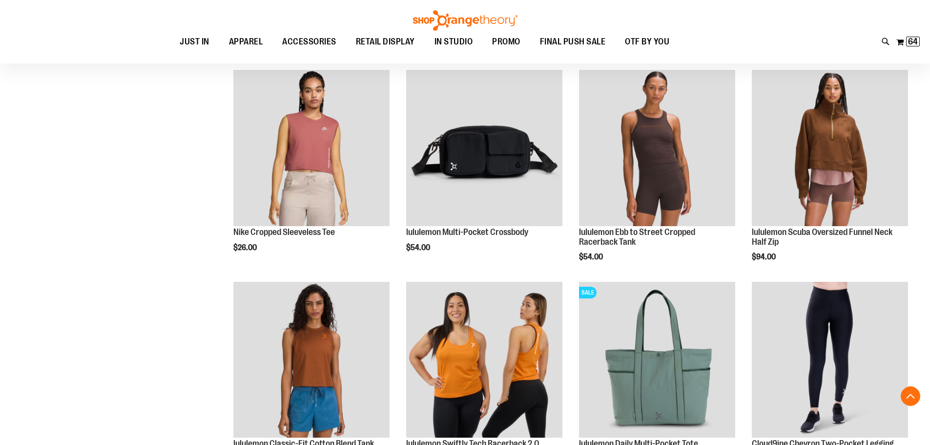
scroll to position [1600, 0]
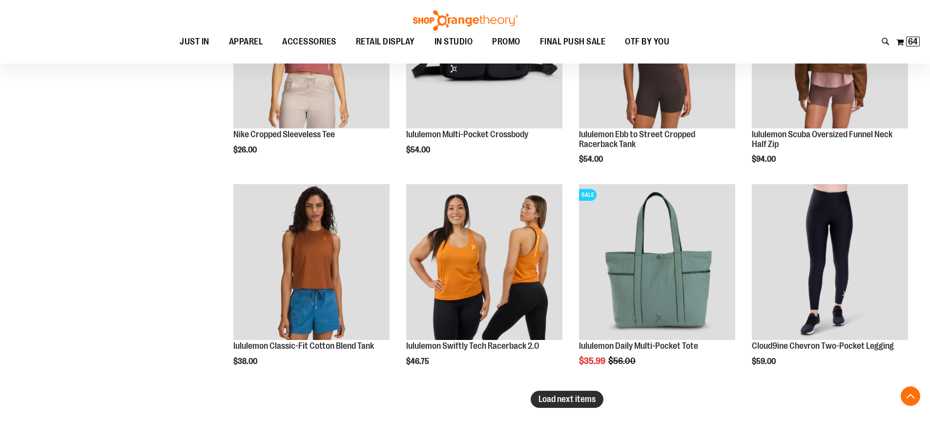
type input "**********"
click at [581, 399] on span "Load next items" at bounding box center [566, 399] width 57 height 10
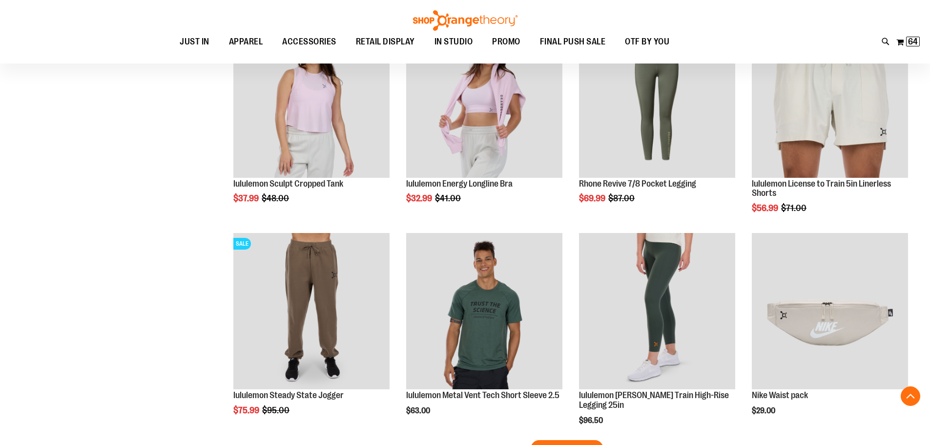
scroll to position [2332, 0]
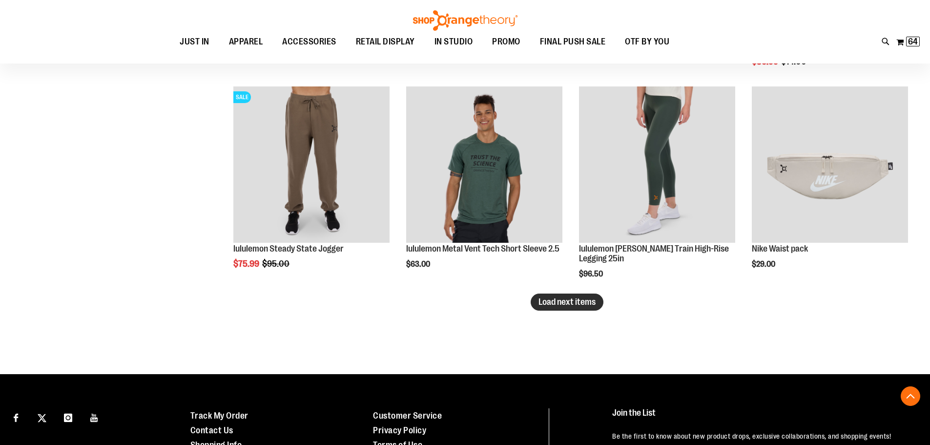
click at [575, 305] on span "Load next items" at bounding box center [566, 302] width 57 height 10
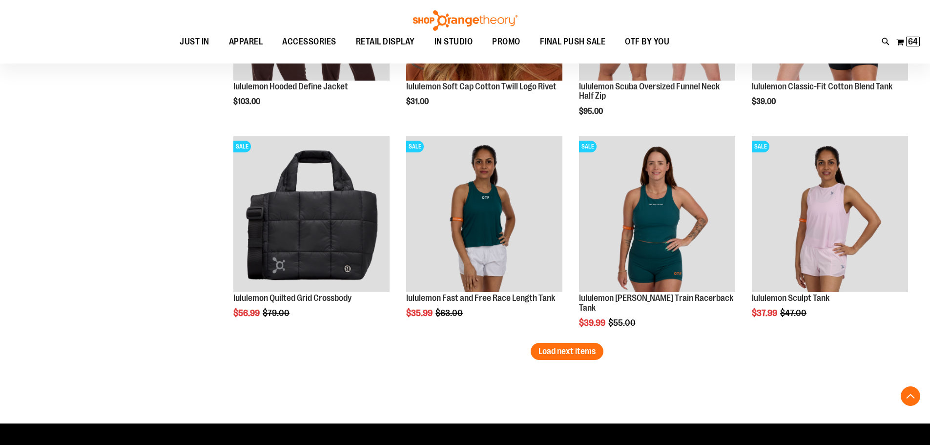
scroll to position [3015, 0]
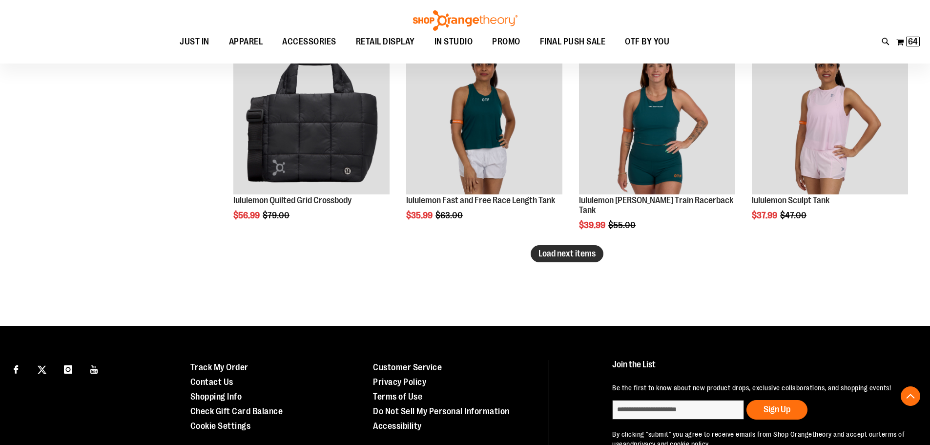
click at [559, 252] on span "Load next items" at bounding box center [566, 253] width 57 height 10
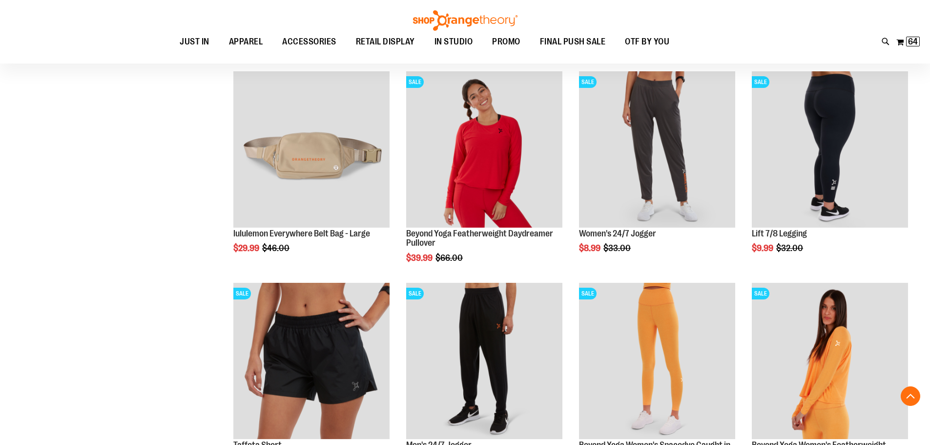
scroll to position [3503, 0]
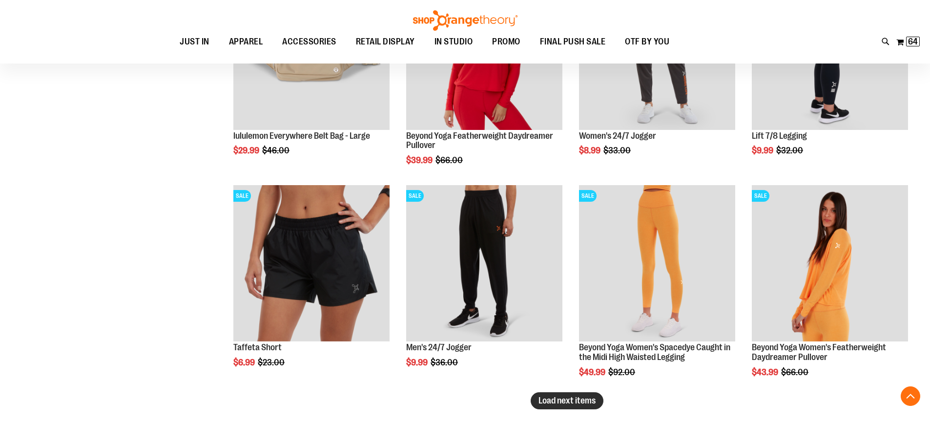
click at [562, 400] on span "Load next items" at bounding box center [566, 400] width 57 height 10
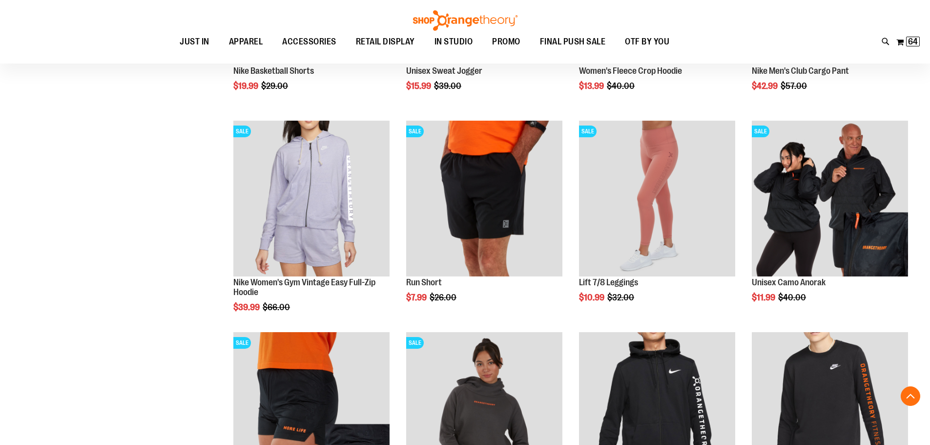
scroll to position [4089, 0]
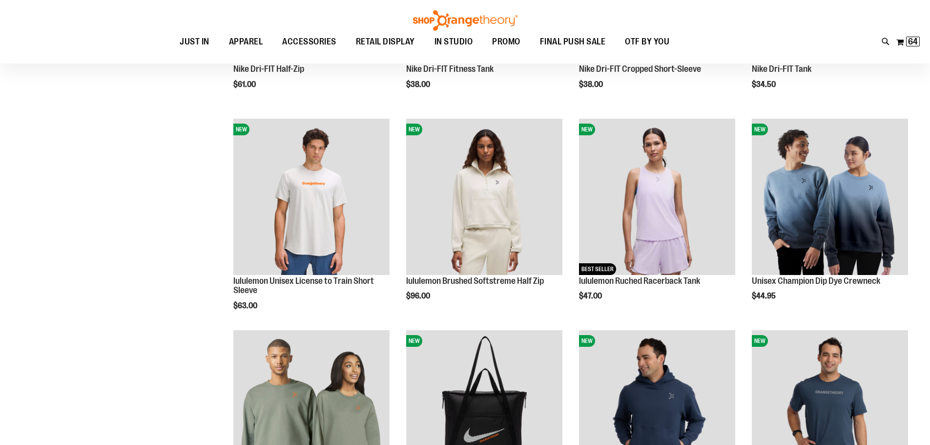
scroll to position [5, 0]
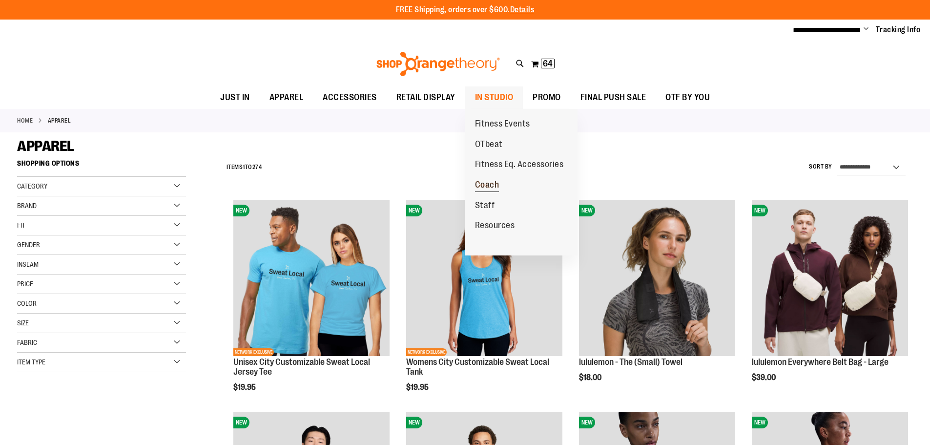
click at [490, 185] on span "Coach" at bounding box center [487, 186] width 24 height 12
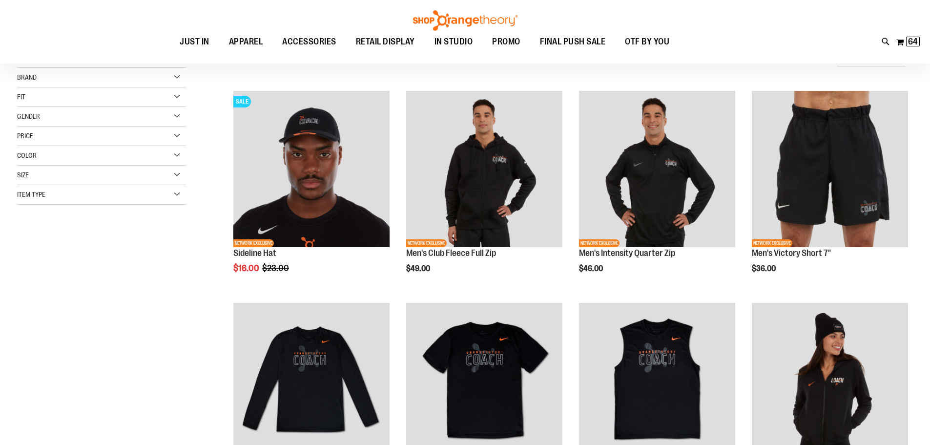
scroll to position [49, 0]
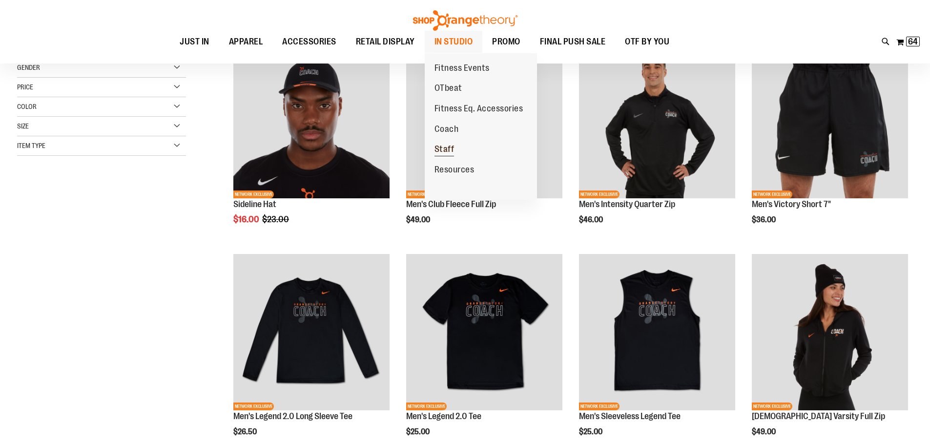
type input "**********"
click at [435, 149] on span "Staff" at bounding box center [444, 150] width 20 height 12
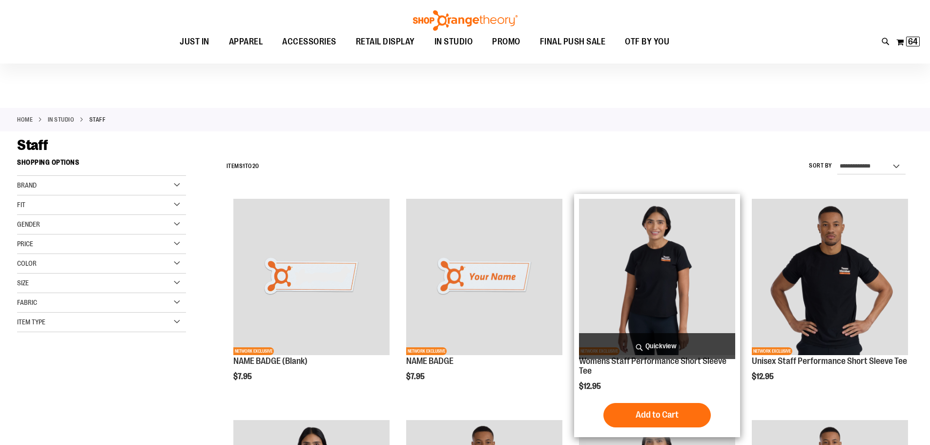
scroll to position [146, 0]
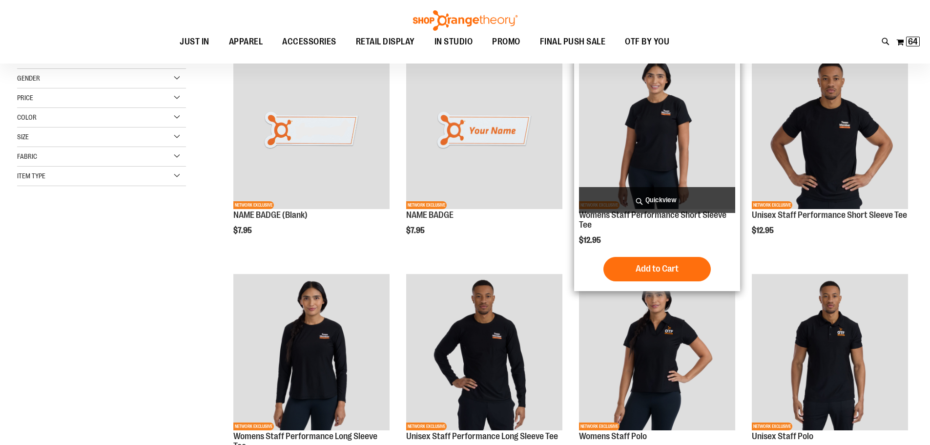
type input "**********"
click at [640, 149] on img "product" at bounding box center [657, 131] width 156 height 156
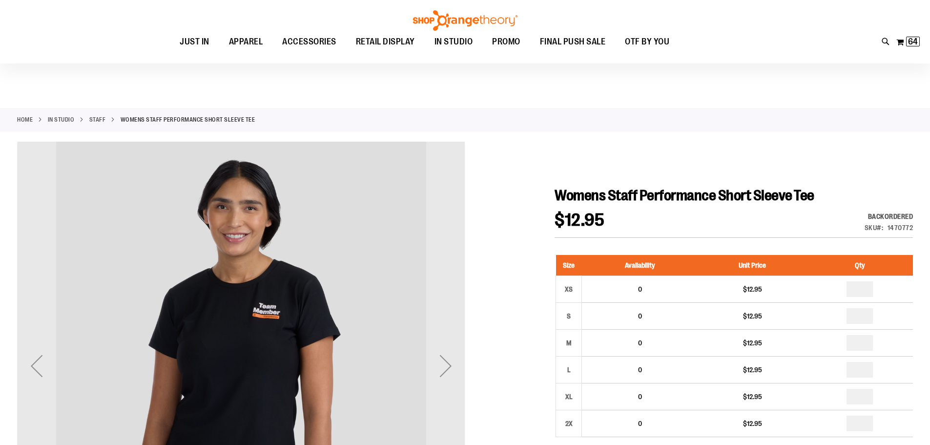
click at [449, 346] on div "Next" at bounding box center [445, 365] width 39 height 39
type input "**********"
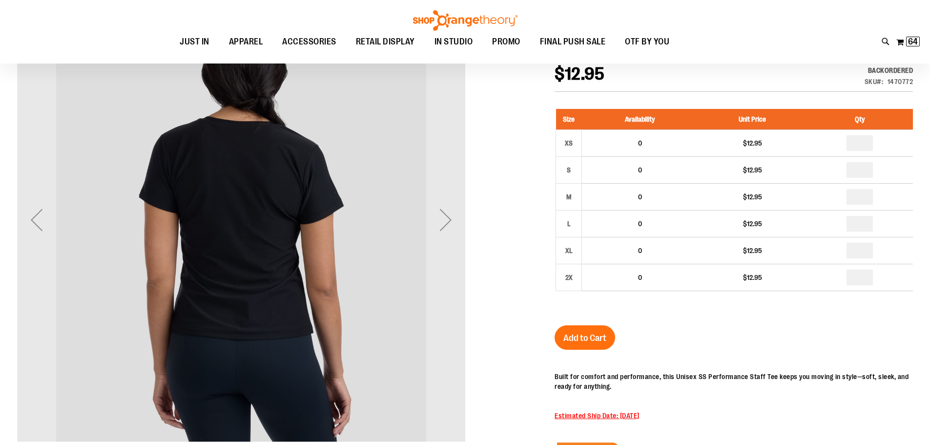
click at [449, 228] on div "Next" at bounding box center [445, 219] width 39 height 39
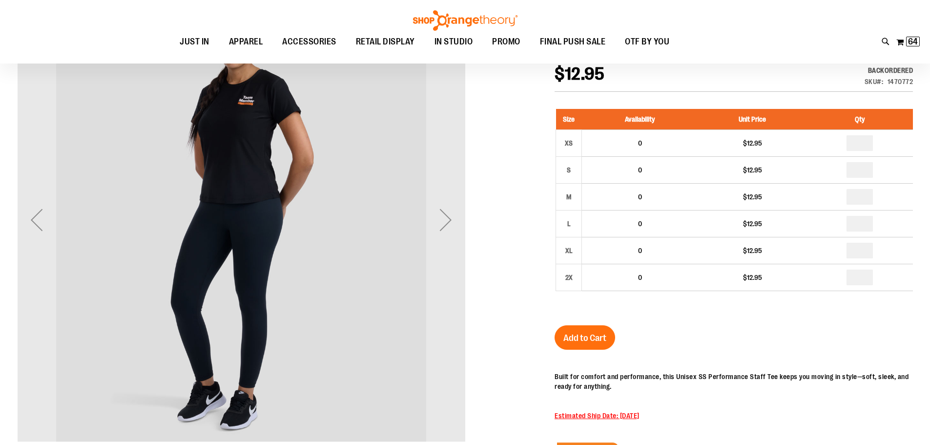
scroll to position [145, 0]
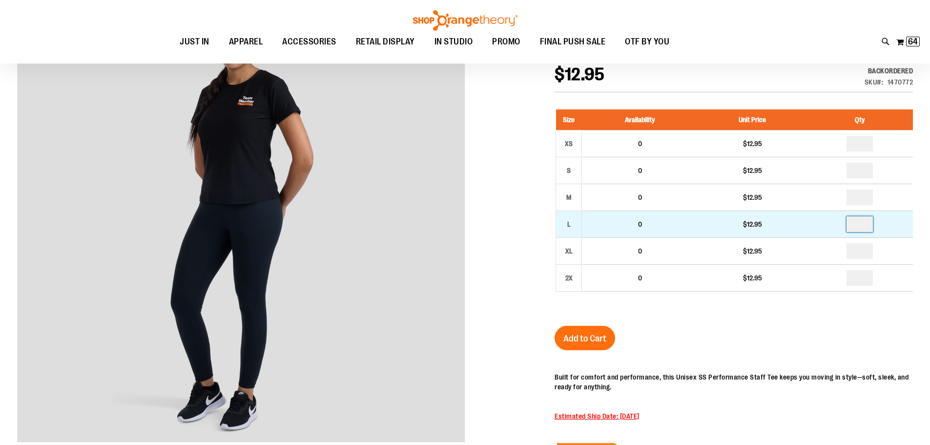
click at [862, 224] on input "number" at bounding box center [859, 224] width 26 height 16
type input "*"
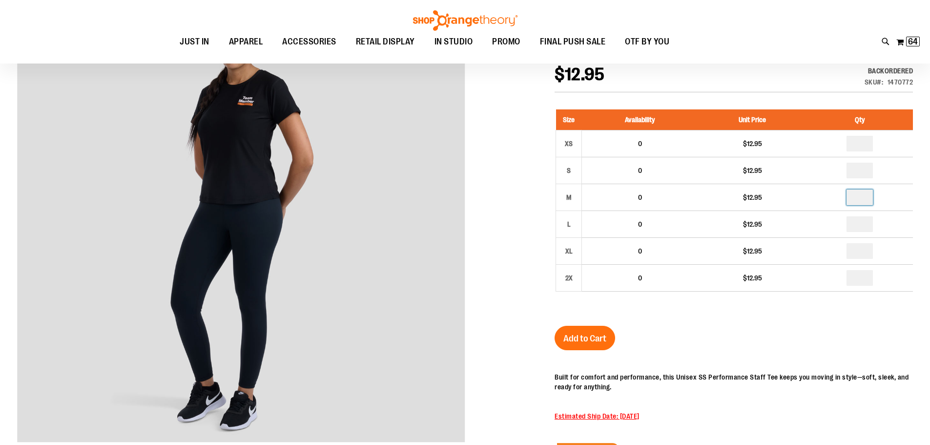
click at [864, 199] on input "number" at bounding box center [859, 197] width 26 height 16
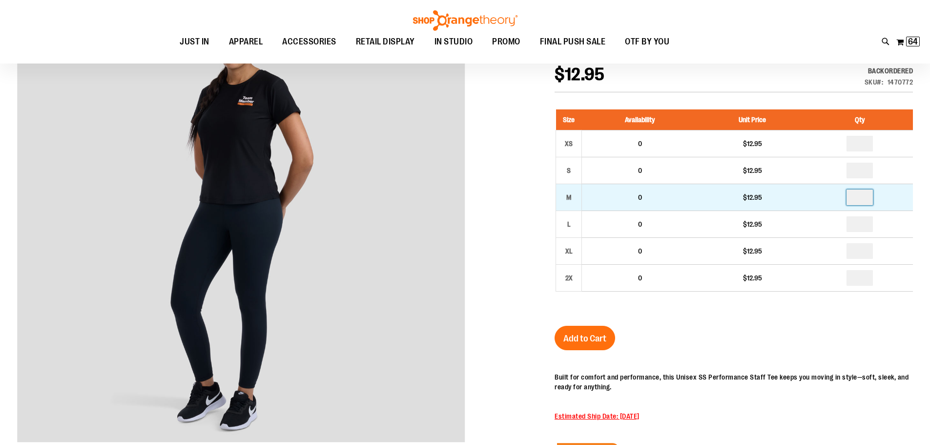
type input "*"
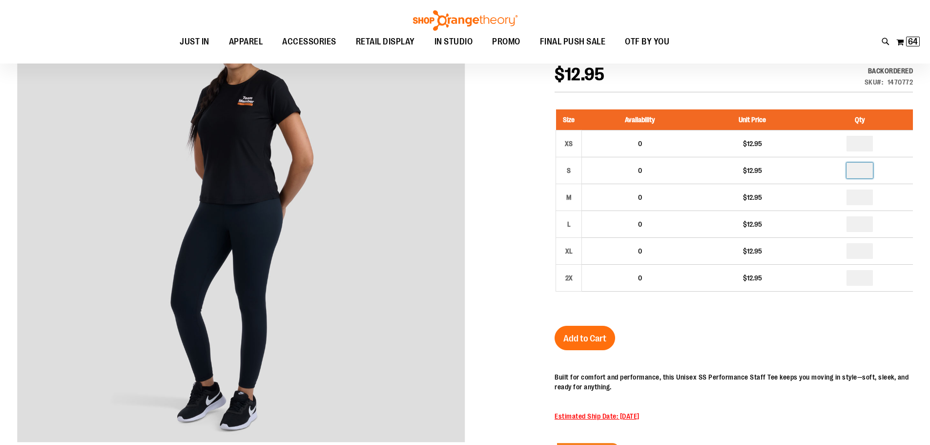
click at [861, 171] on input "number" at bounding box center [859, 171] width 26 height 16
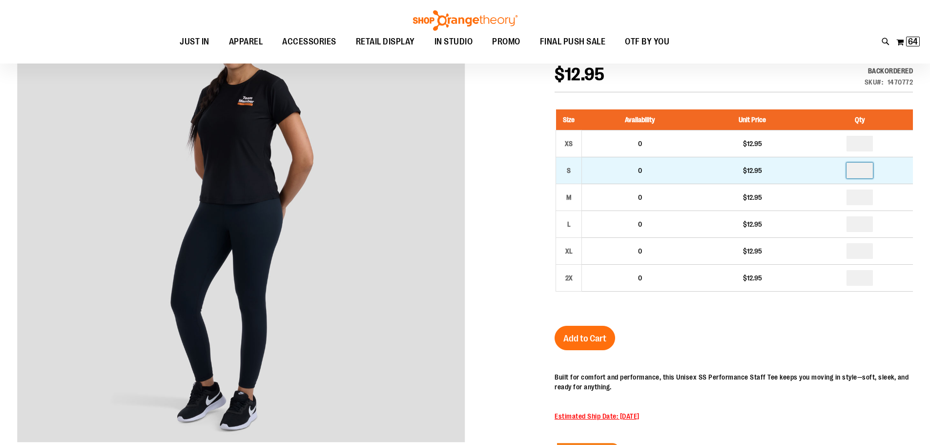
type input "*"
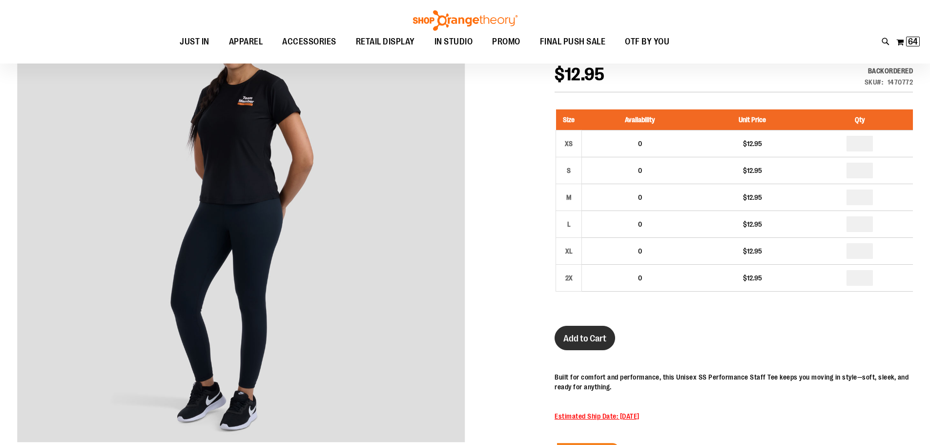
click at [579, 340] on span "Add to Cart" at bounding box center [584, 338] width 43 height 11
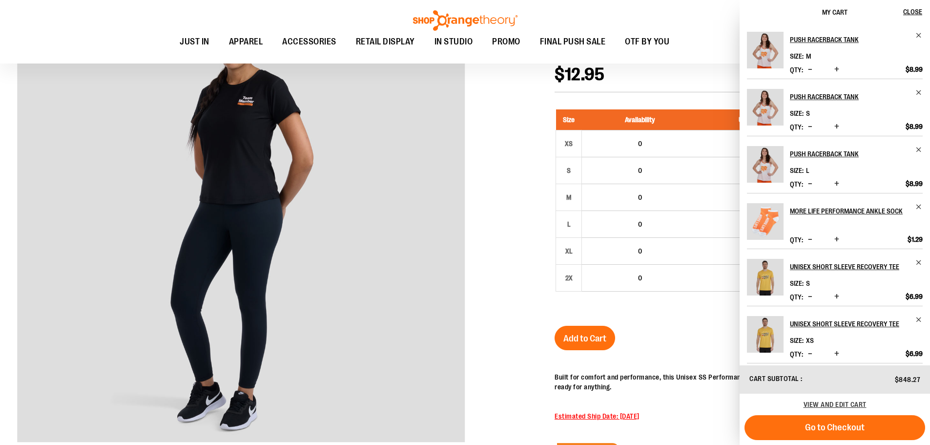
click at [505, 242] on div at bounding box center [464, 291] width 895 height 590
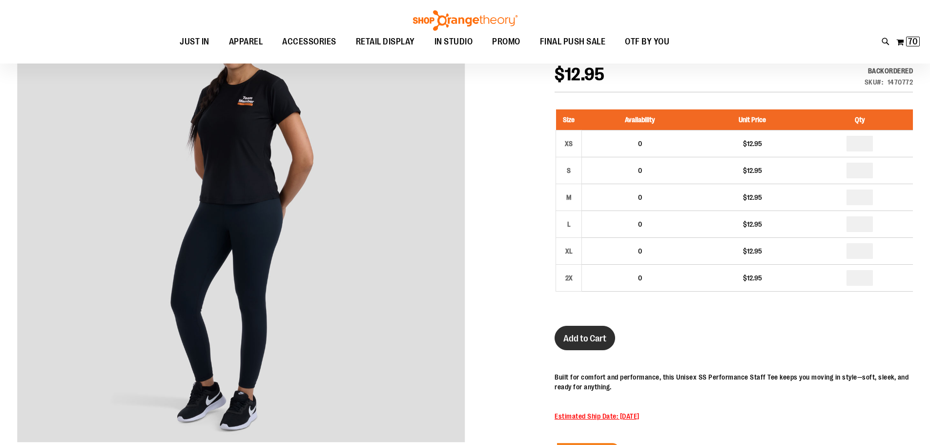
click at [596, 331] on button "Add to Cart" at bounding box center [584, 337] width 61 height 24
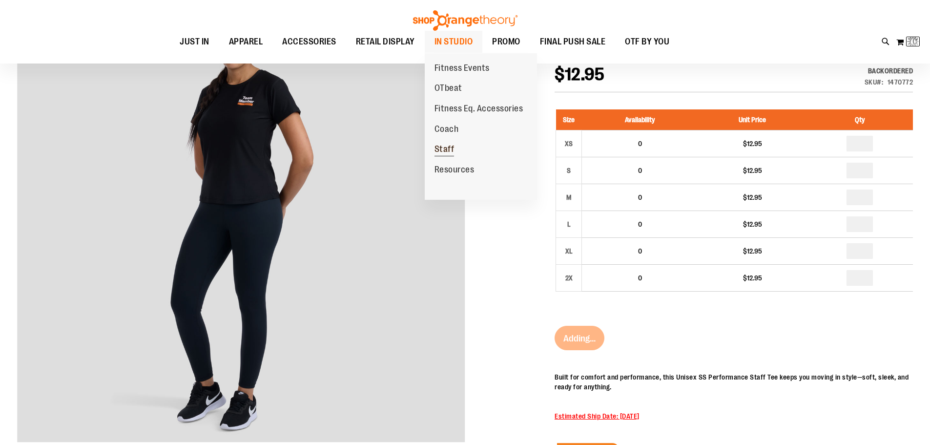
click at [444, 150] on span "Staff" at bounding box center [444, 150] width 20 height 12
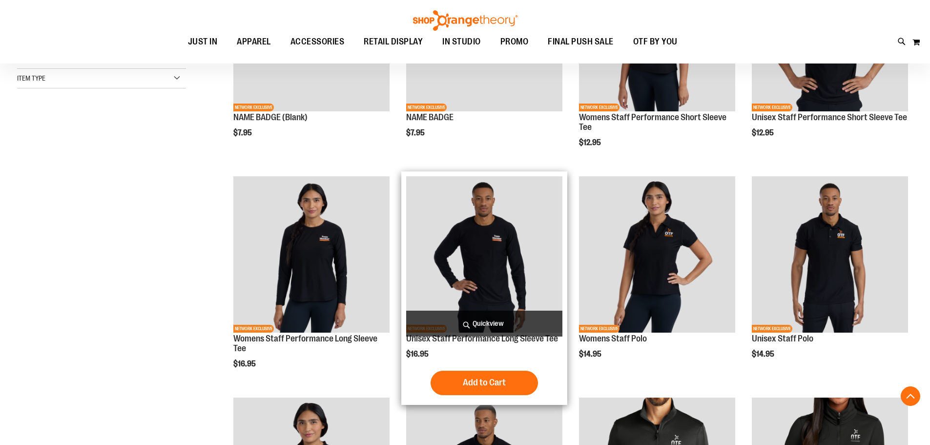
scroll to position [292, 0]
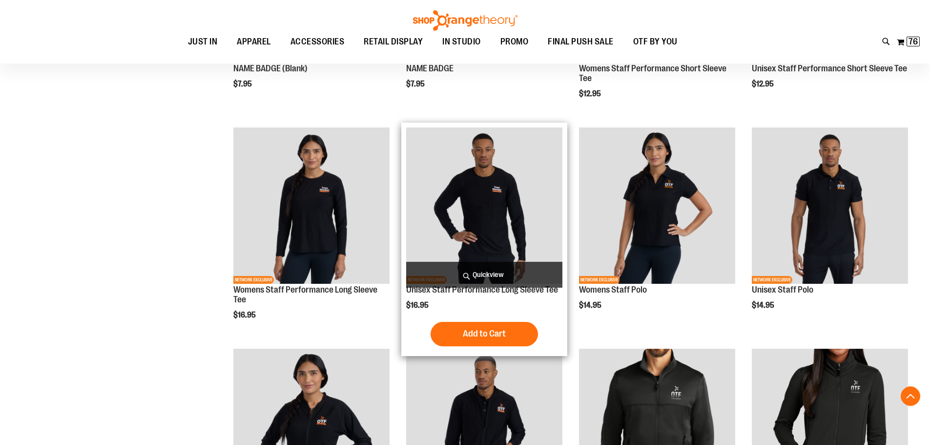
type input "**********"
click at [485, 209] on img "product" at bounding box center [484, 205] width 156 height 156
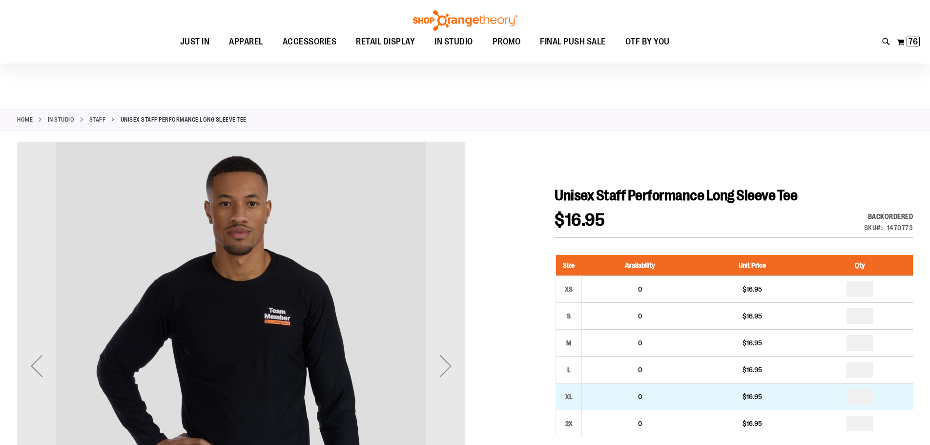
scroll to position [146, 0]
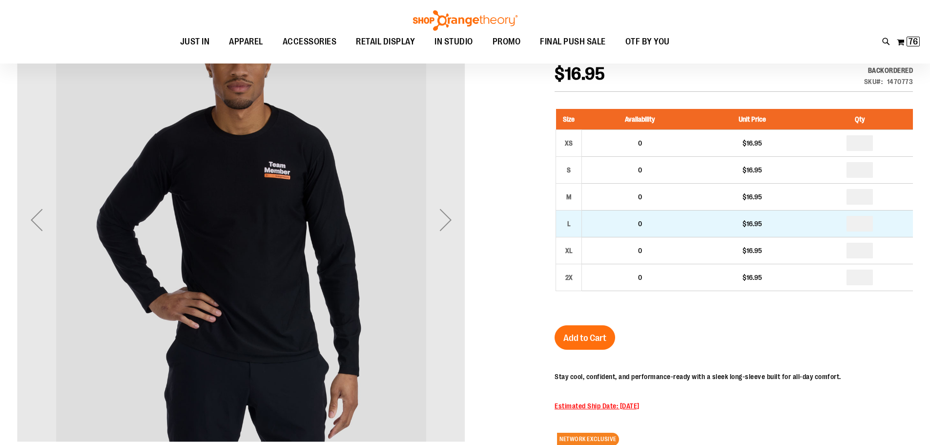
type input "**********"
click at [861, 226] on input "number" at bounding box center [859, 224] width 26 height 16
type input "*"
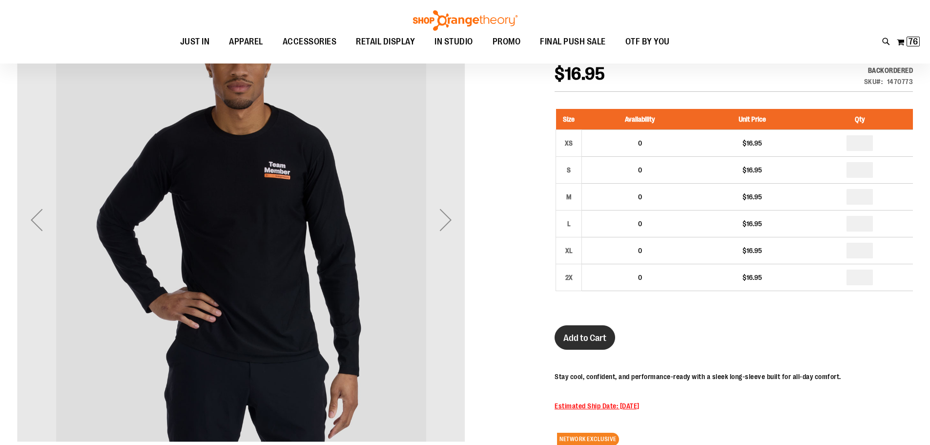
click at [572, 339] on span "Add to Cart" at bounding box center [584, 337] width 43 height 11
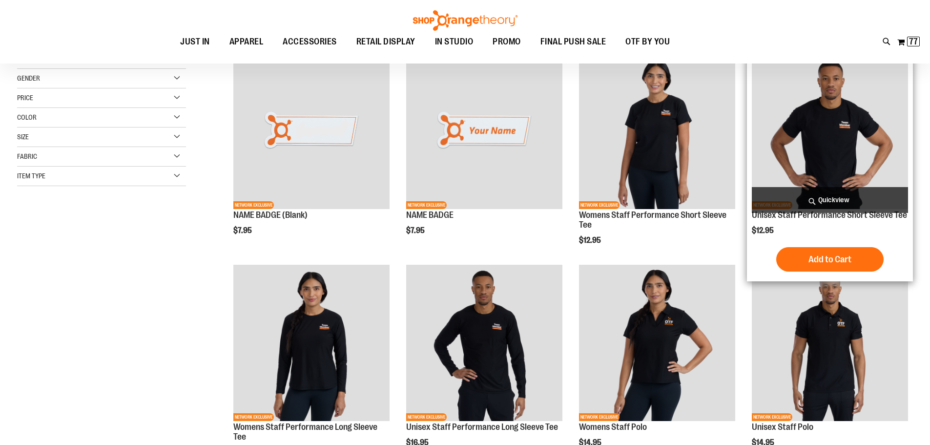
scroll to position [146, 0]
type input "**********"
click at [792, 132] on img "product" at bounding box center [830, 131] width 156 height 156
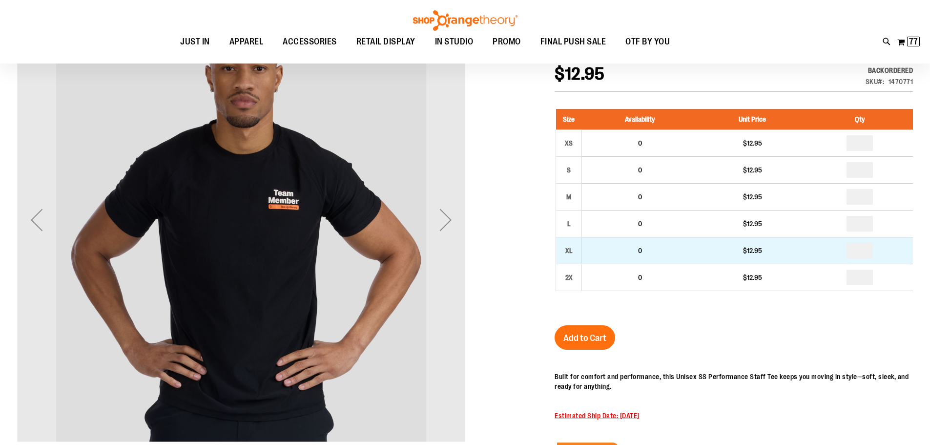
scroll to position [145, 0]
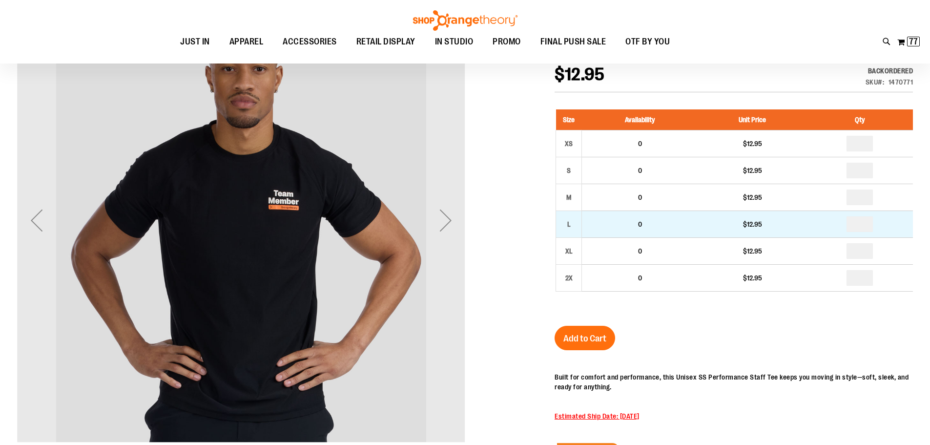
type input "**********"
click at [860, 229] on input "number" at bounding box center [859, 224] width 26 height 16
type input "*"
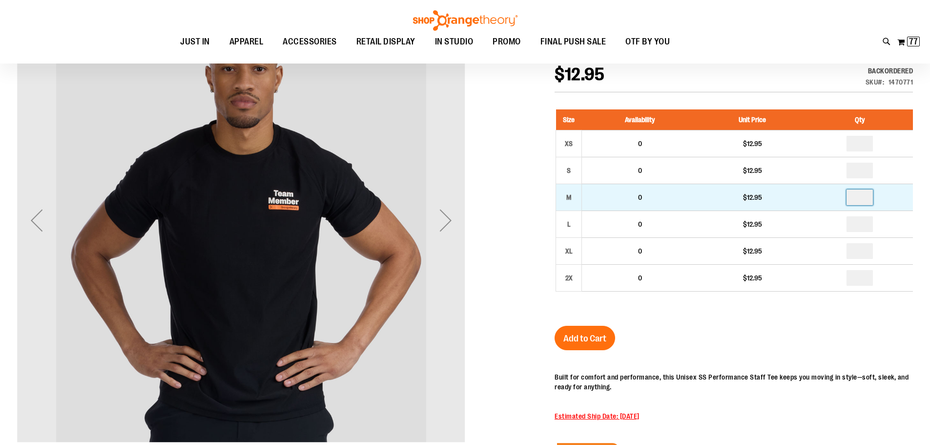
click at [857, 200] on input "number" at bounding box center [859, 197] width 26 height 16
type input "*"
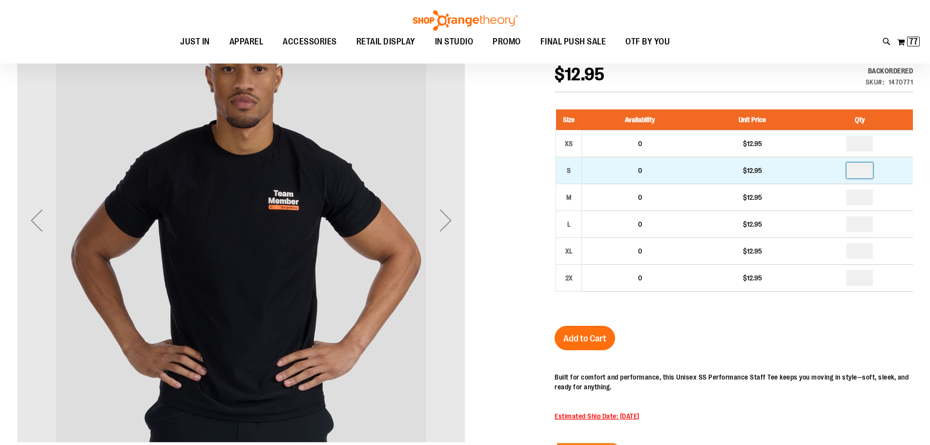
click at [857, 169] on input "number" at bounding box center [859, 171] width 26 height 16
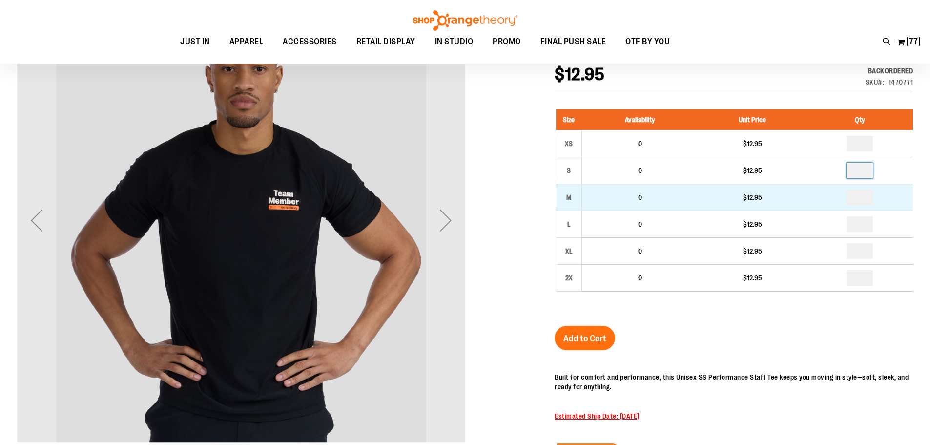
type input "*"
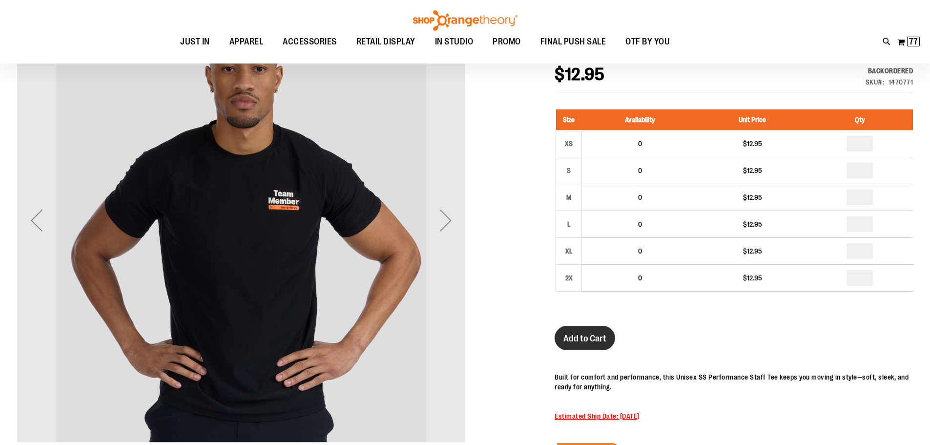
click at [592, 335] on span "Add to Cart" at bounding box center [584, 338] width 43 height 11
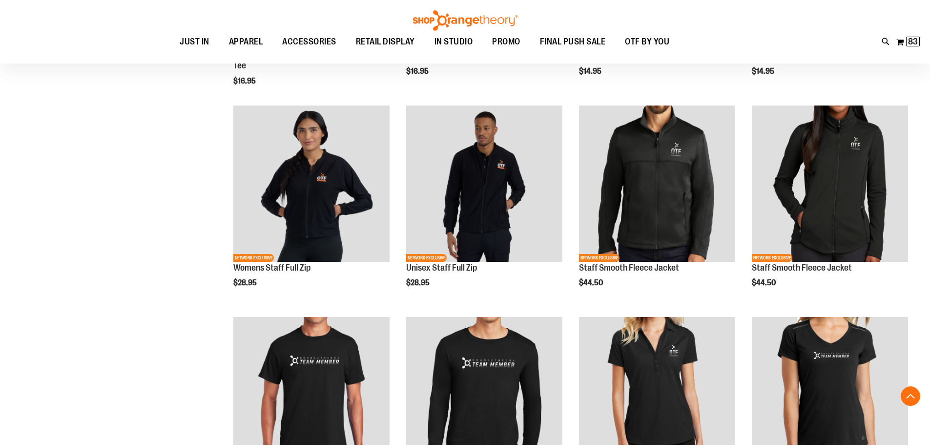
scroll to position [468, 0]
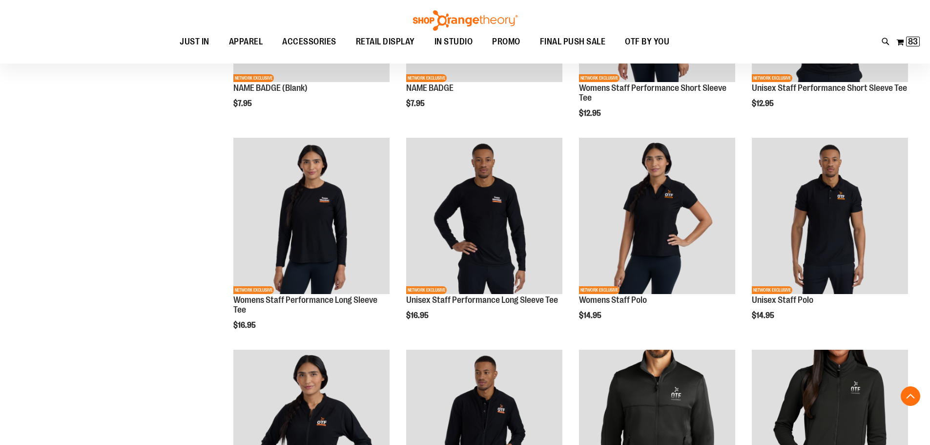
scroll to position [78, 0]
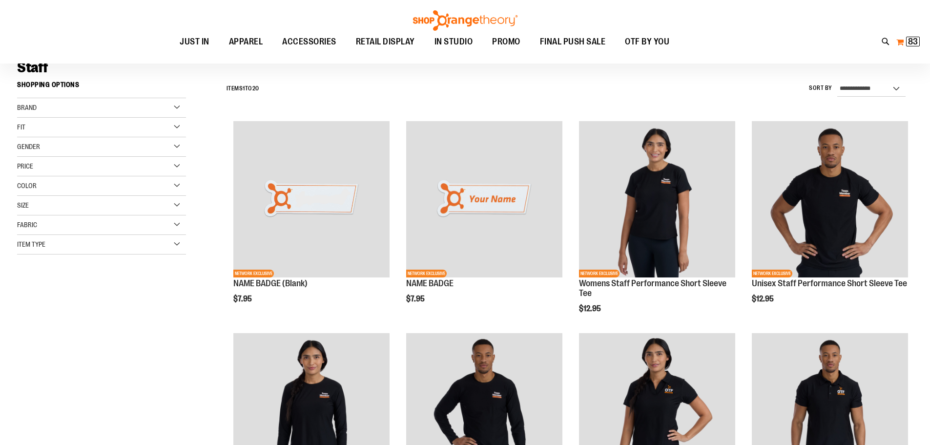
type input "**********"
click at [906, 45] on span "83 83 items" at bounding box center [913, 42] width 14 height 10
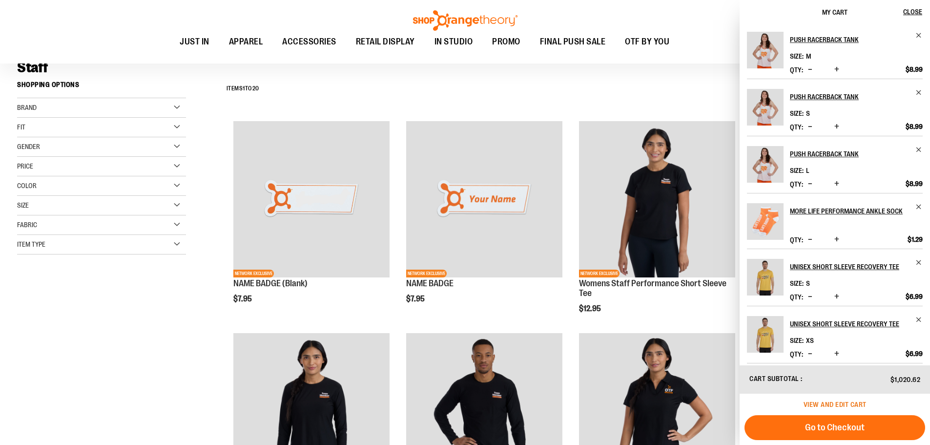
click at [824, 404] on span "View and edit cart" at bounding box center [834, 404] width 63 height 8
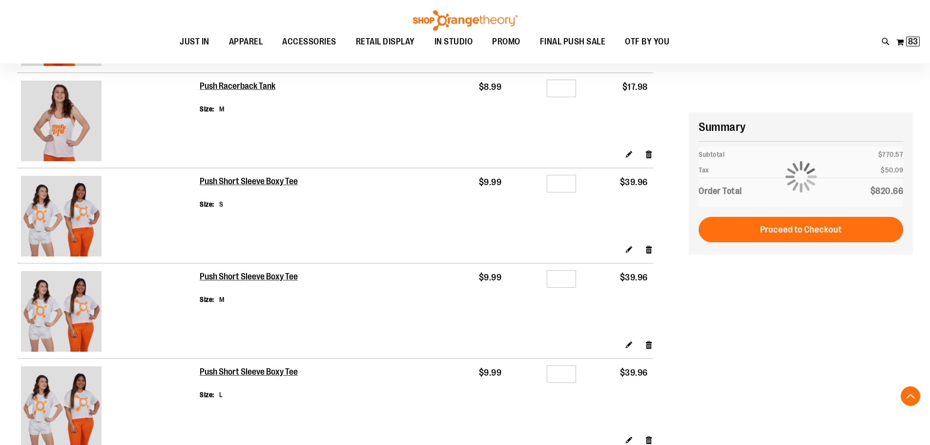
scroll to position [1024, 0]
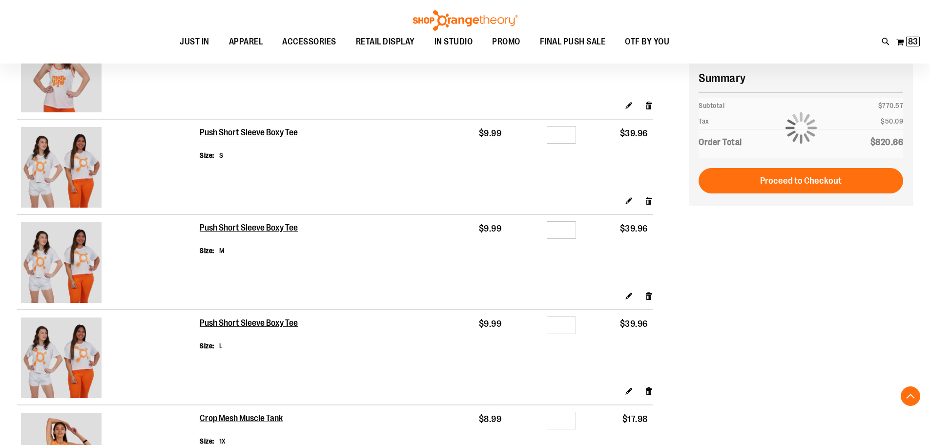
type input "**********"
click at [563, 136] on input "*" at bounding box center [561, 135] width 29 height 18
drag, startPoint x: 563, startPoint y: 135, endPoint x: 556, endPoint y: 134, distance: 6.9
click at [556, 134] on input "*" at bounding box center [561, 135] width 29 height 18
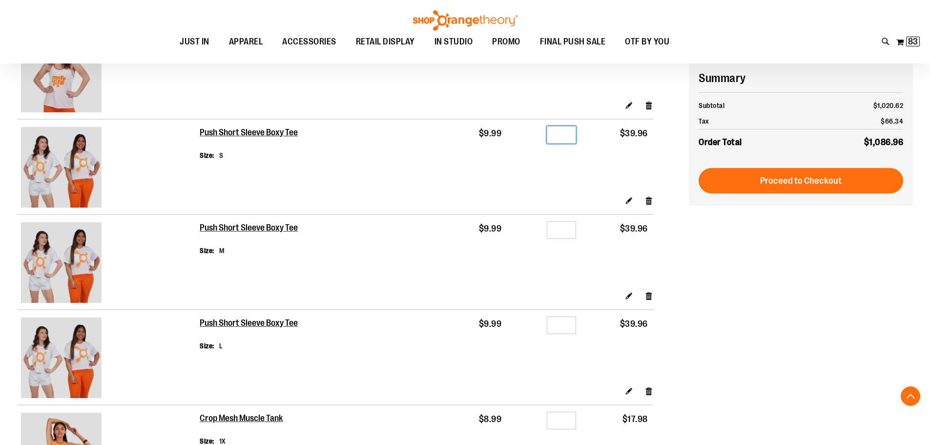
type input "*"
click at [566, 223] on input "*" at bounding box center [561, 230] width 29 height 18
type input "*"
click at [567, 323] on input "*" at bounding box center [561, 325] width 29 height 18
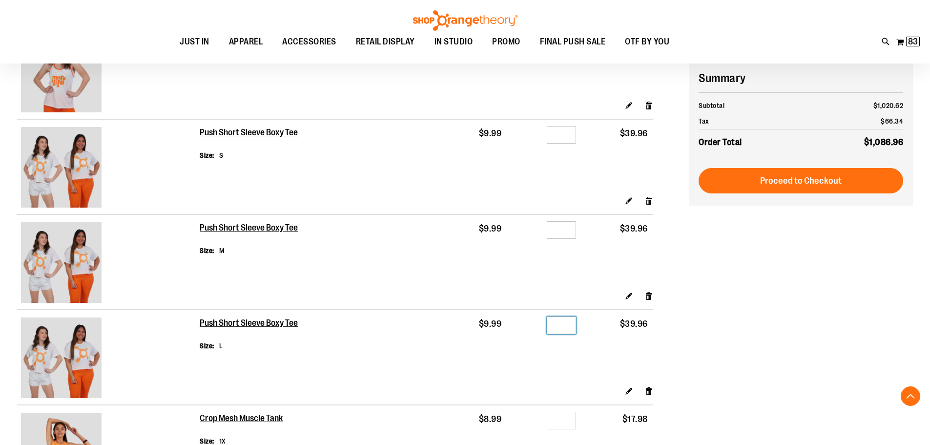
click at [567, 323] on input "*" at bounding box center [561, 325] width 29 height 18
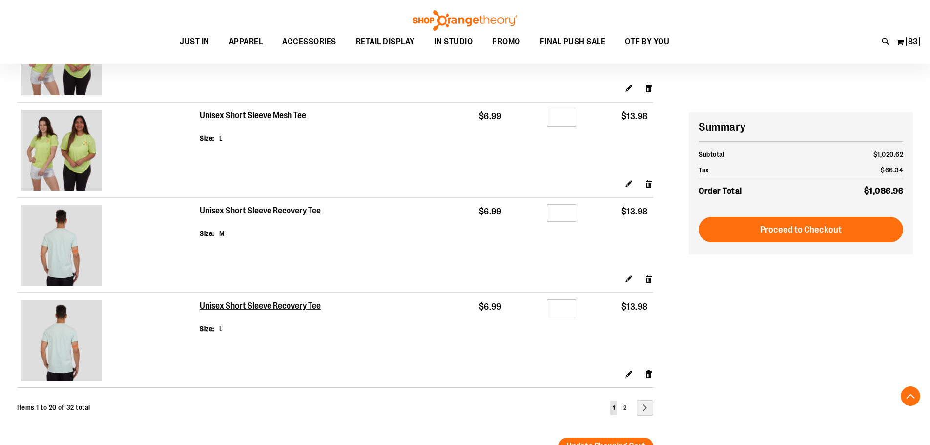
scroll to position [1756, 0]
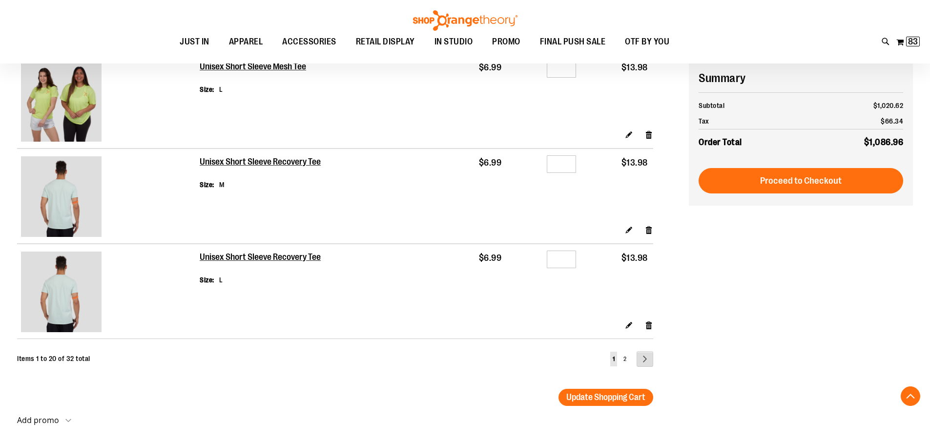
type input "*"
click at [639, 362] on link "Page Next" at bounding box center [644, 359] width 17 height 16
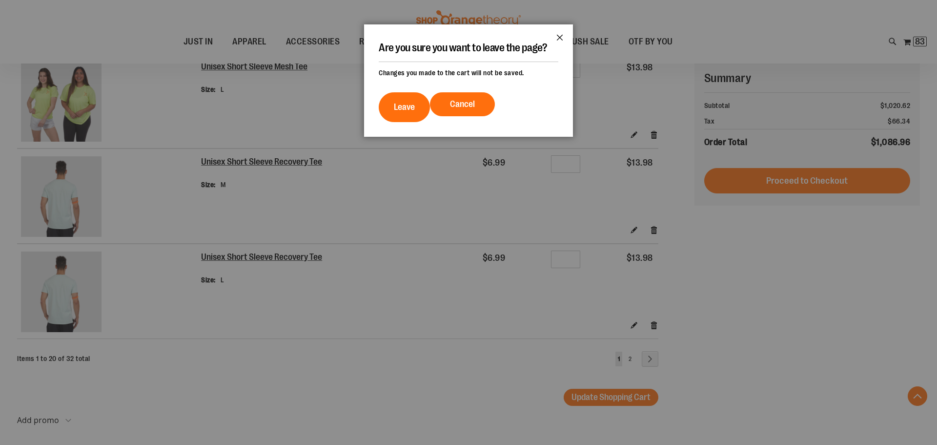
click at [554, 39] on button "Close" at bounding box center [560, 40] width 26 height 32
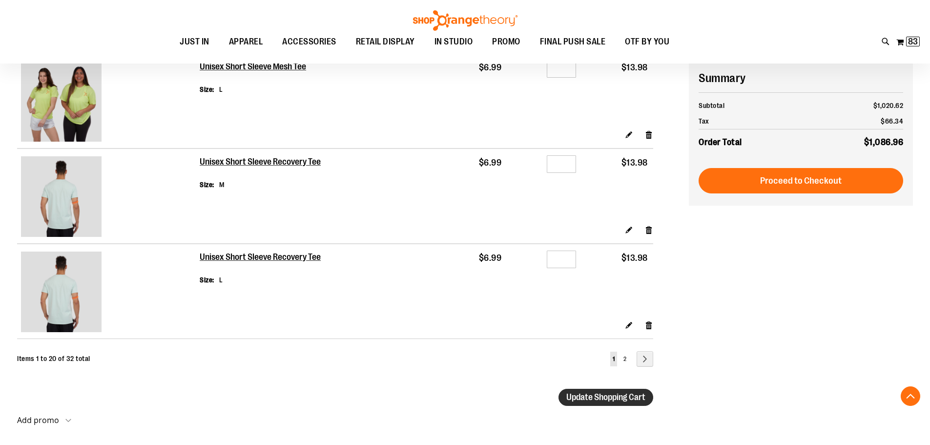
click at [609, 395] on span "Update Shopping Cart" at bounding box center [605, 397] width 79 height 10
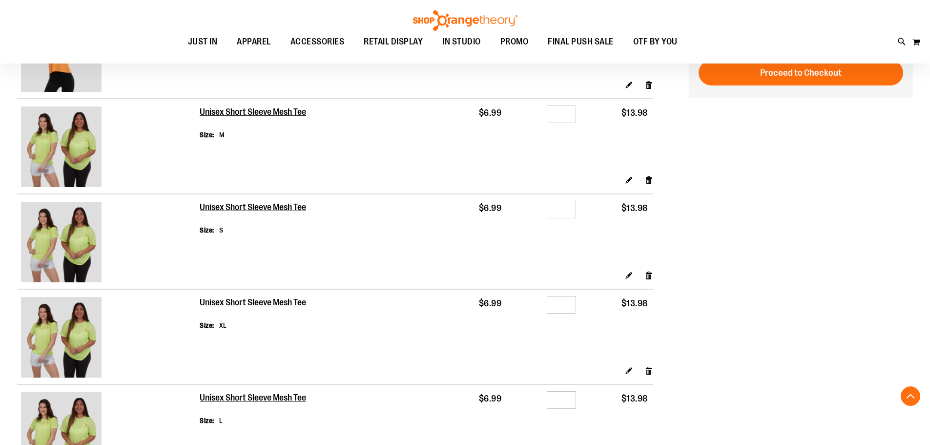
scroll to position [1513, 0]
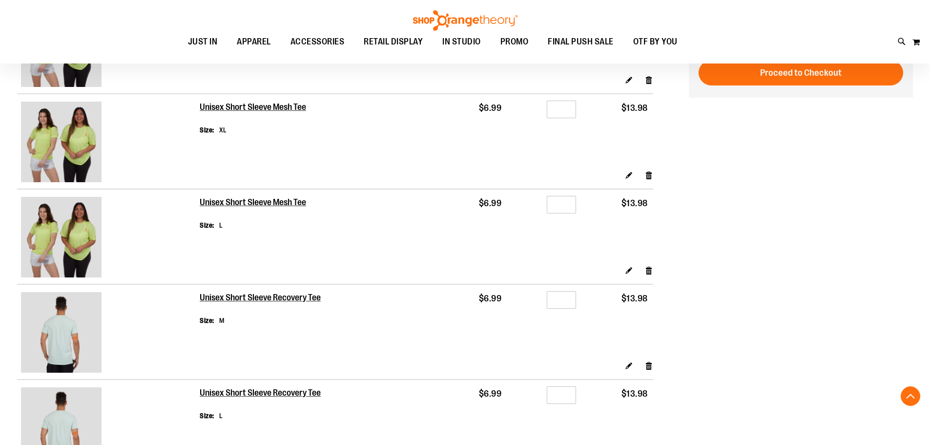
type input "**********"
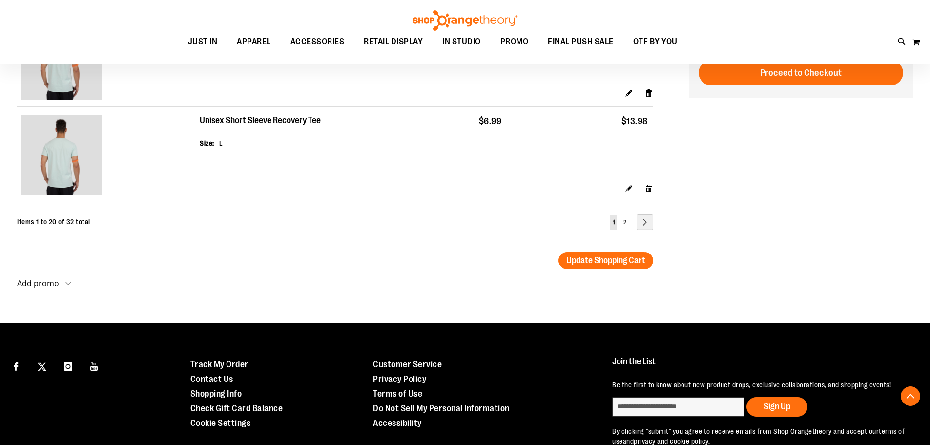
scroll to position [1846, 0]
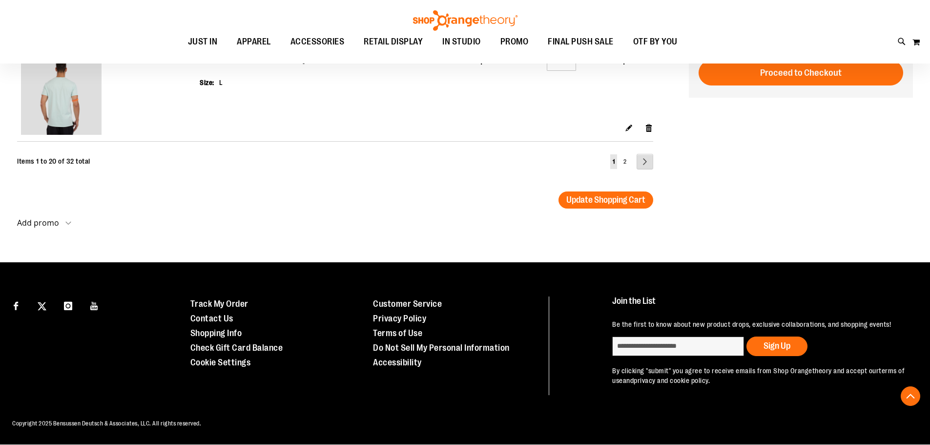
click at [649, 158] on link "Page Next" at bounding box center [644, 162] width 17 height 16
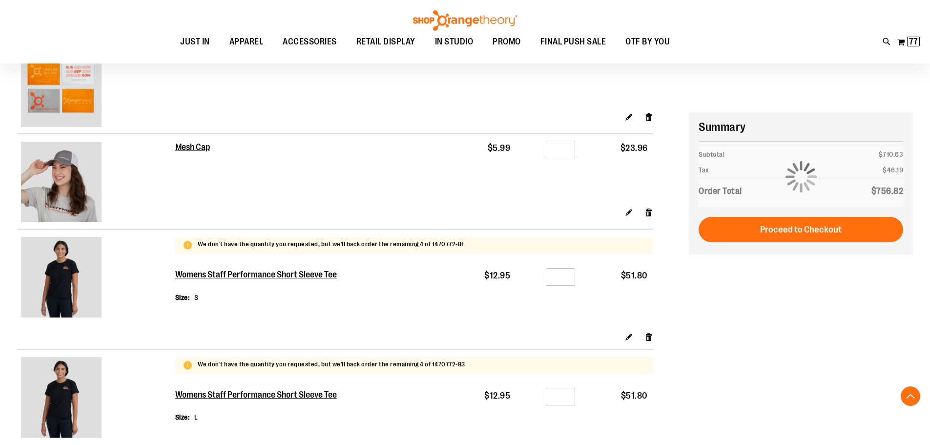
scroll to position [488, 0]
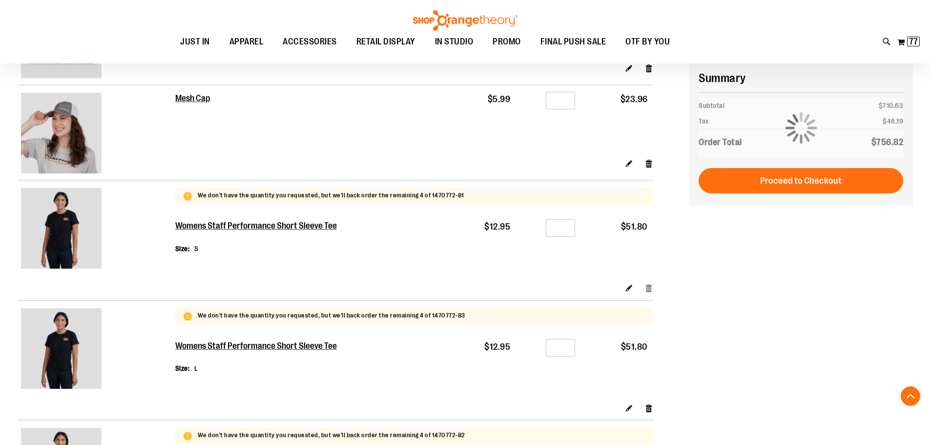
type input "**********"
click at [648, 288] on link "Remove item" at bounding box center [649, 288] width 8 height 10
click at [651, 288] on link "Remove item" at bounding box center [649, 288] width 8 height 10
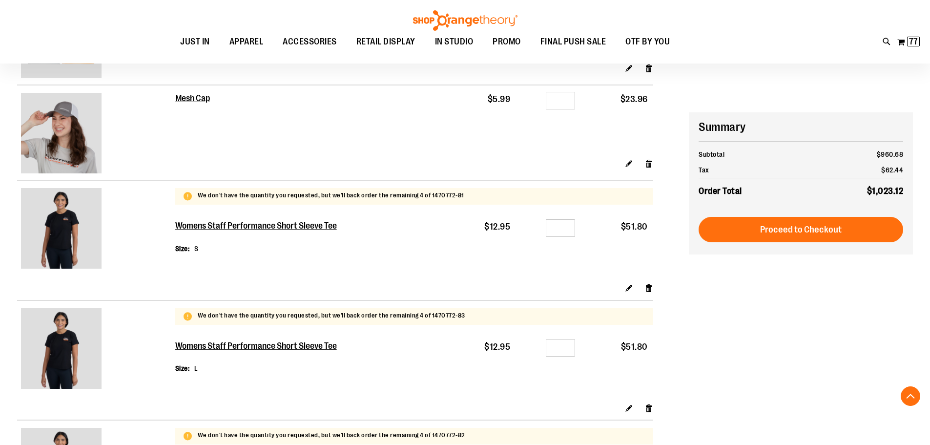
scroll to position [536, 0]
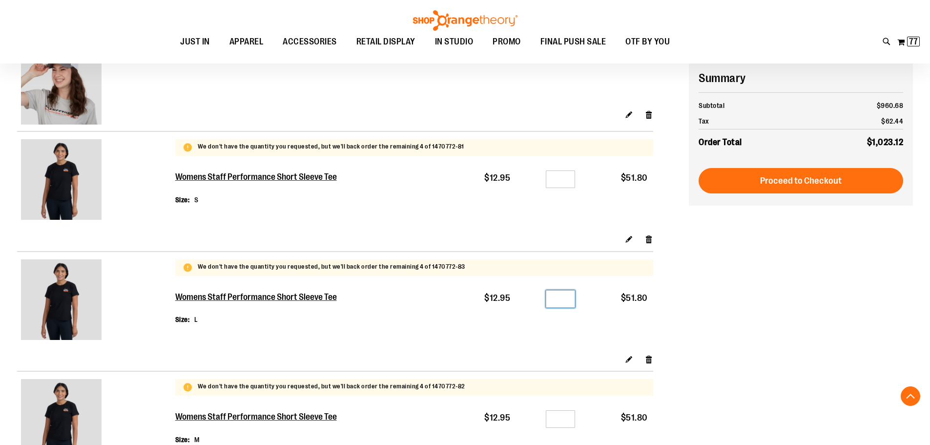
click at [566, 300] on input "*" at bounding box center [560, 299] width 29 height 18
type input "*"
click at [566, 181] on input "*" at bounding box center [560, 179] width 29 height 18
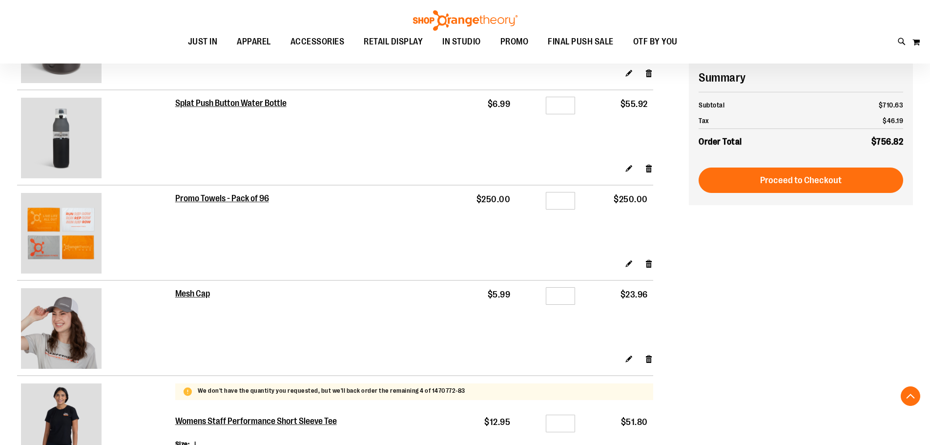
scroll to position [341, 0]
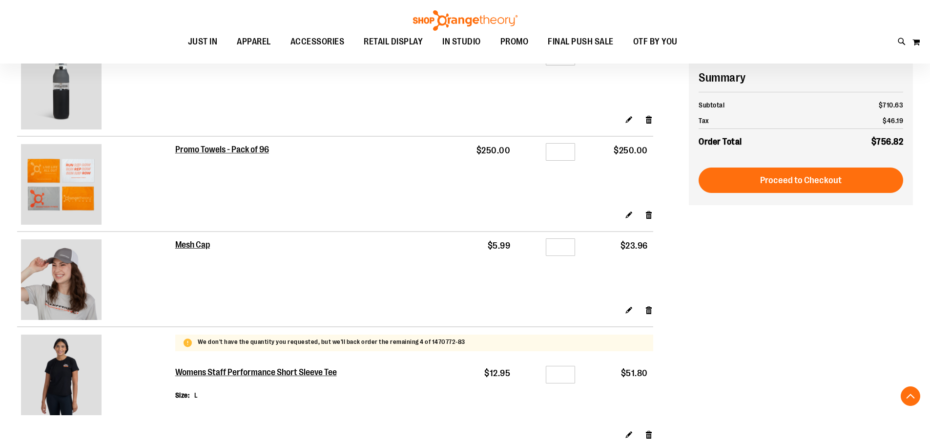
type input "**********"
click at [566, 153] on input "*" at bounding box center [560, 152] width 29 height 18
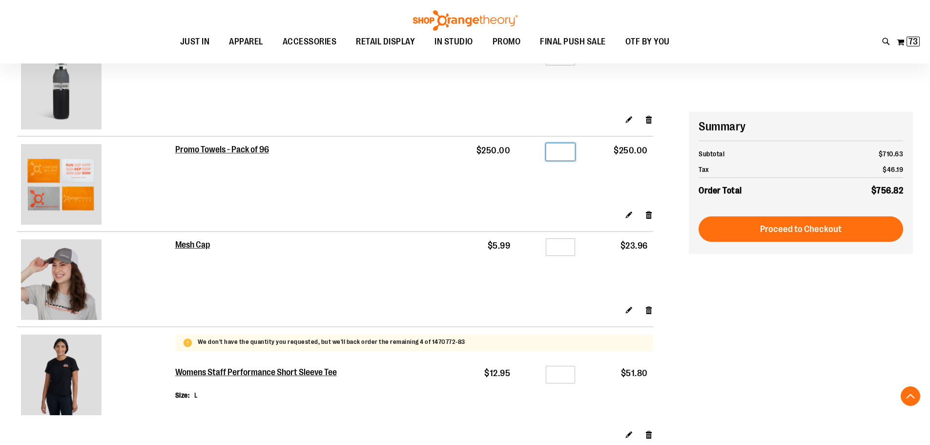
scroll to position [439, 0]
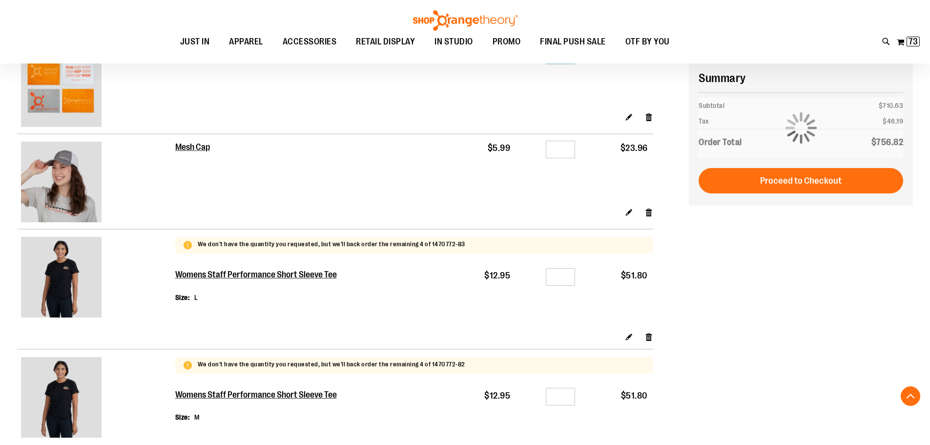
type input "*"
click at [568, 271] on input "*" at bounding box center [560, 277] width 29 height 18
drag, startPoint x: 568, startPoint y: 273, endPoint x: 547, endPoint y: 271, distance: 21.1
click at [547, 271] on input "*" at bounding box center [560, 277] width 29 height 18
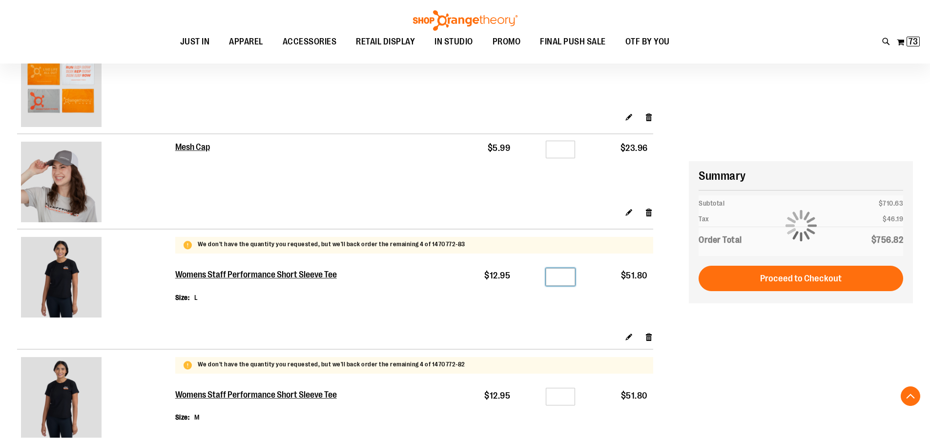
scroll to position [536, 0]
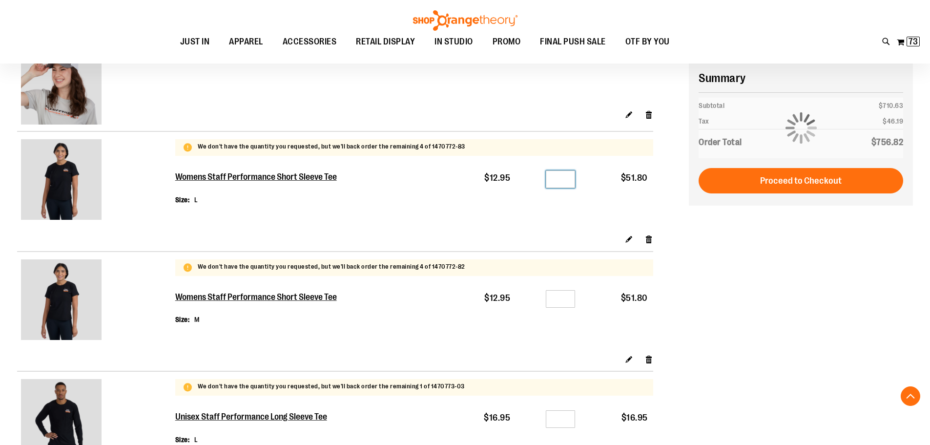
type input "*"
drag, startPoint x: 563, startPoint y: 299, endPoint x: 554, endPoint y: 298, distance: 8.8
click at [554, 298] on input "*" at bounding box center [560, 299] width 29 height 18
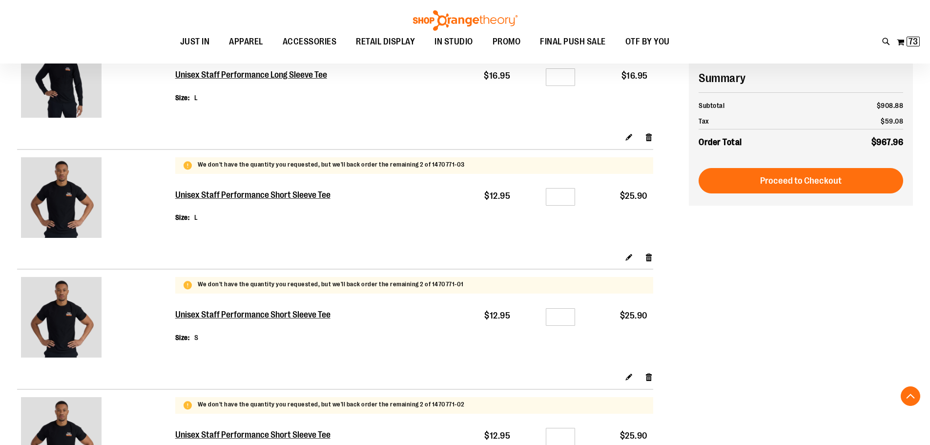
scroll to position [1024, 0]
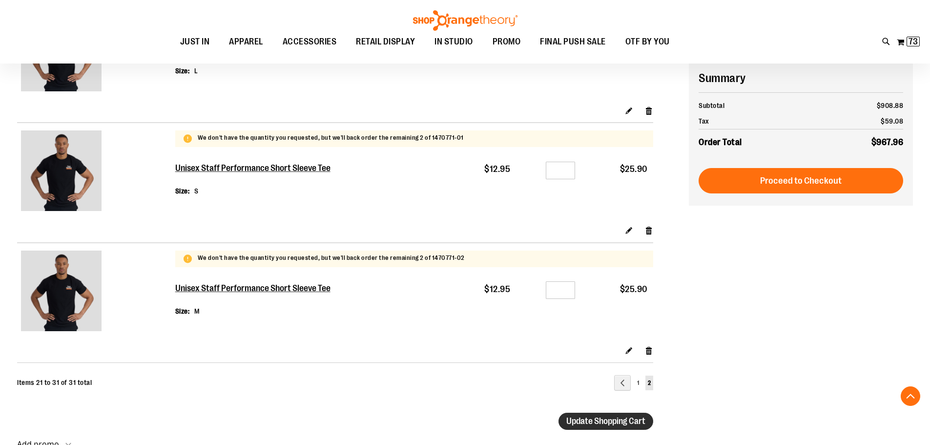
type input "*"
click at [604, 418] on span "Update Shopping Cart" at bounding box center [605, 421] width 79 height 10
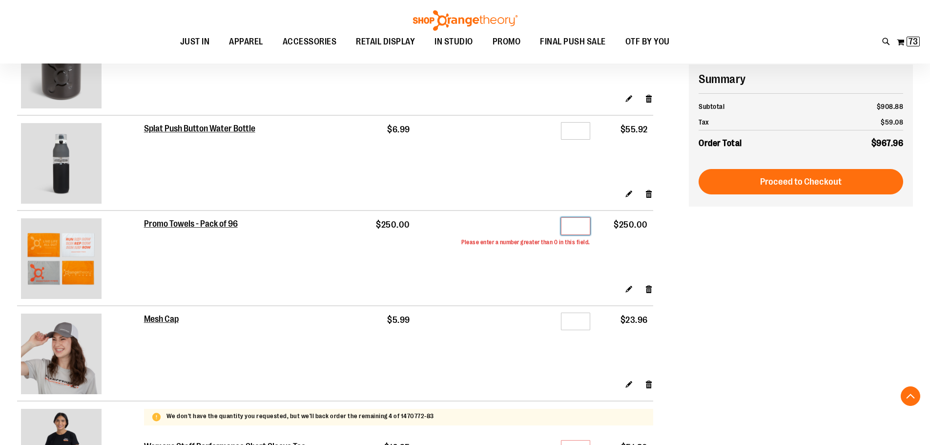
scroll to position [266, 0]
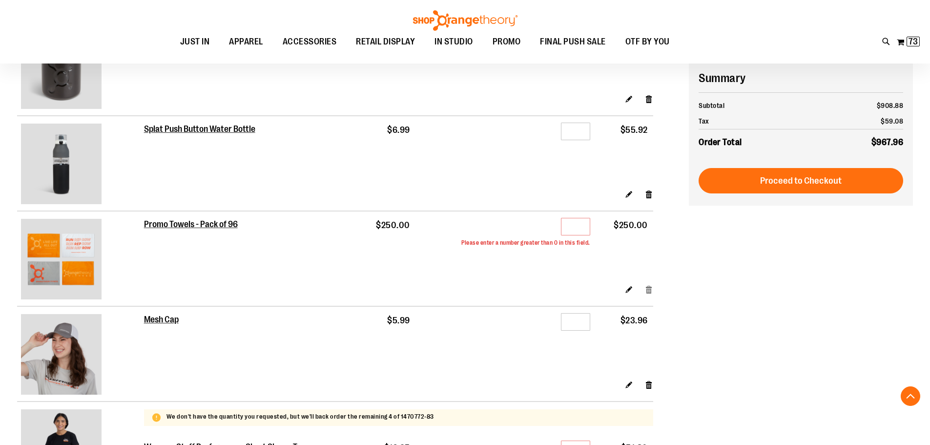
click at [649, 290] on link "Remove item" at bounding box center [649, 289] width 8 height 10
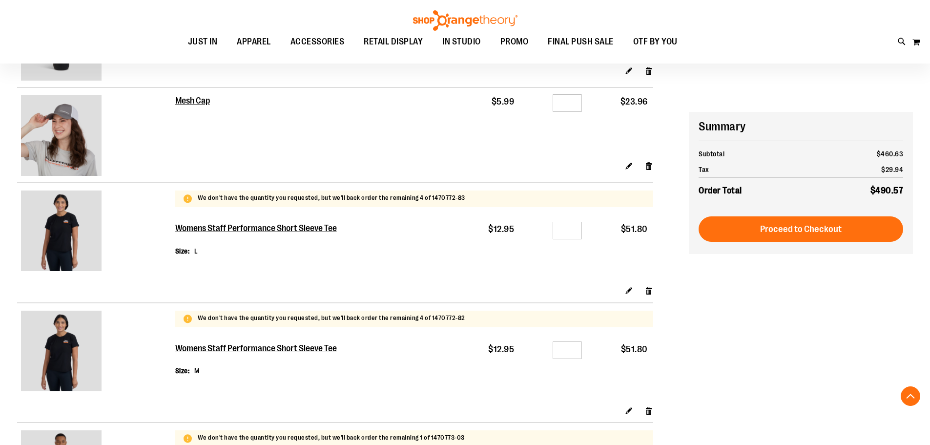
scroll to position [439, 0]
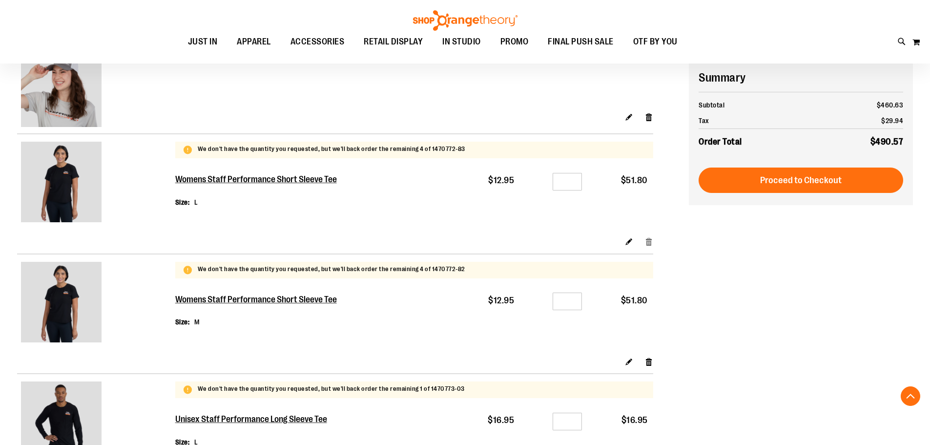
type input "**********"
click at [649, 240] on link "Remove item" at bounding box center [649, 241] width 8 height 10
